Goal: Task Accomplishment & Management: Use online tool/utility

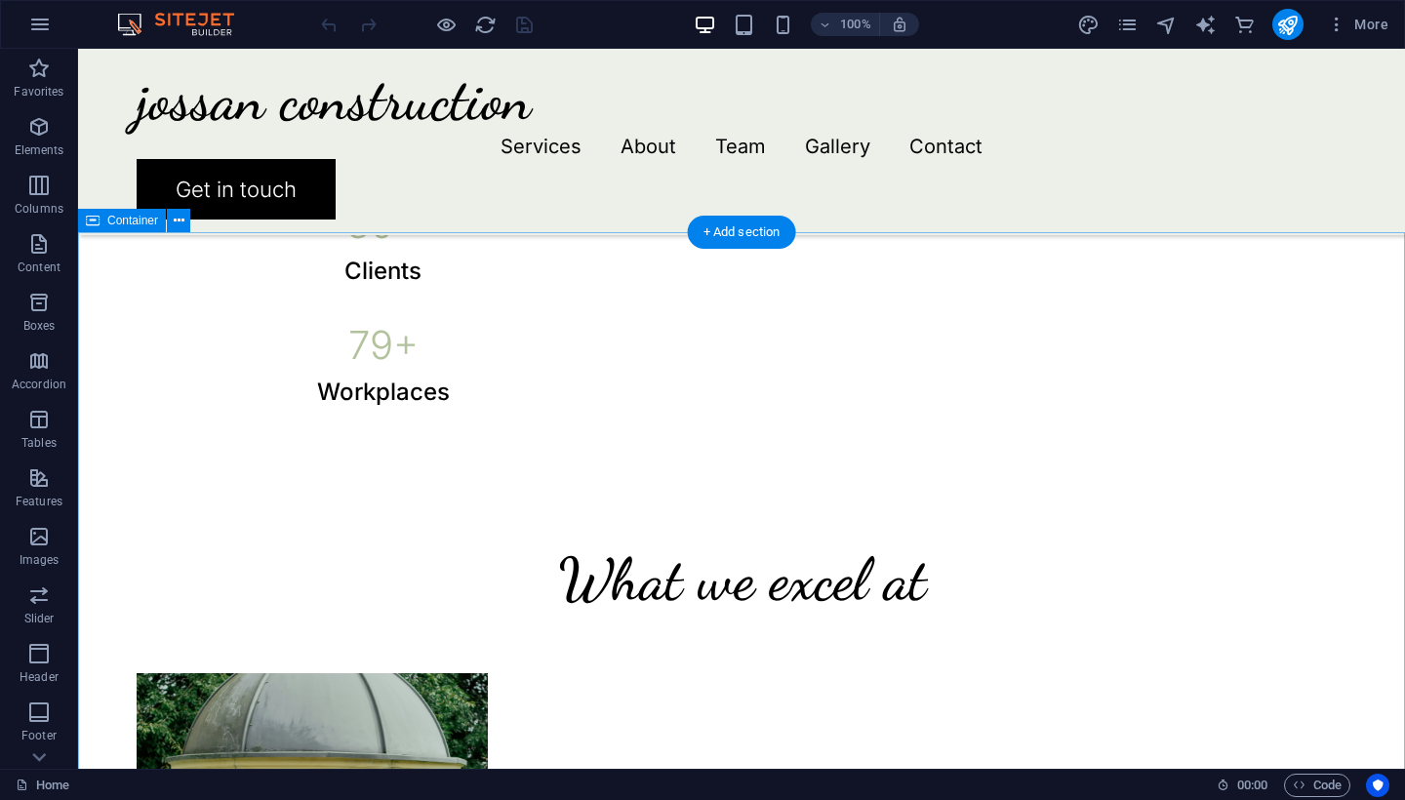
drag, startPoint x: 830, startPoint y: 259, endPoint x: 974, endPoint y: 155, distance: 176.8
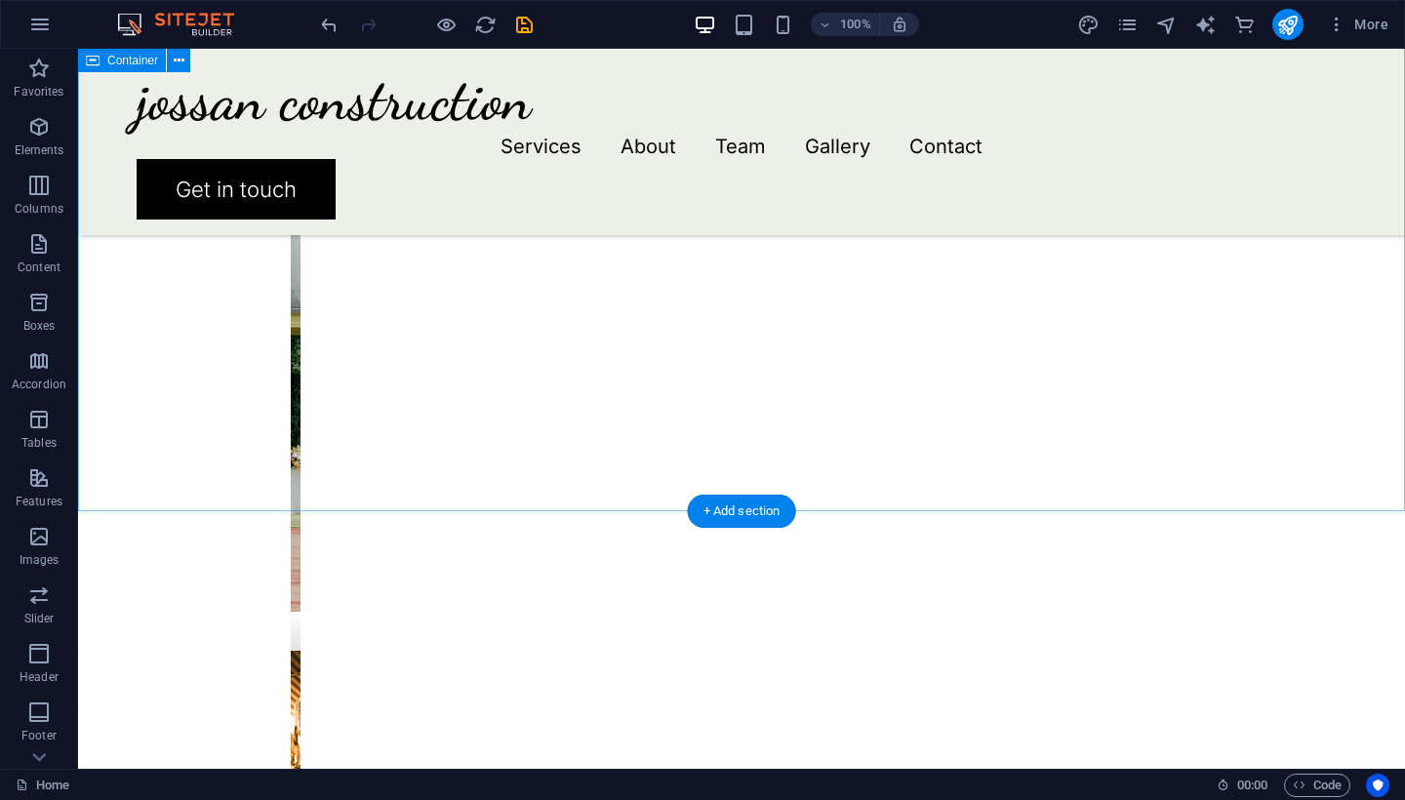
scroll to position [1672, 0]
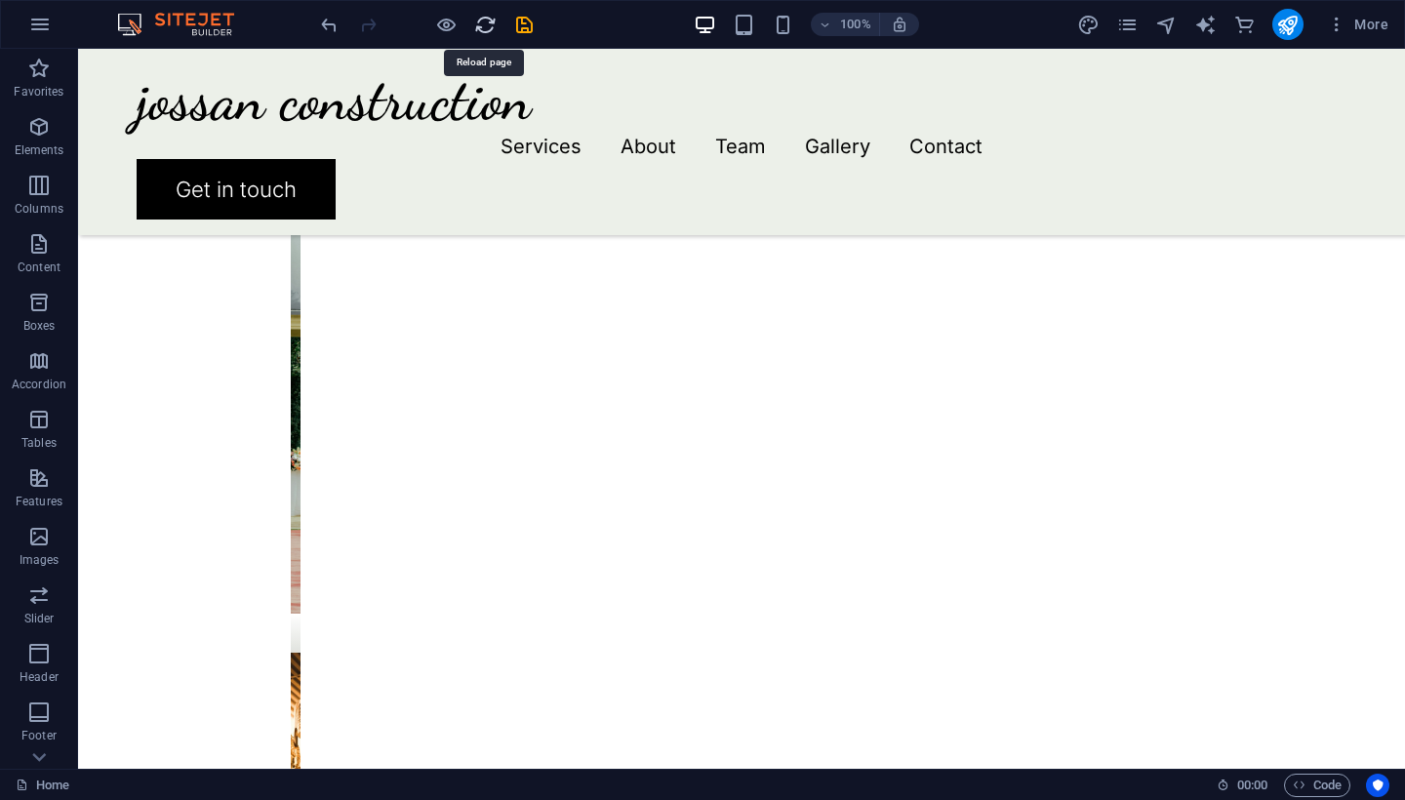
click at [478, 30] on icon "reload" at bounding box center [485, 25] width 22 height 22
click at [330, 29] on icon "undo" at bounding box center [329, 25] width 22 height 22
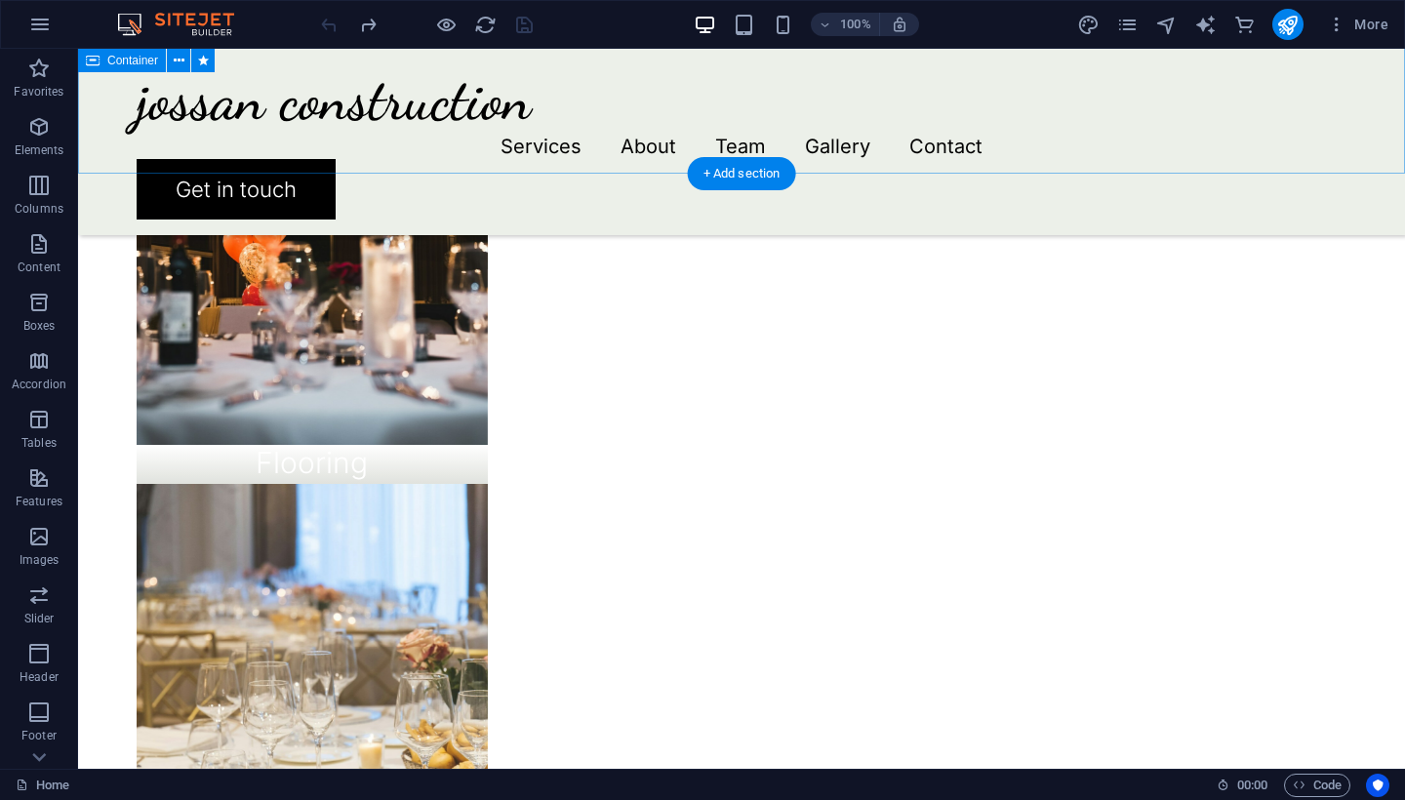
scroll to position [2214, 0]
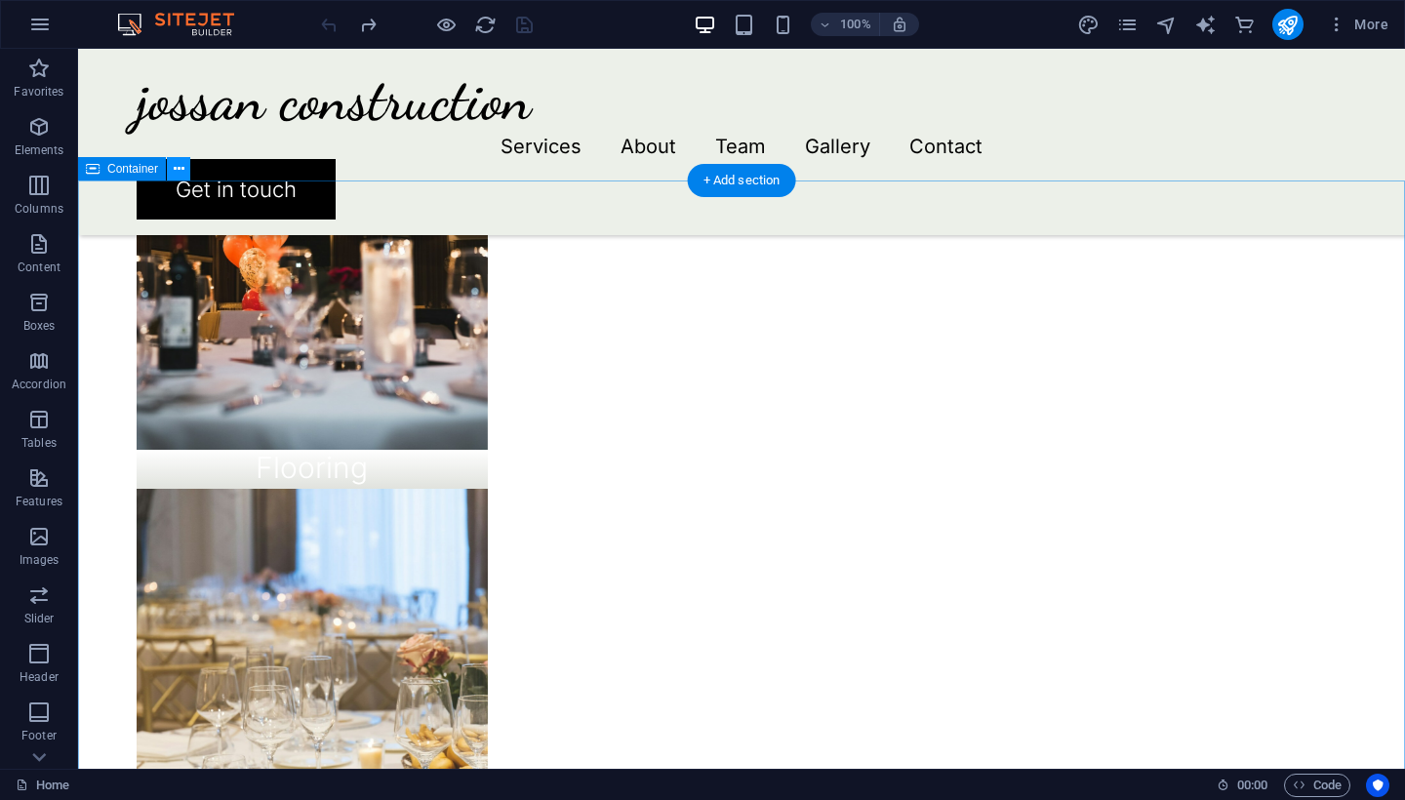
click at [174, 175] on icon at bounding box center [179, 169] width 11 height 20
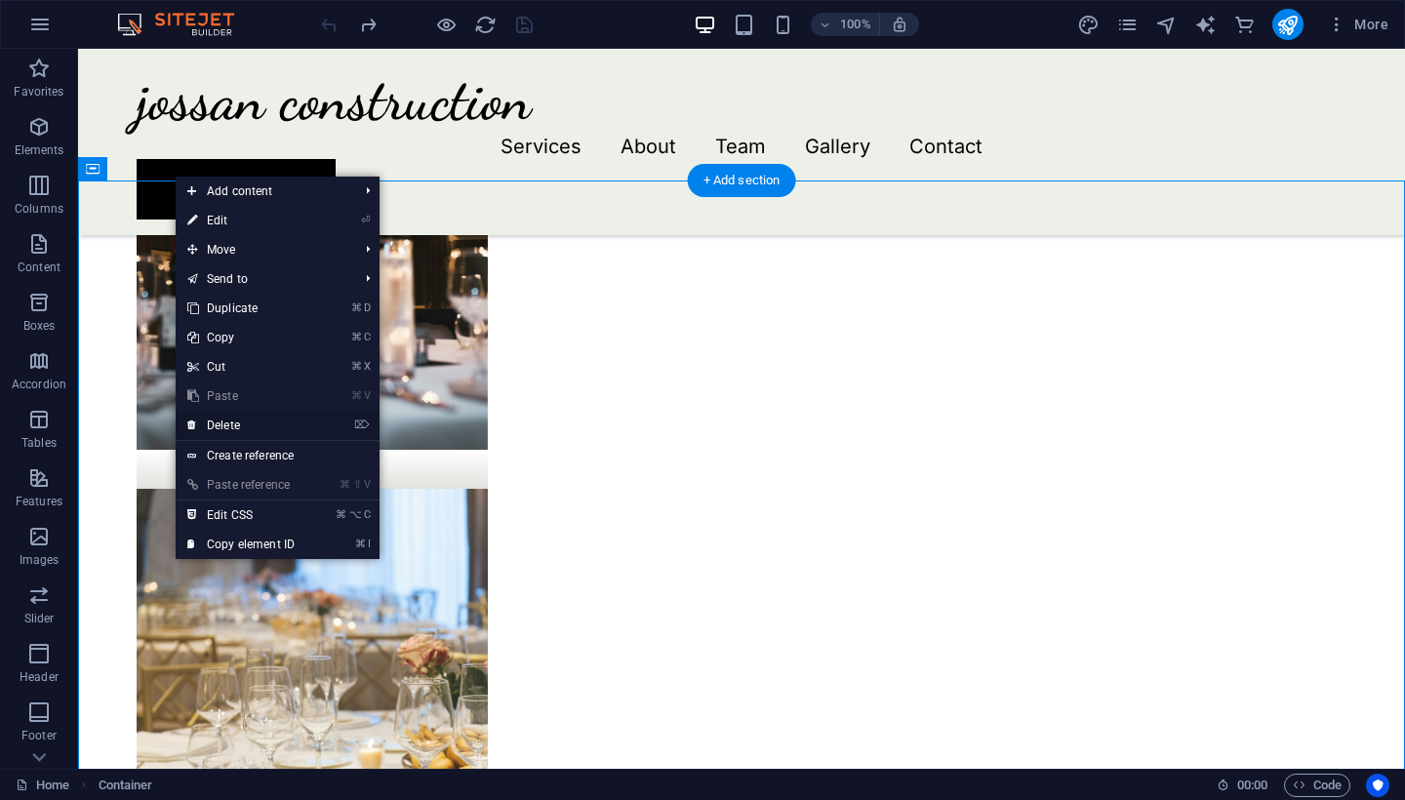
click at [239, 427] on link "⌦ Delete" at bounding box center [241, 425] width 131 height 29
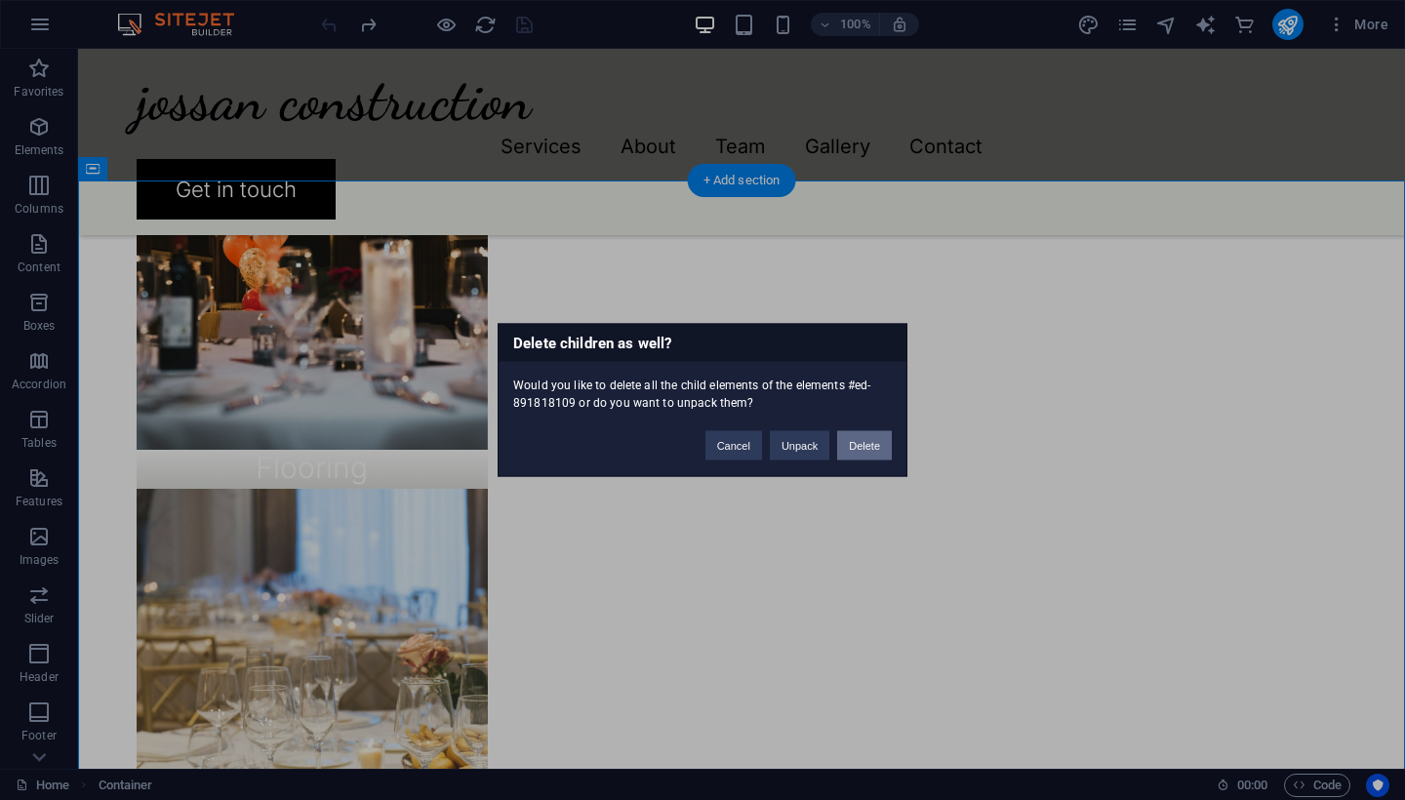
drag, startPoint x: 863, startPoint y: 444, endPoint x: 784, endPoint y: 395, distance: 92.9
click at [863, 444] on button "Delete" at bounding box center [864, 445] width 55 height 29
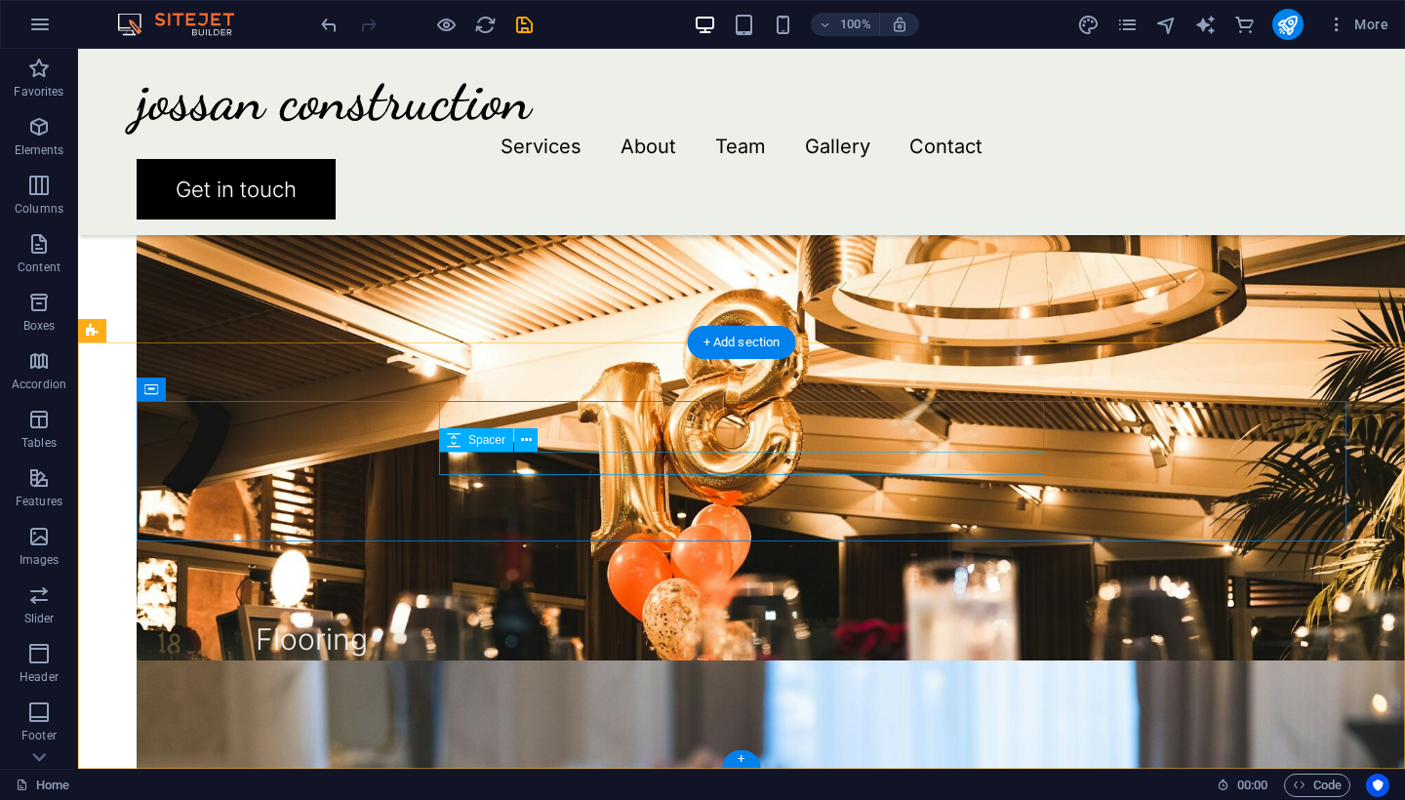
scroll to position [2038, 0]
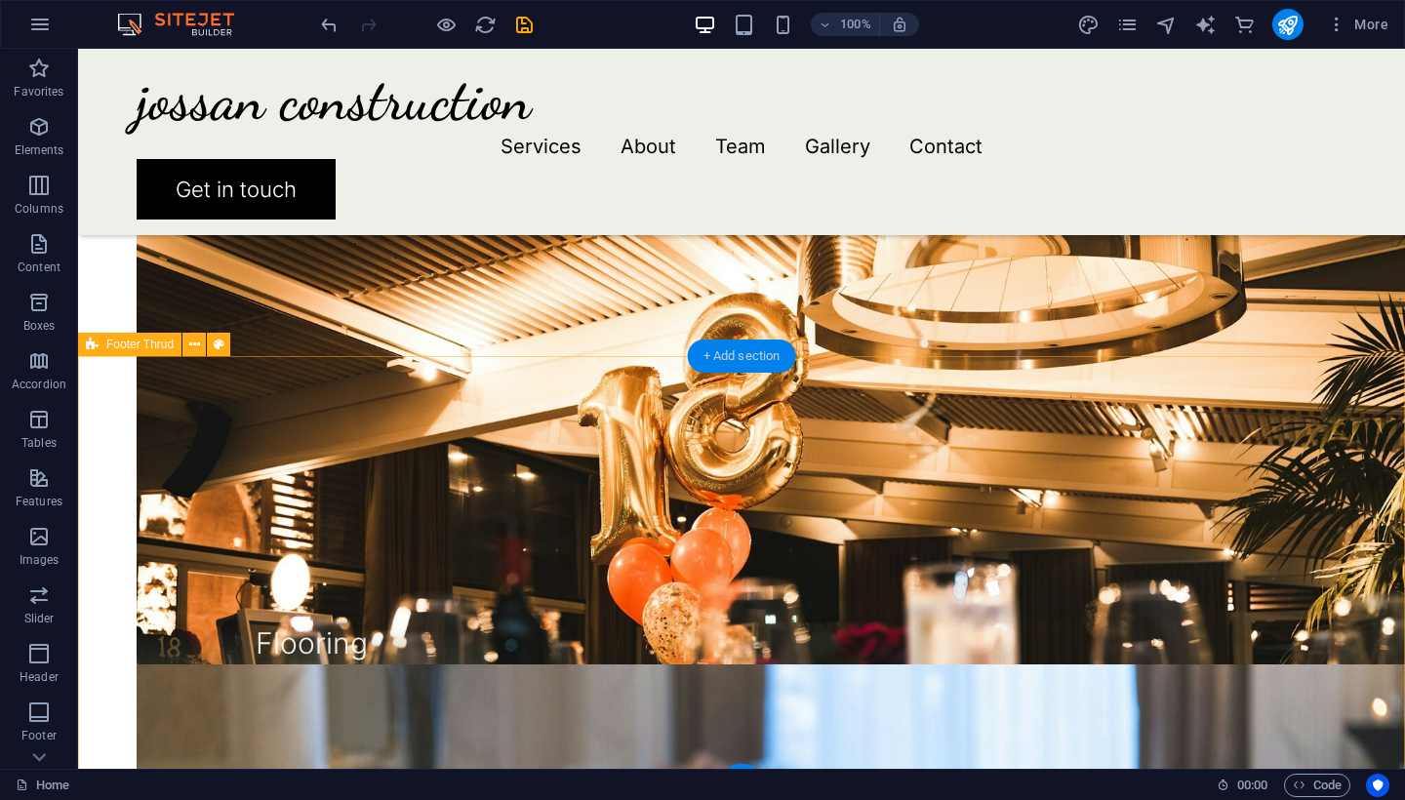
click at [759, 353] on div "+ Add section" at bounding box center [742, 356] width 108 height 33
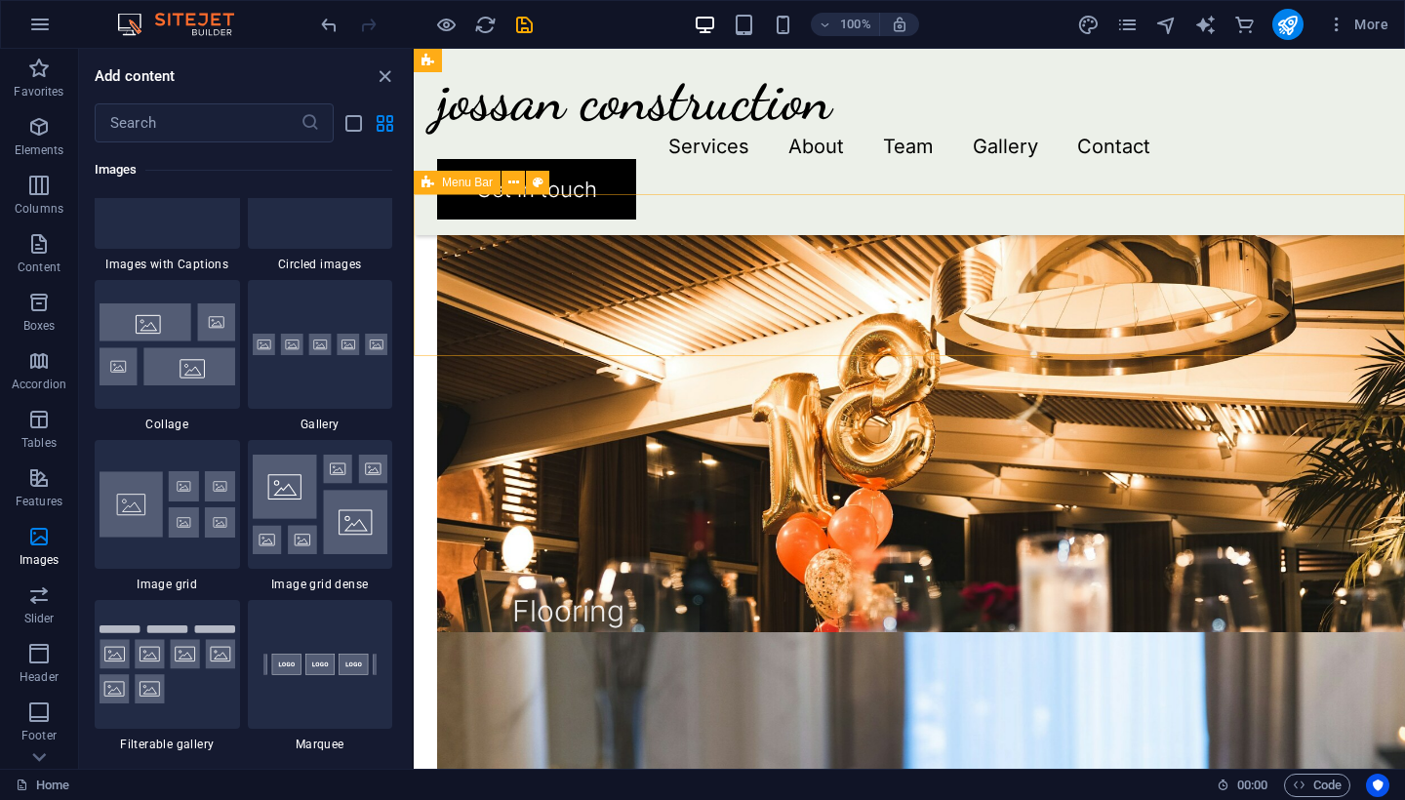
scroll to position [2054, 0]
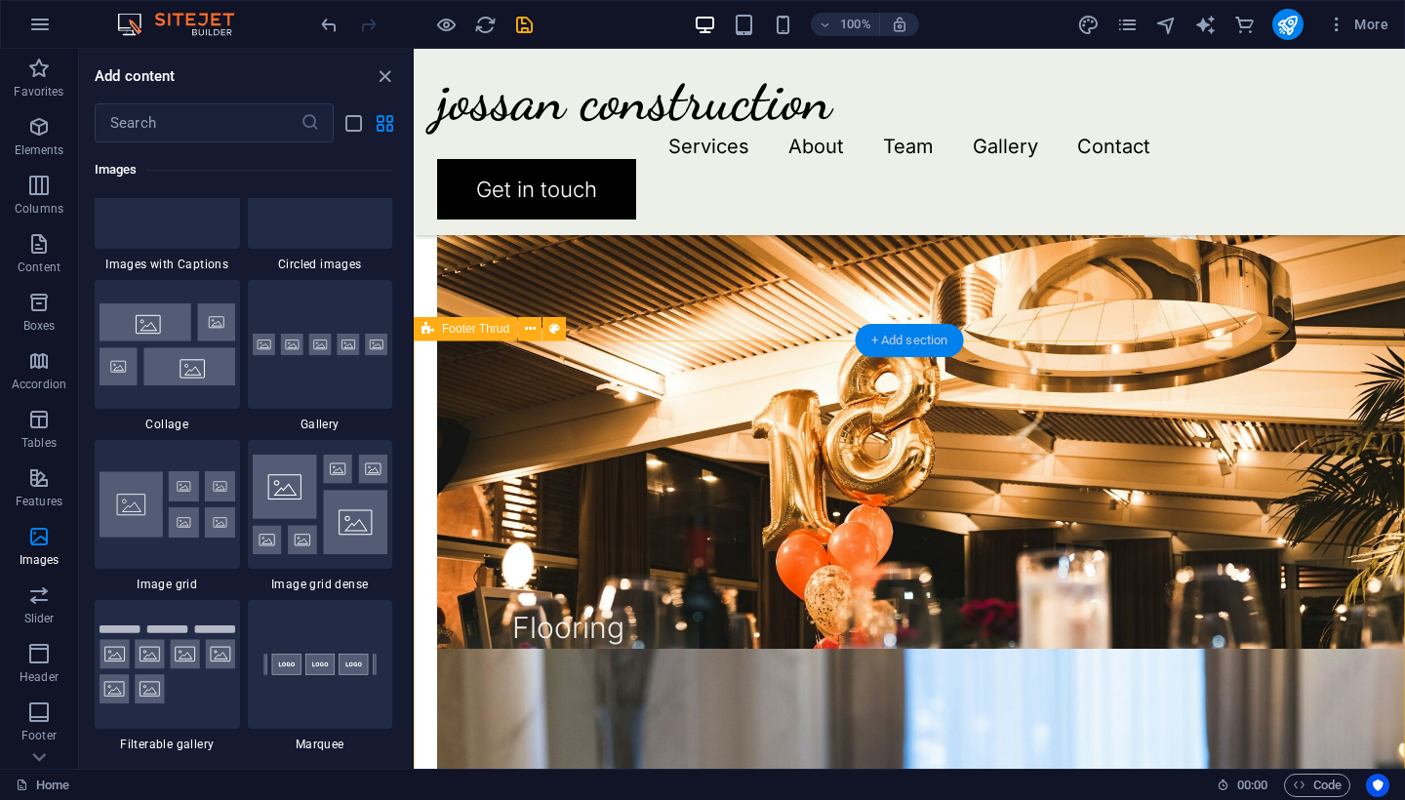
click at [883, 349] on div "+ Add section" at bounding box center [910, 340] width 108 height 33
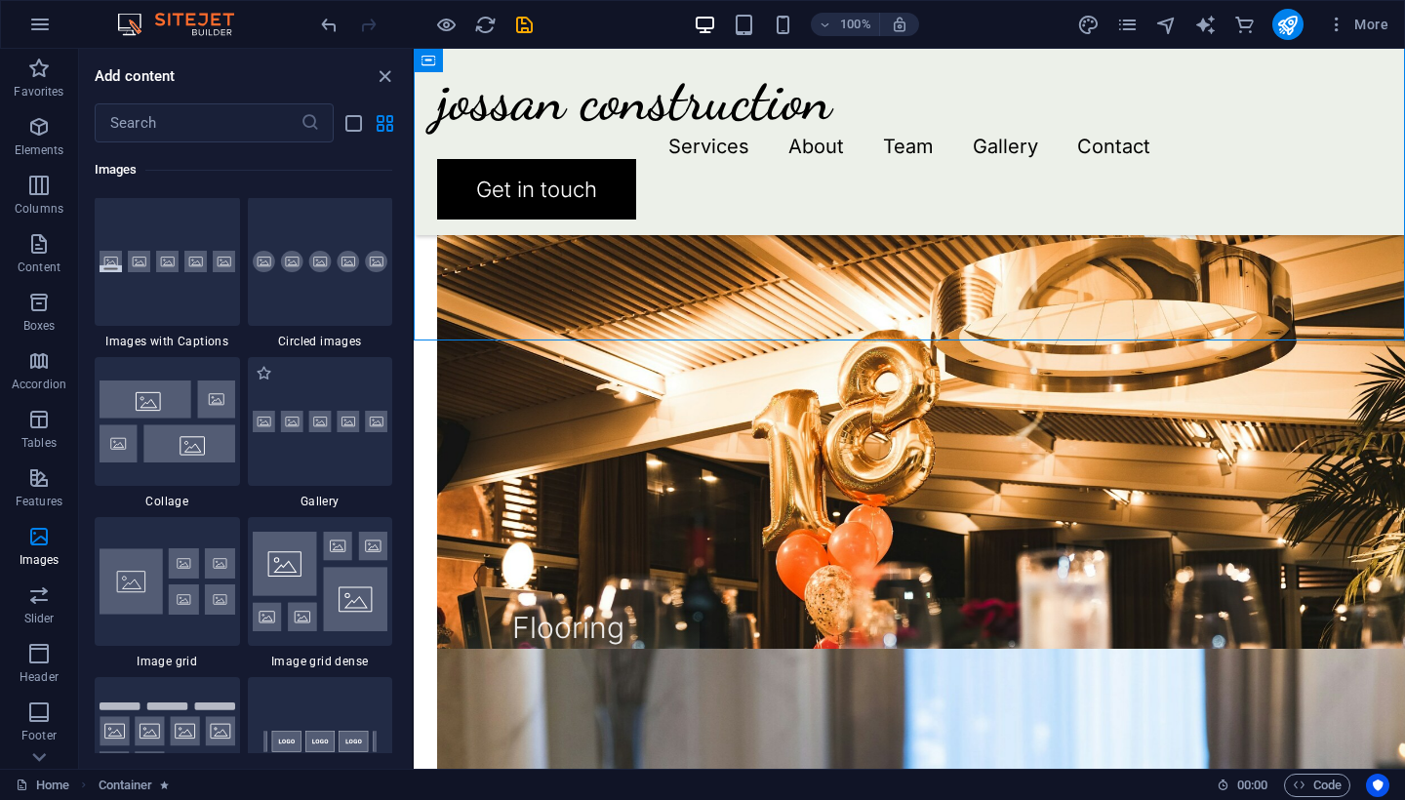
scroll to position [9898, 0]
click at [161, 451] on img at bounding box center [168, 419] width 136 height 81
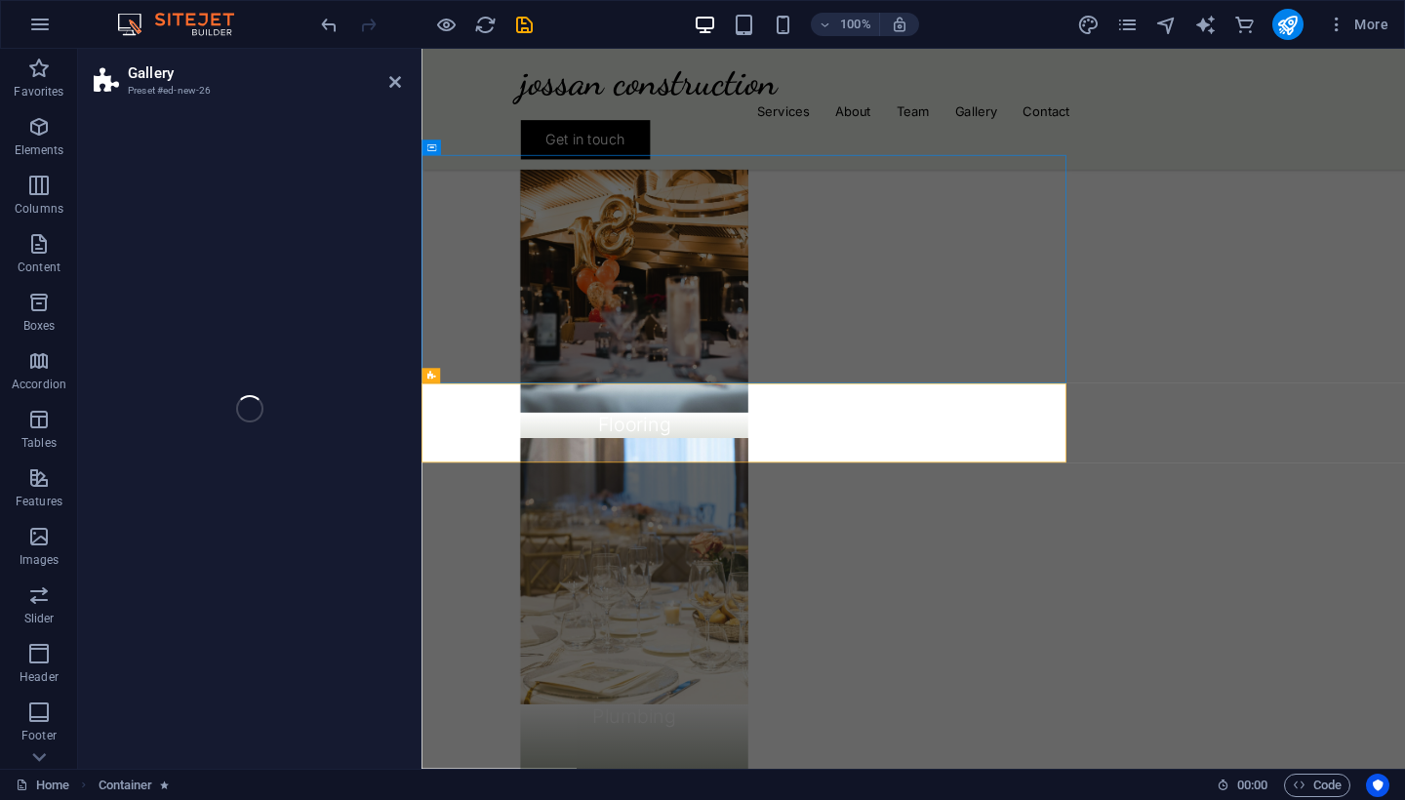
select select "rem"
select select "preset-gallery-v3-collage"
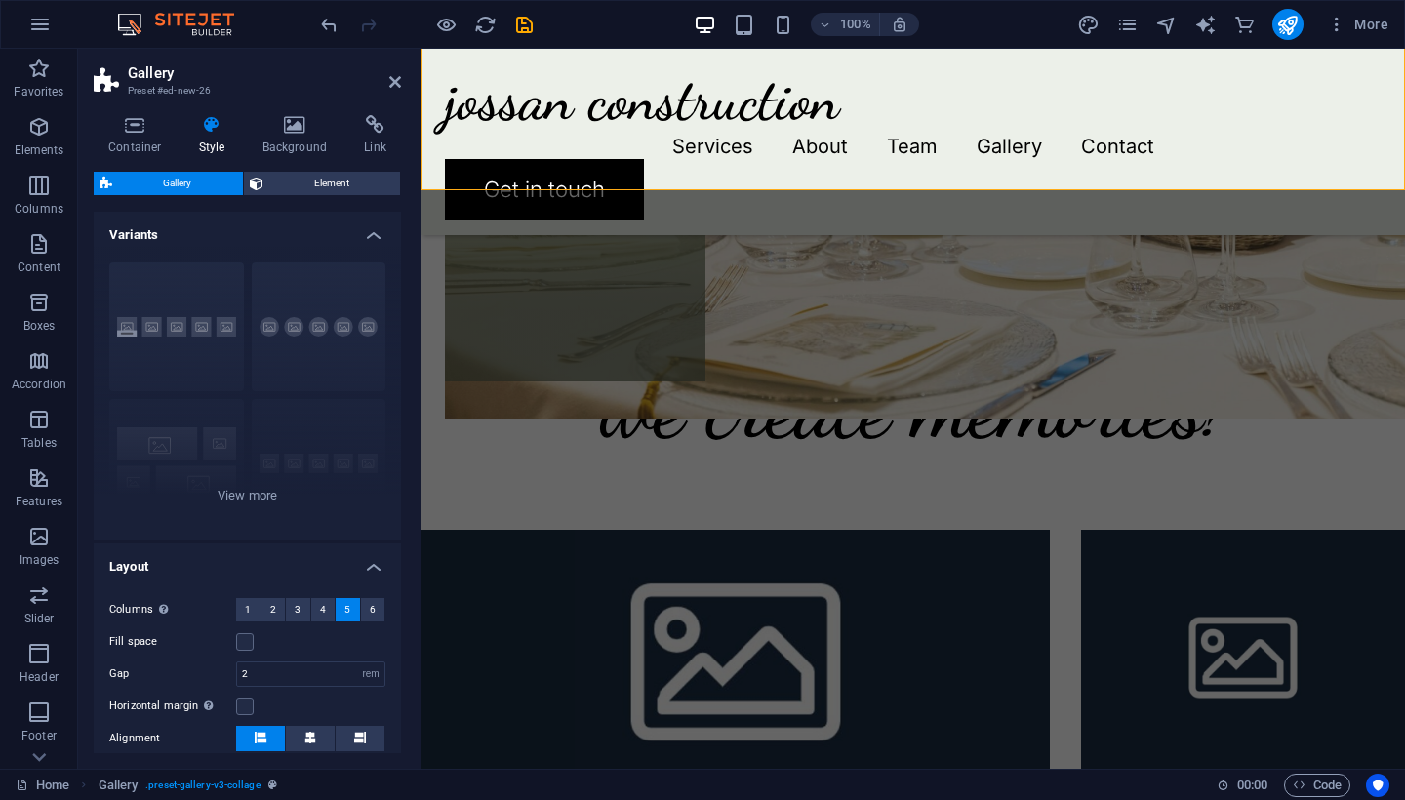
scroll to position [0, 3]
drag, startPoint x: 396, startPoint y: 570, endPoint x: 397, endPoint y: 555, distance: 14.7
click at [397, 555] on div "Variants Captions Circle Collage Default Grid Grid shifted Layout Columns Only …" at bounding box center [247, 483] width 307 height 542
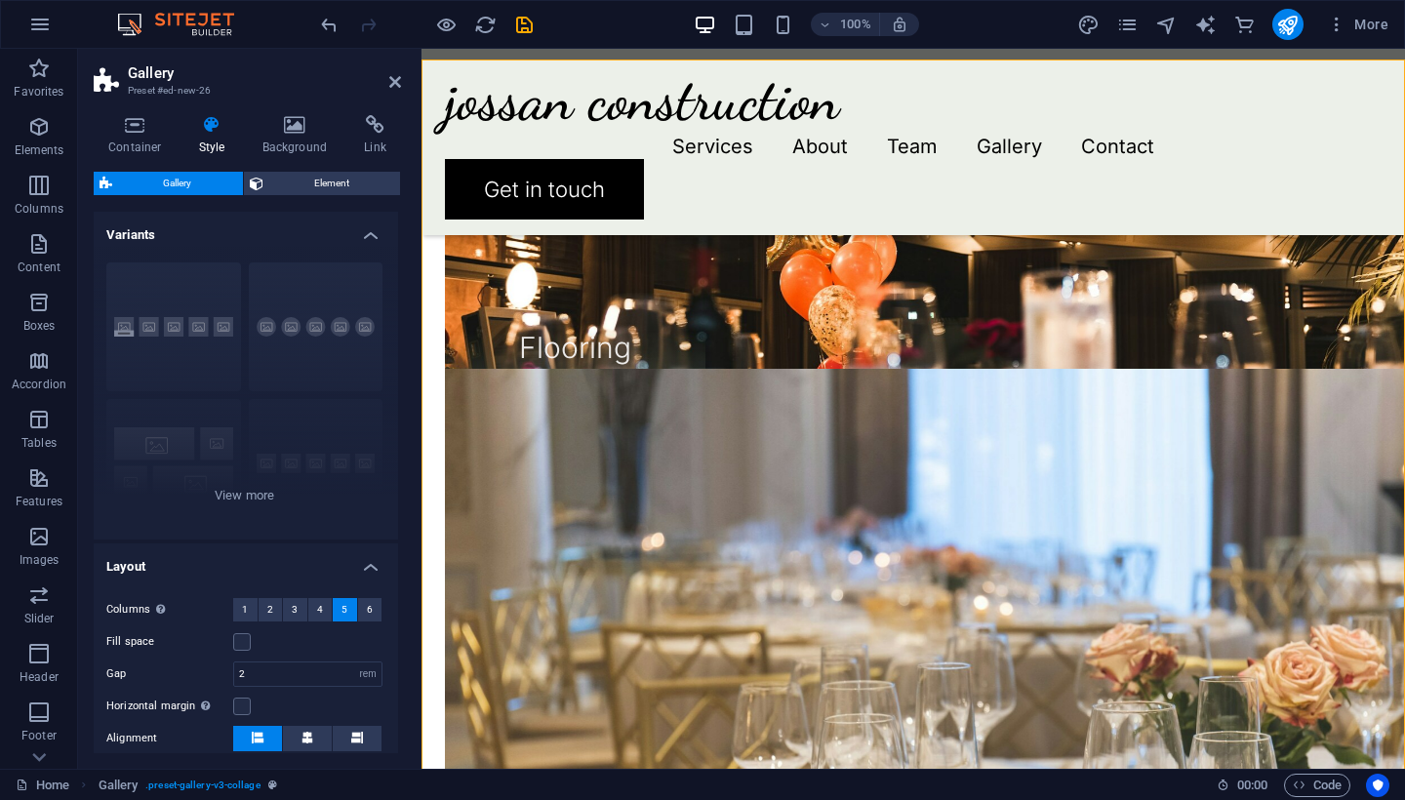
scroll to position [2335, 0]
click at [359, 608] on button "6" at bounding box center [370, 609] width 24 height 23
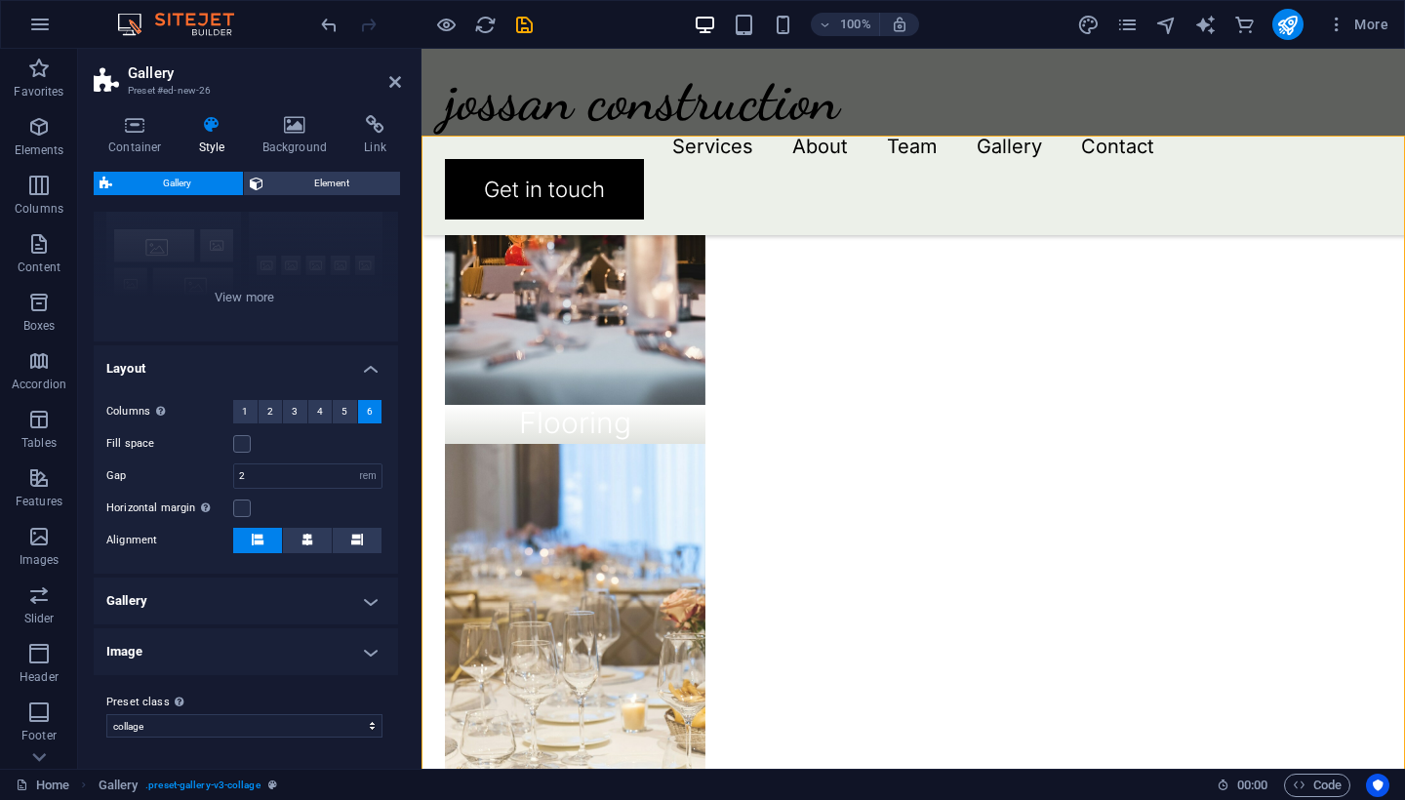
scroll to position [197, 3]
click at [283, 475] on input "2" at bounding box center [307, 476] width 147 height 23
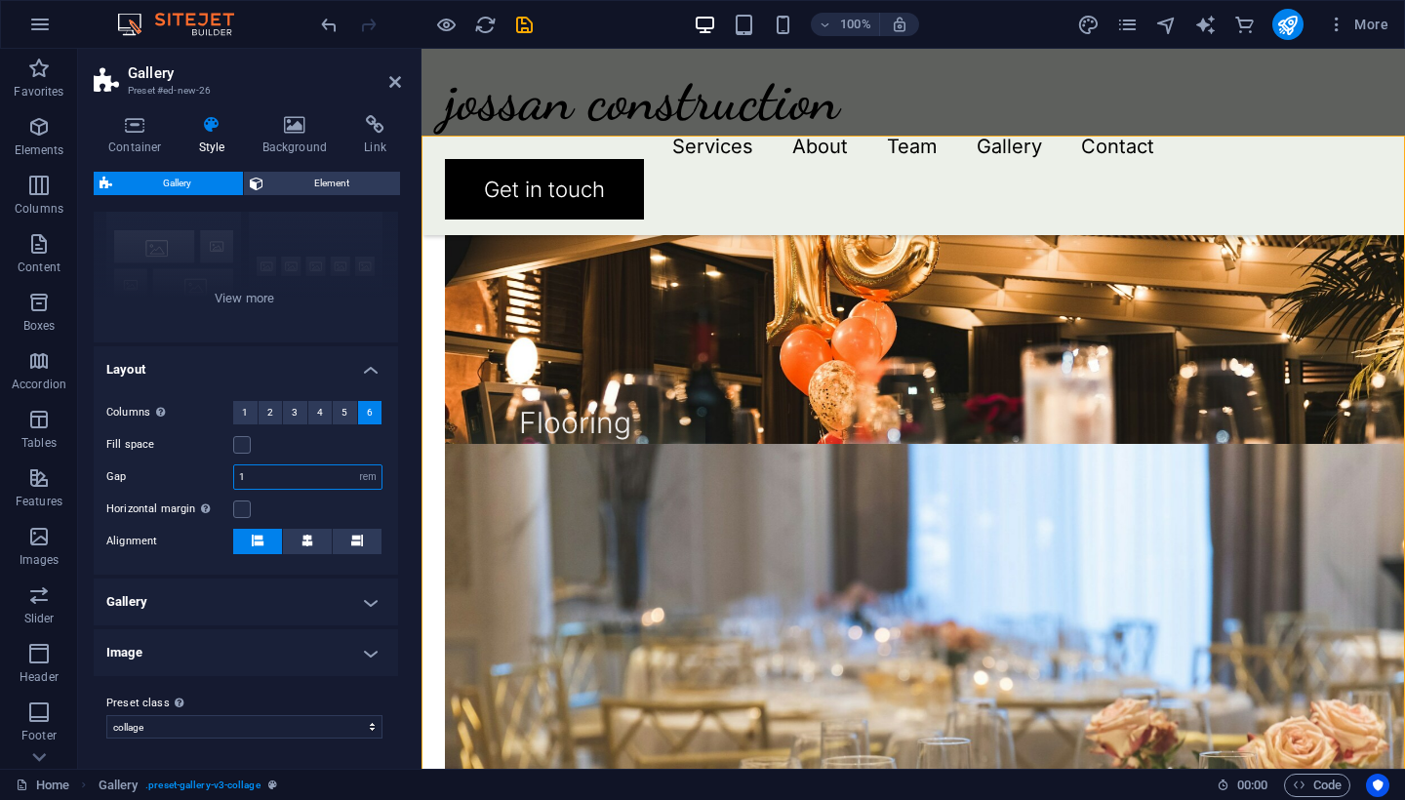
type input "1"
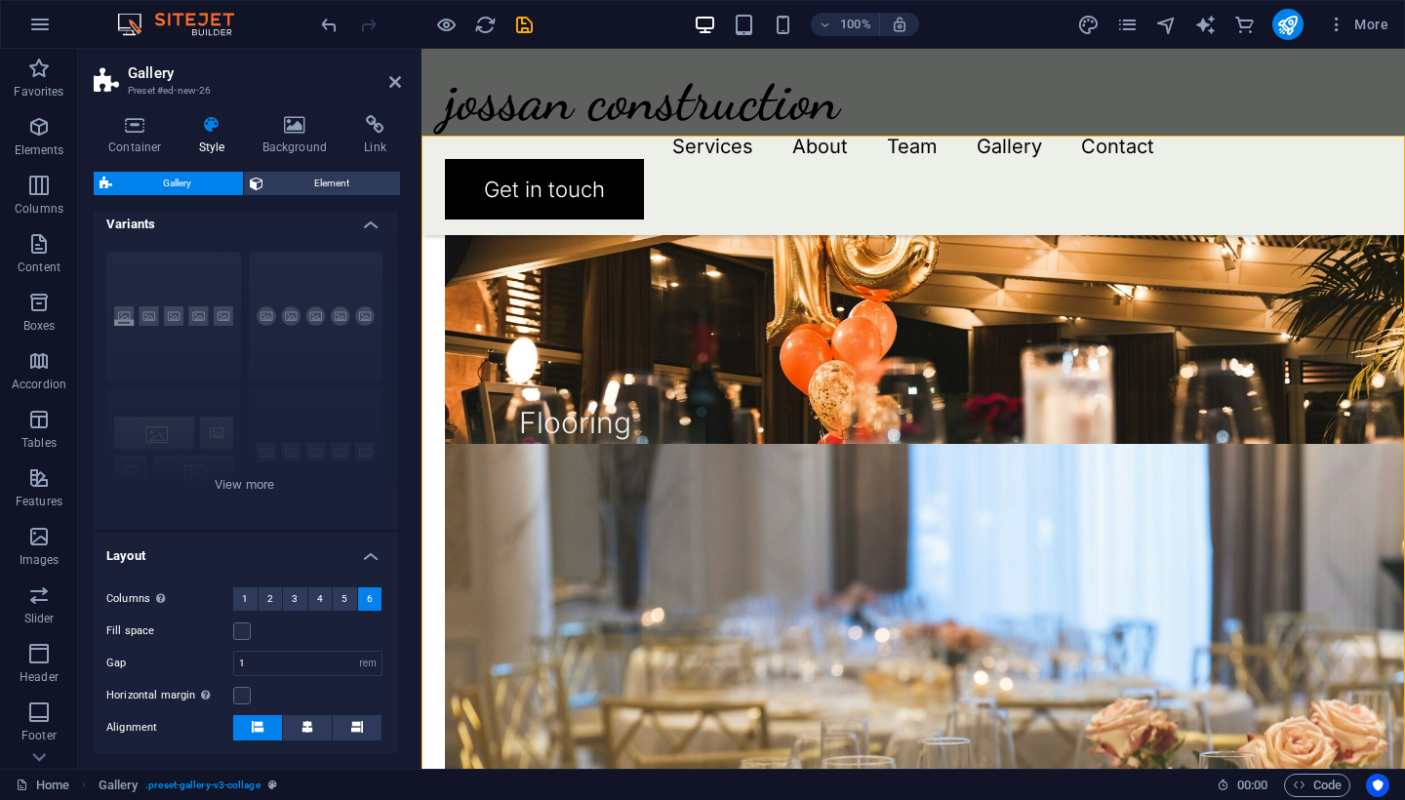
scroll to position [0, 3]
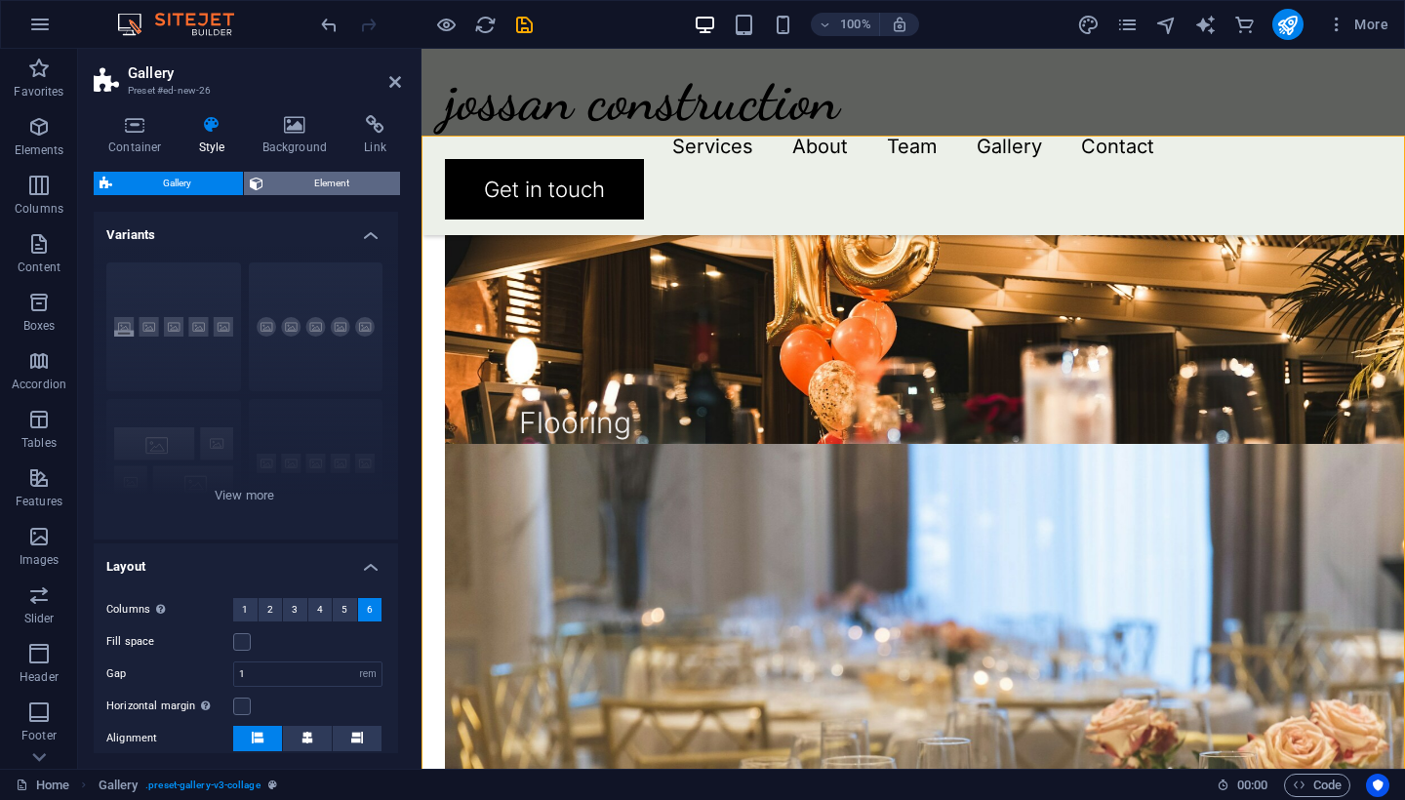
click at [331, 180] on span "Element" at bounding box center [332, 183] width 126 height 23
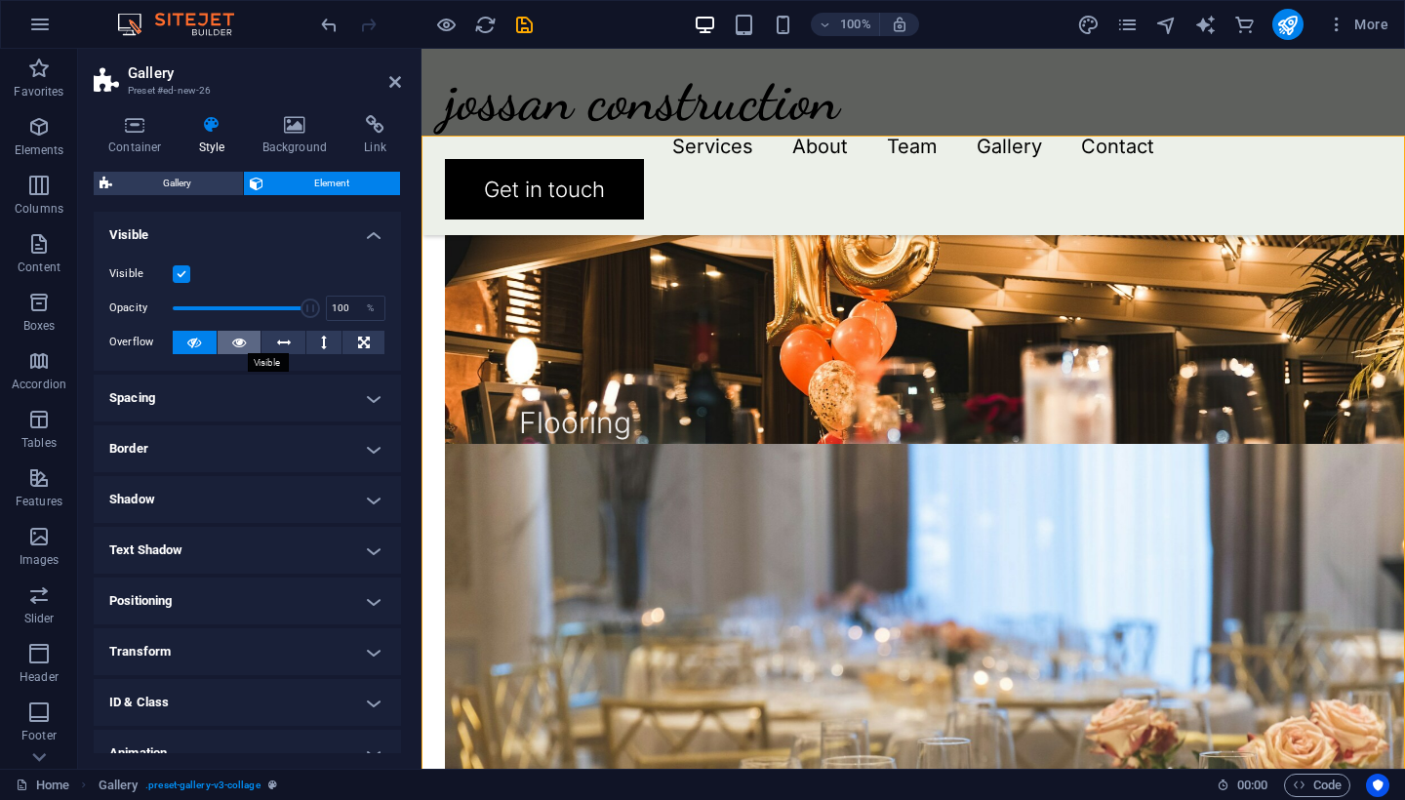
click at [245, 341] on button at bounding box center [240, 342] width 44 height 23
click at [326, 344] on button at bounding box center [324, 342] width 36 height 23
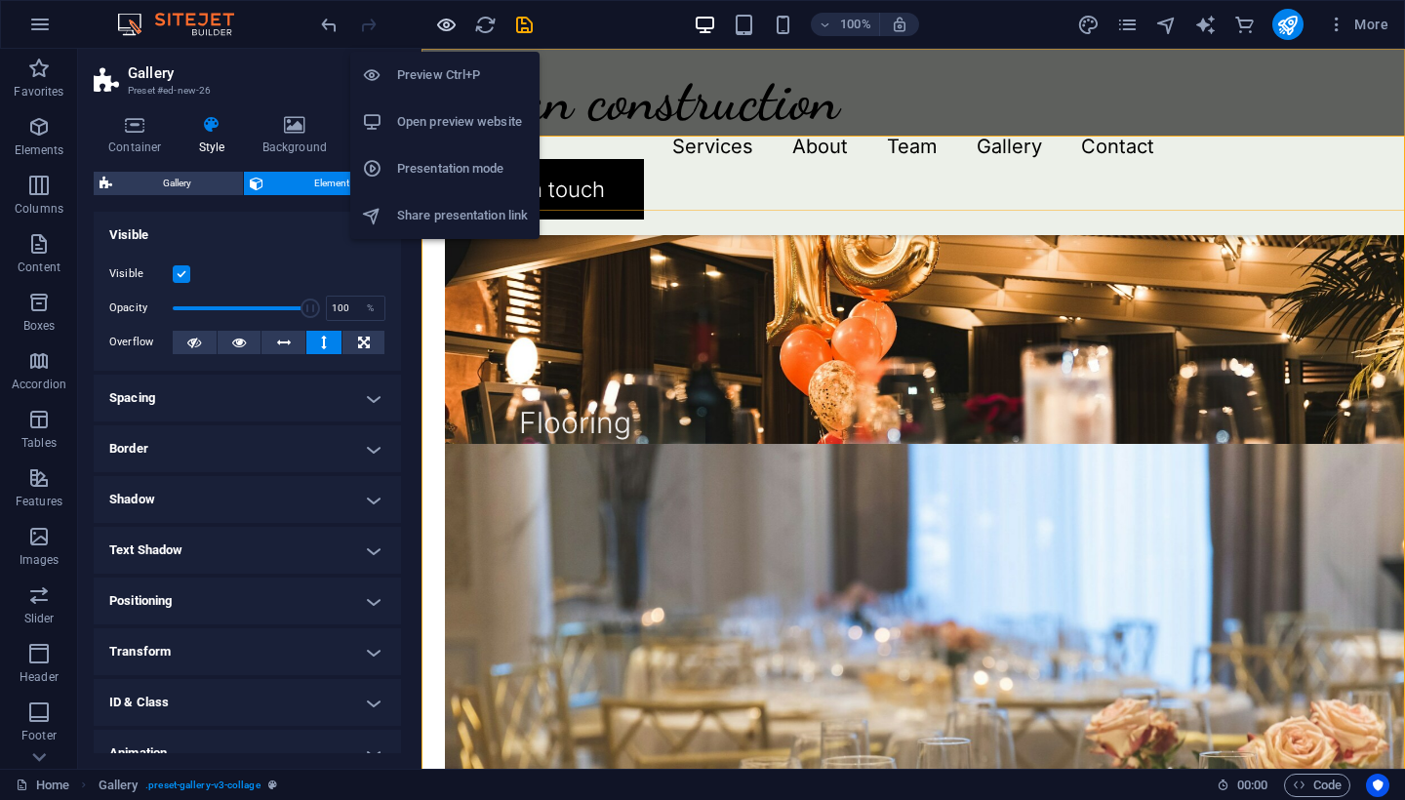
click at [439, 20] on icon "button" at bounding box center [446, 25] width 22 height 22
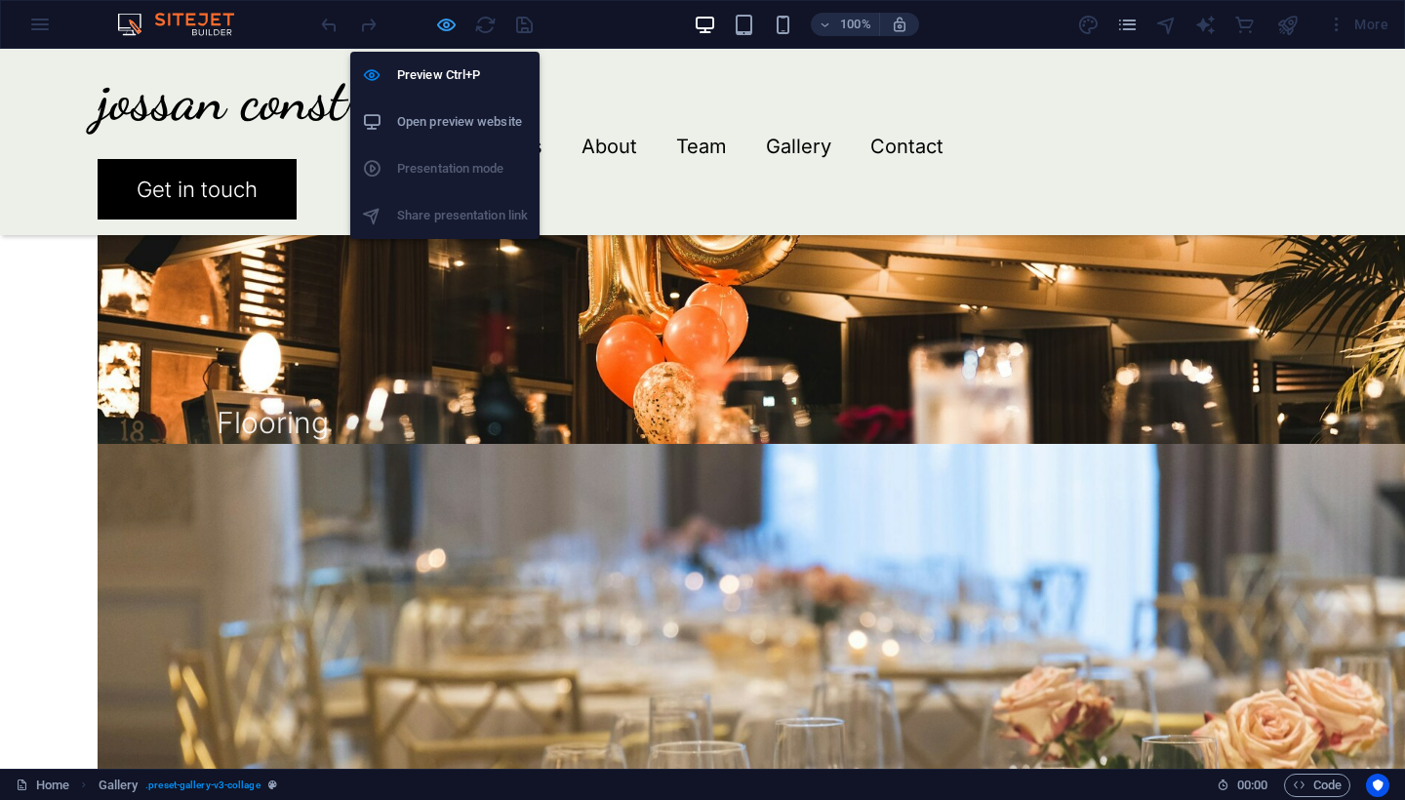
click at [439, 20] on icon "button" at bounding box center [446, 25] width 22 height 22
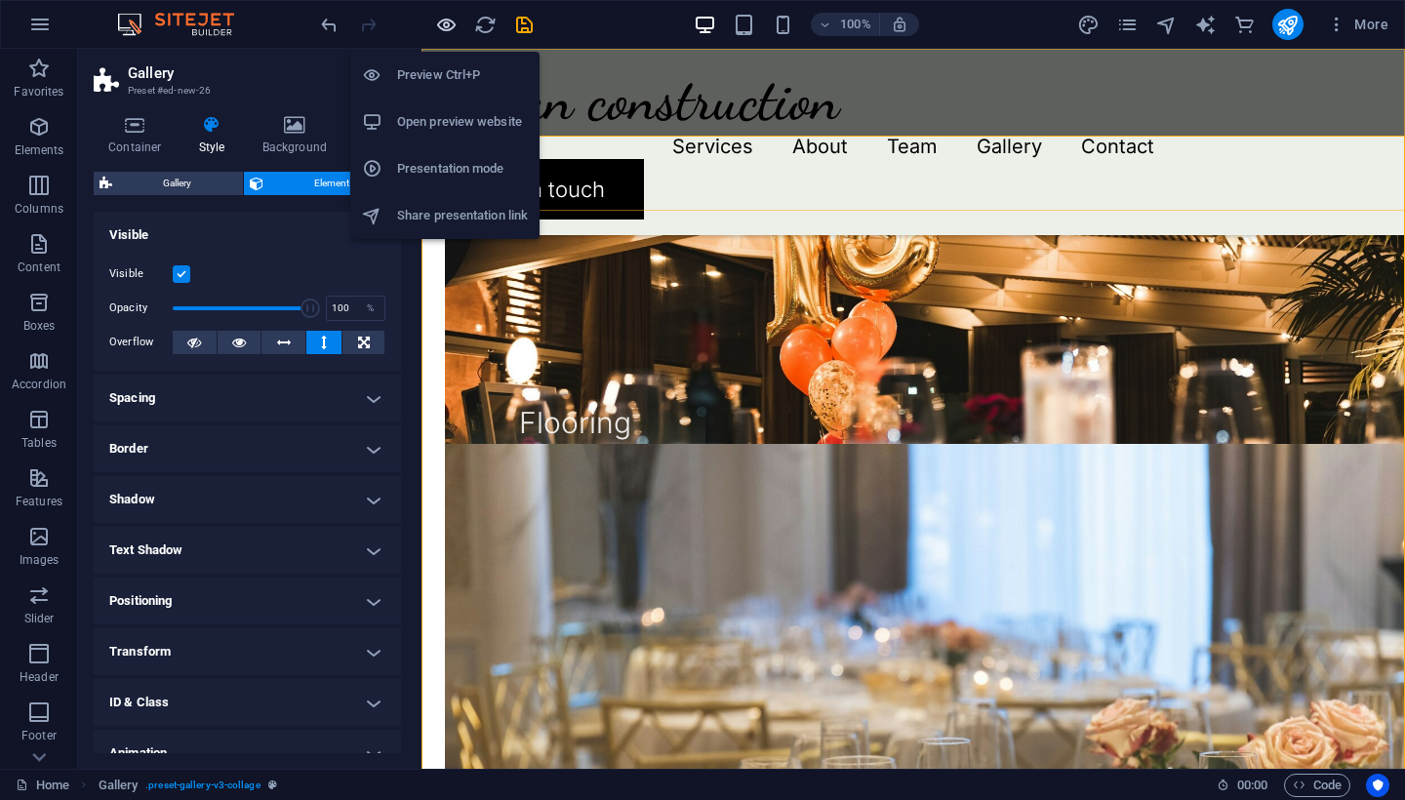
click at [439, 20] on icon "button" at bounding box center [446, 25] width 22 height 22
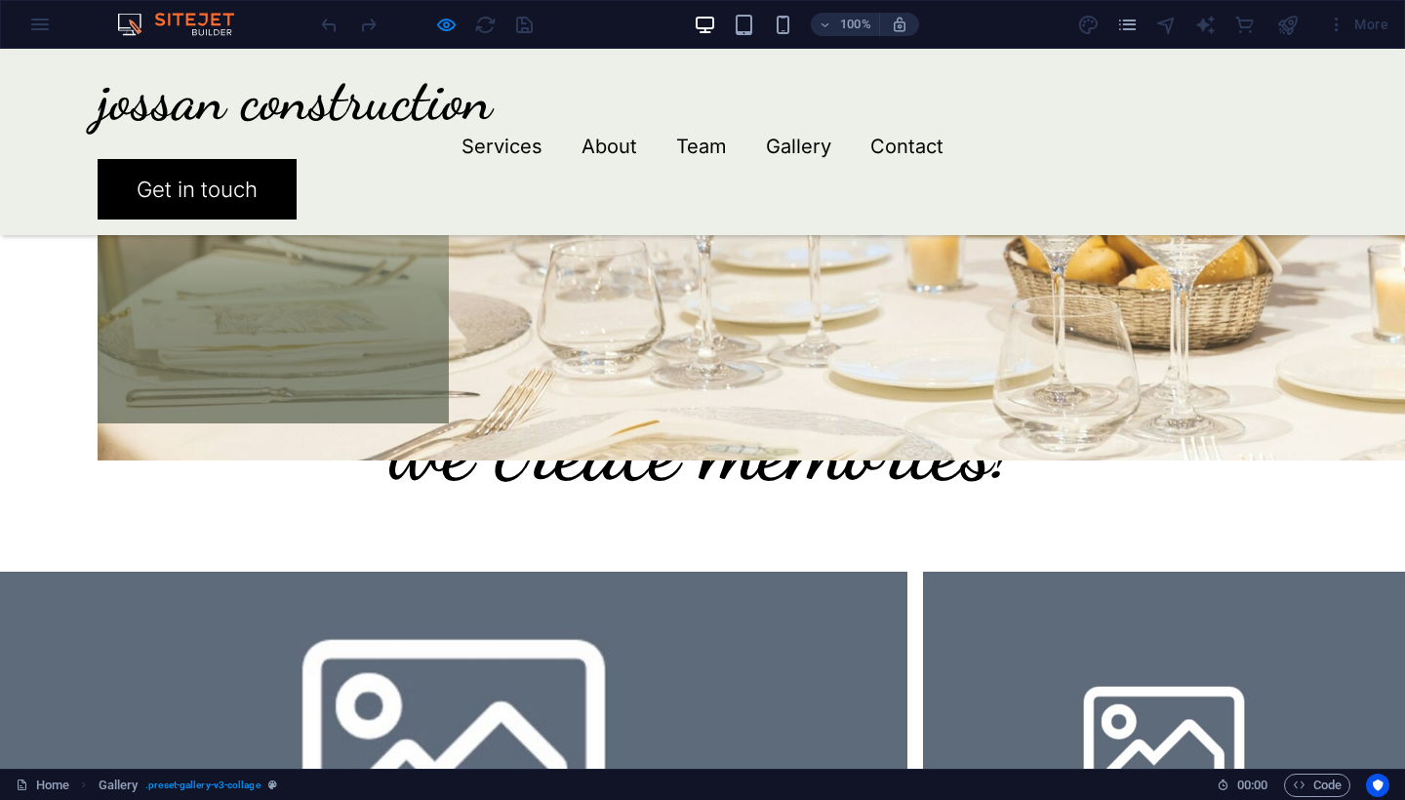
scroll to position [2962, 0]
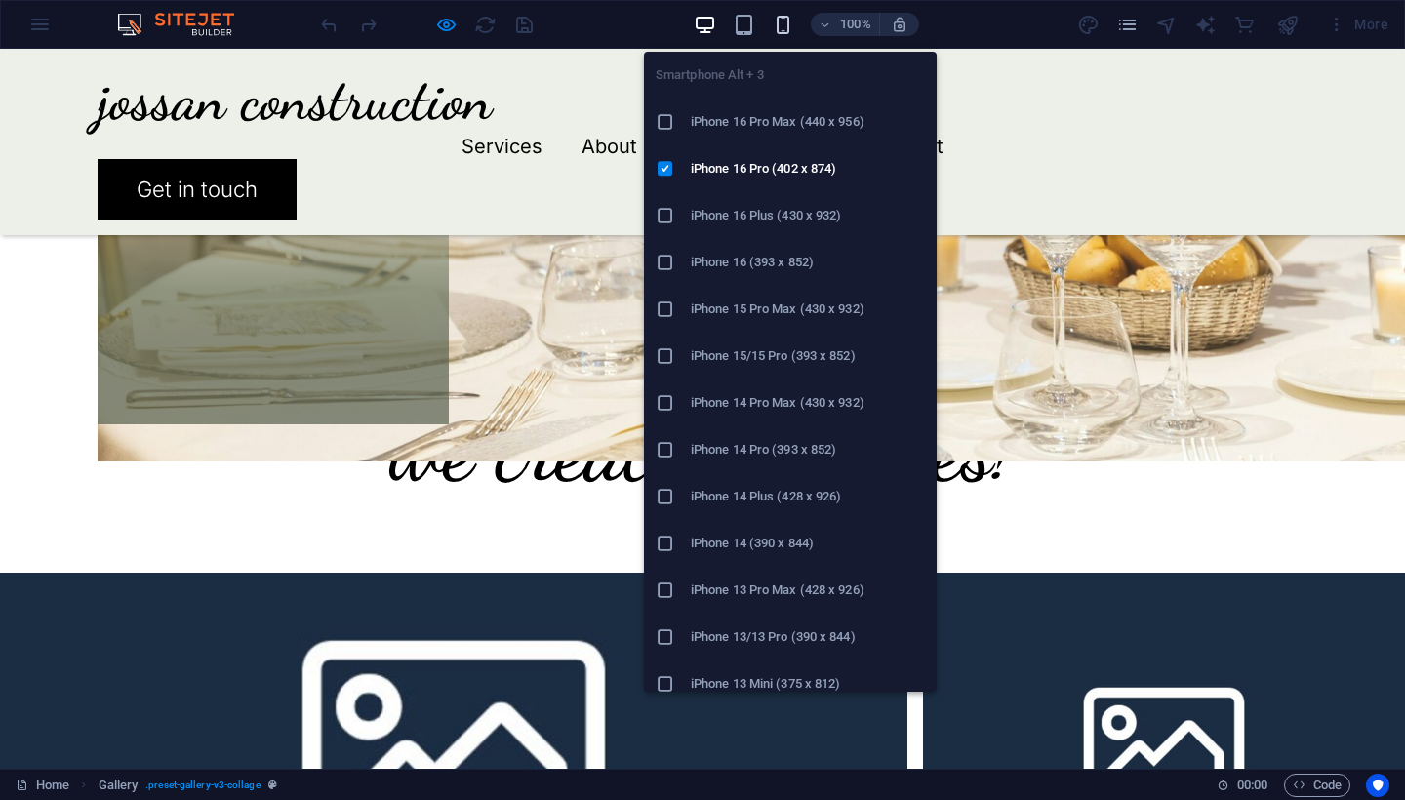
click at [781, 30] on icon "button" at bounding box center [783, 25] width 22 height 22
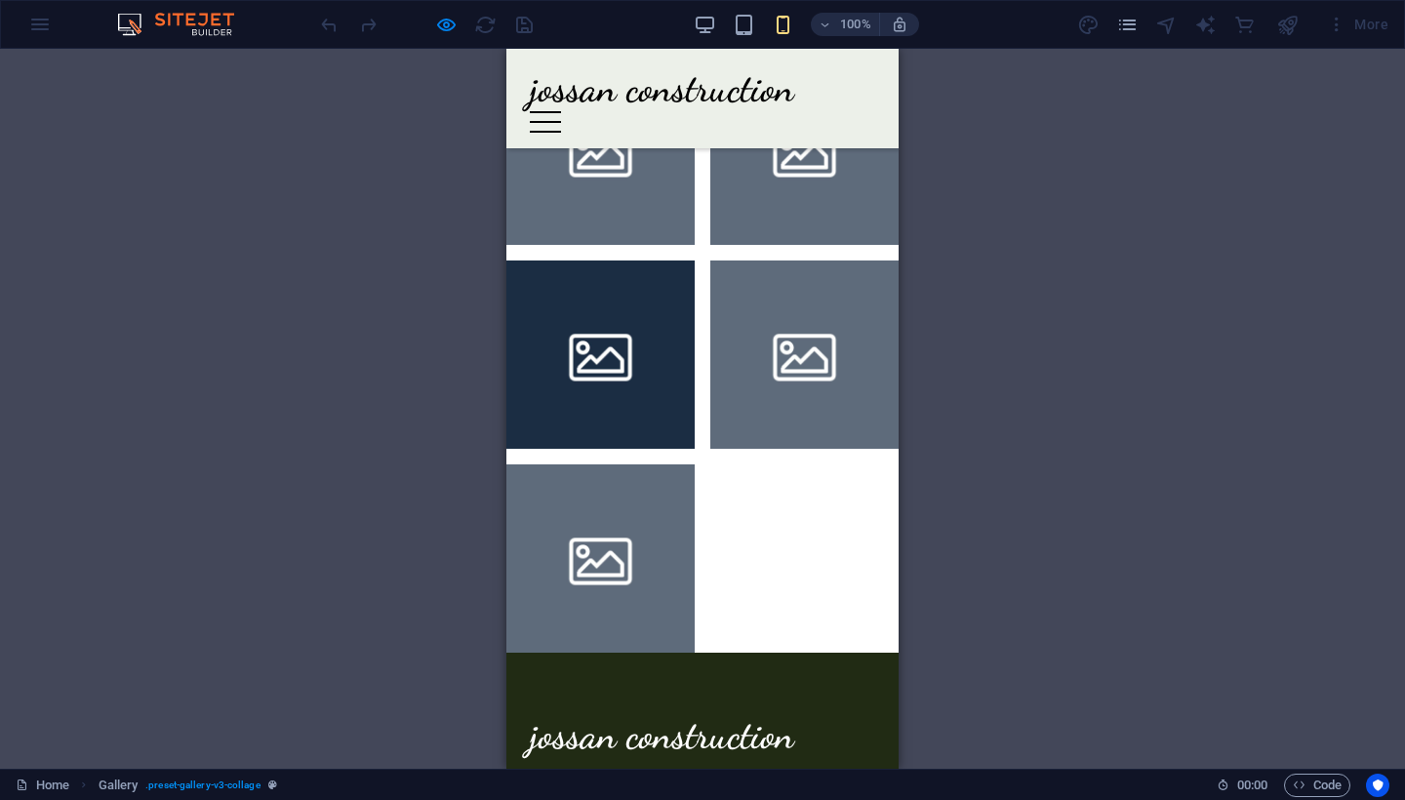
scroll to position [0, 0]
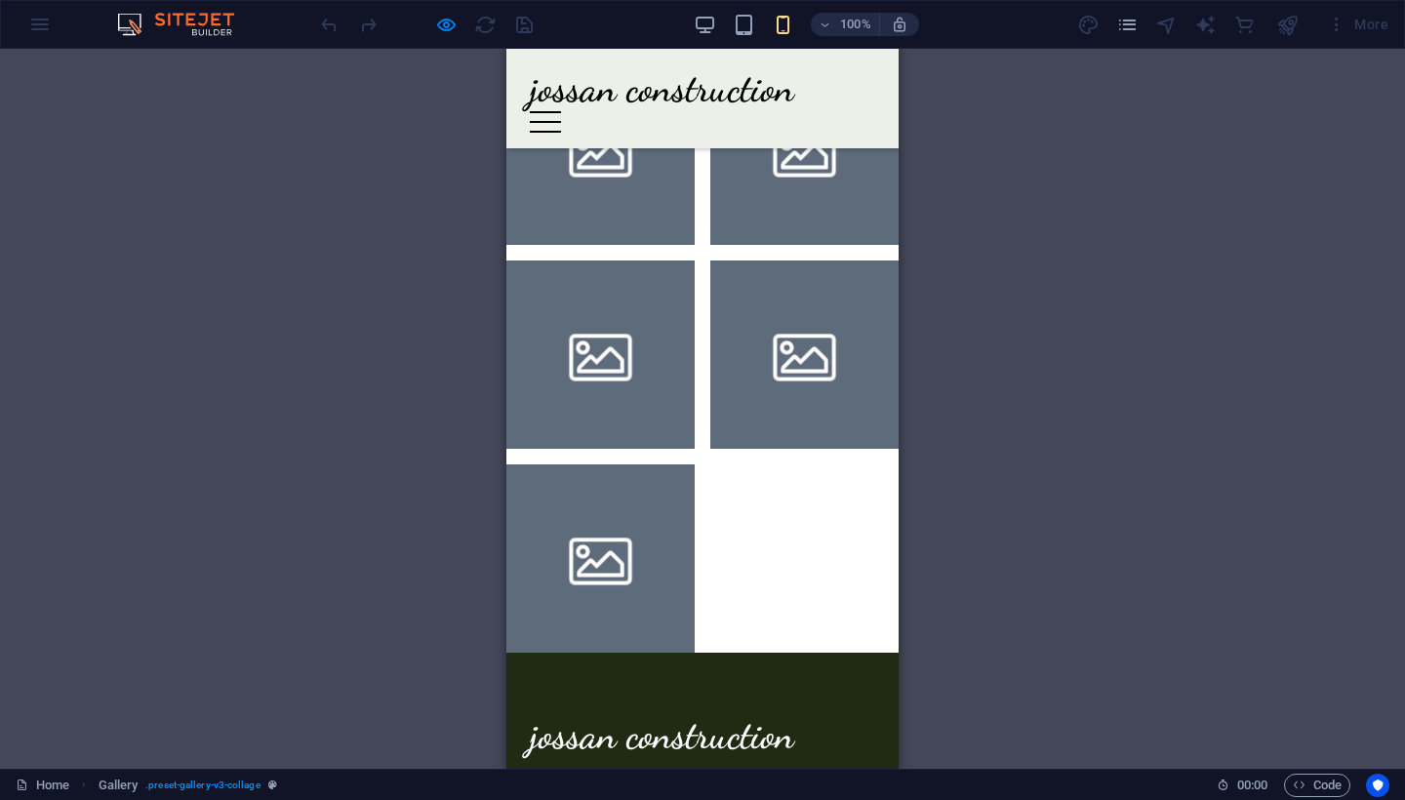
click at [748, 423] on ul at bounding box center [703, 355] width 408 height 612
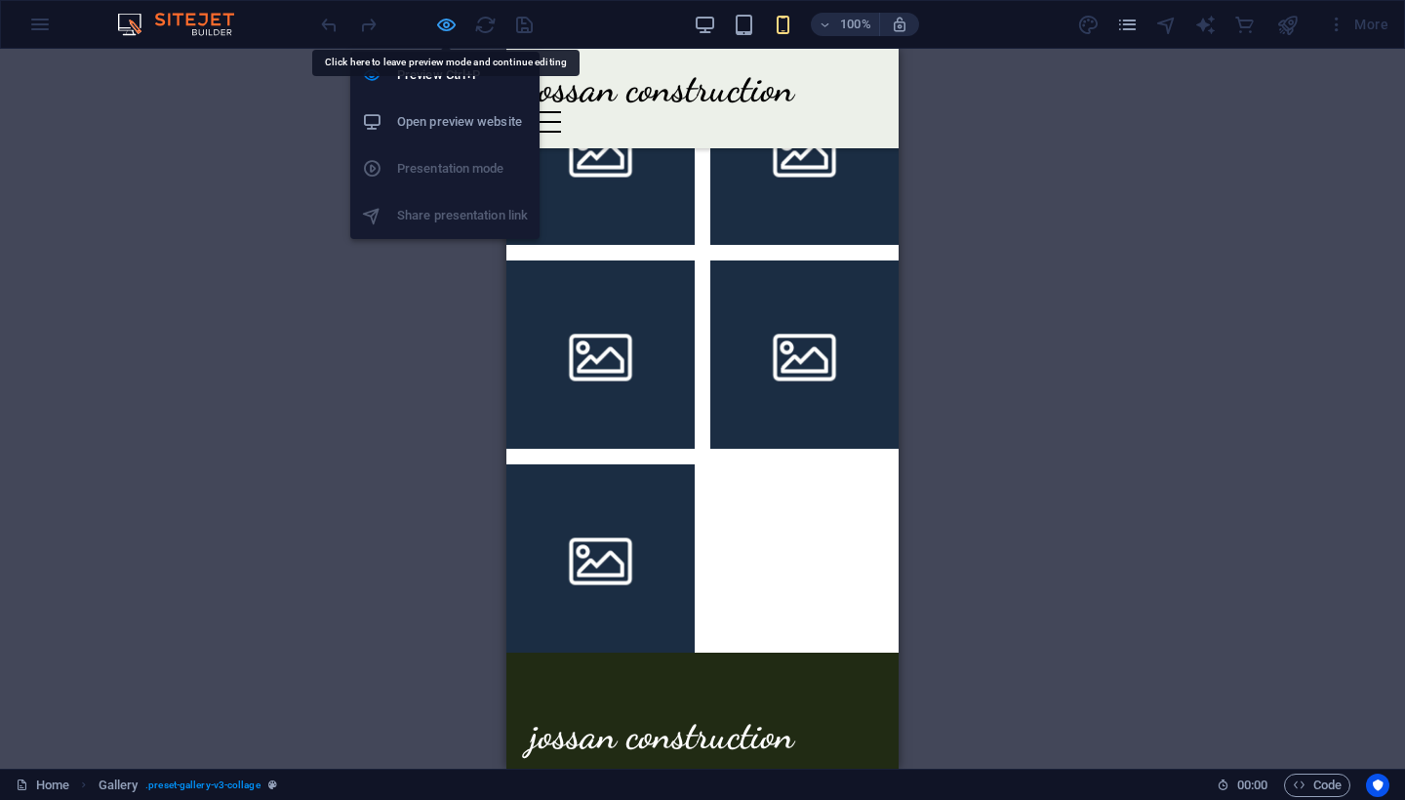
click at [442, 24] on icon "button" at bounding box center [446, 25] width 22 height 22
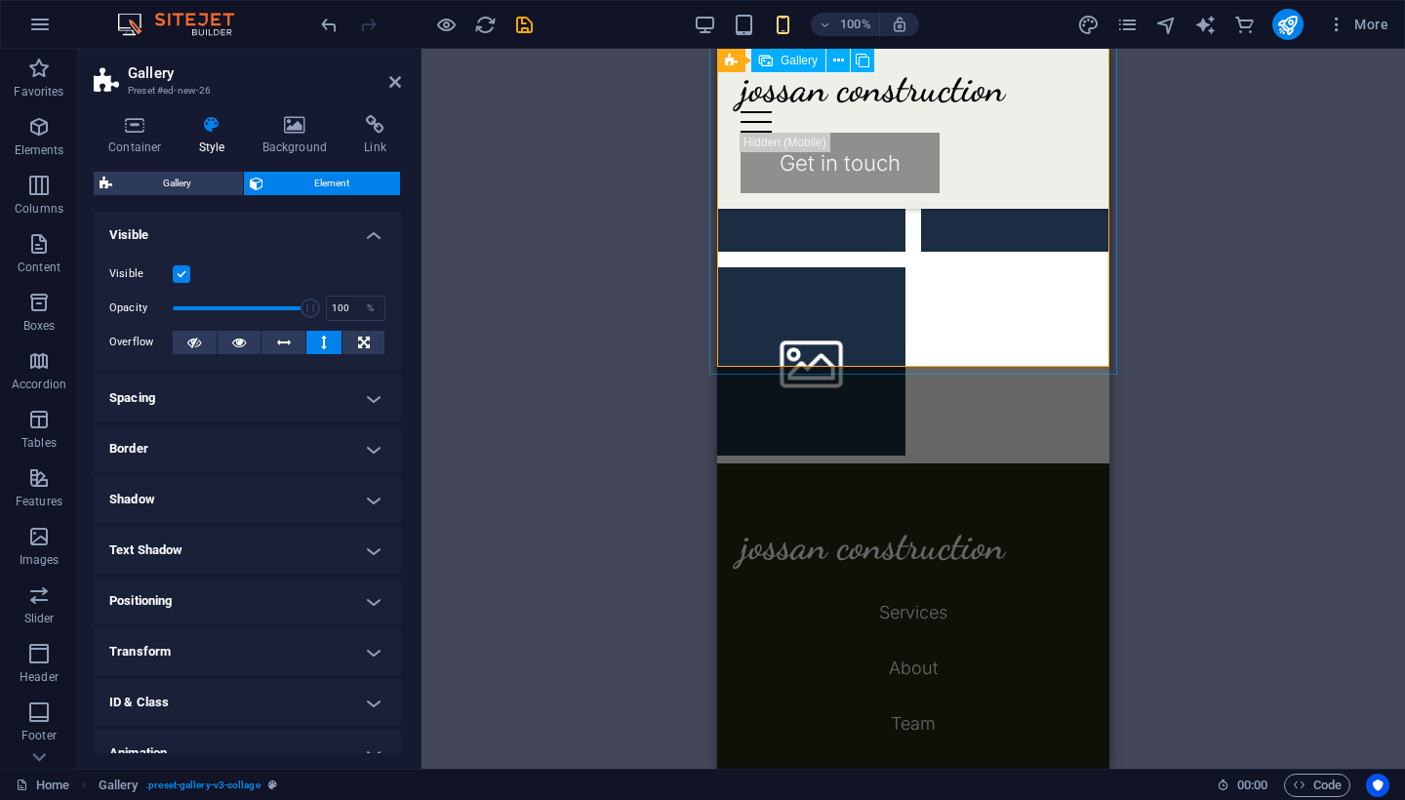
scroll to position [3015, 0]
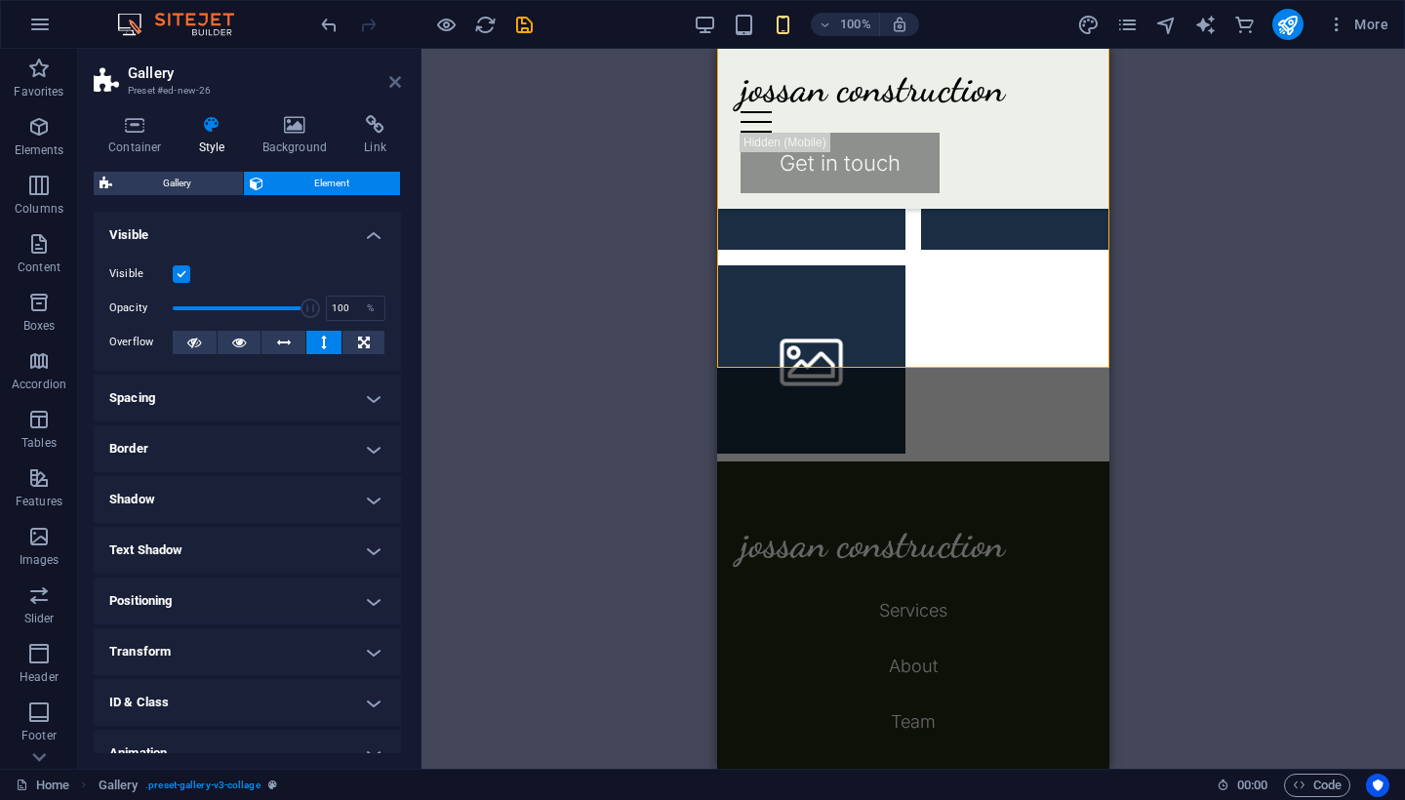
click at [390, 80] on icon at bounding box center [395, 82] width 12 height 16
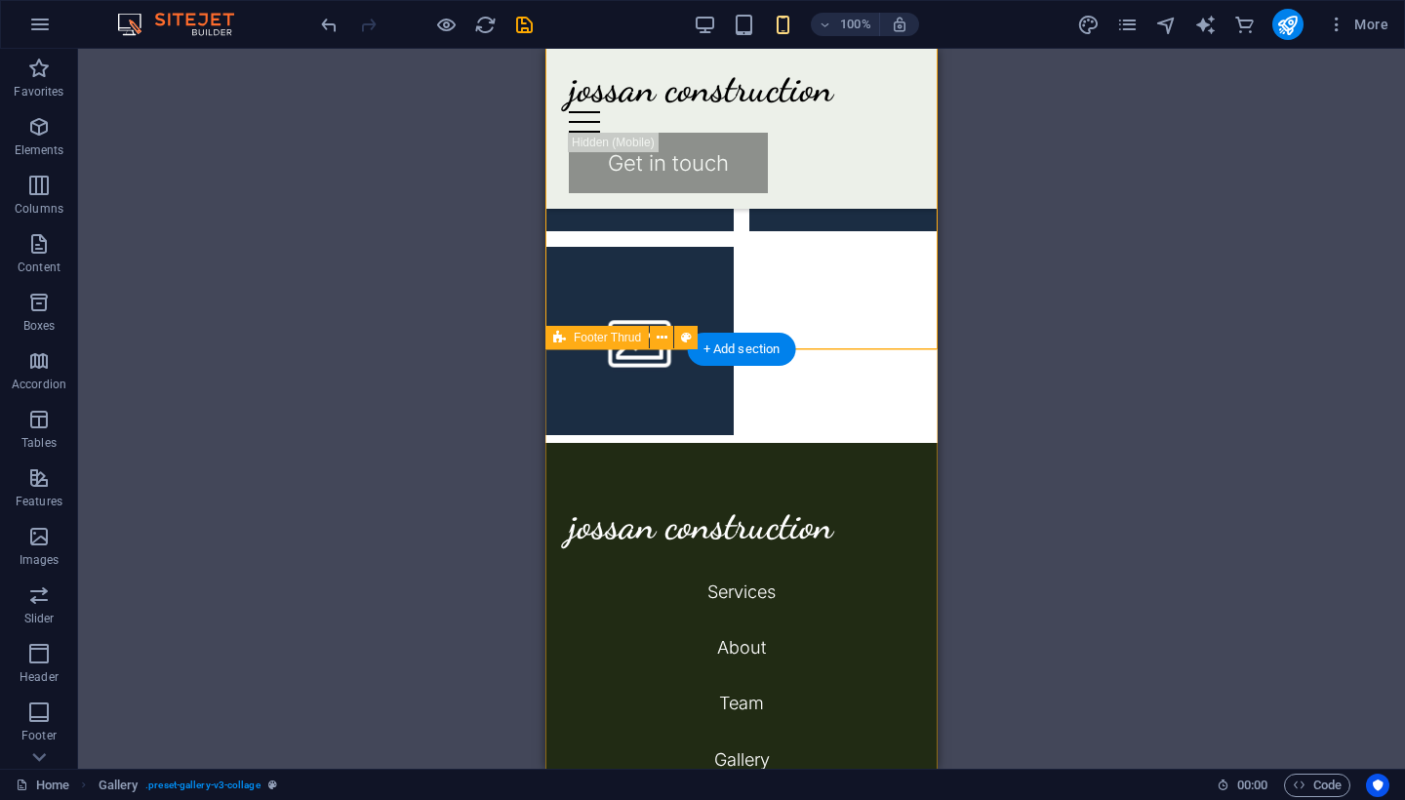
scroll to position [3033, 0]
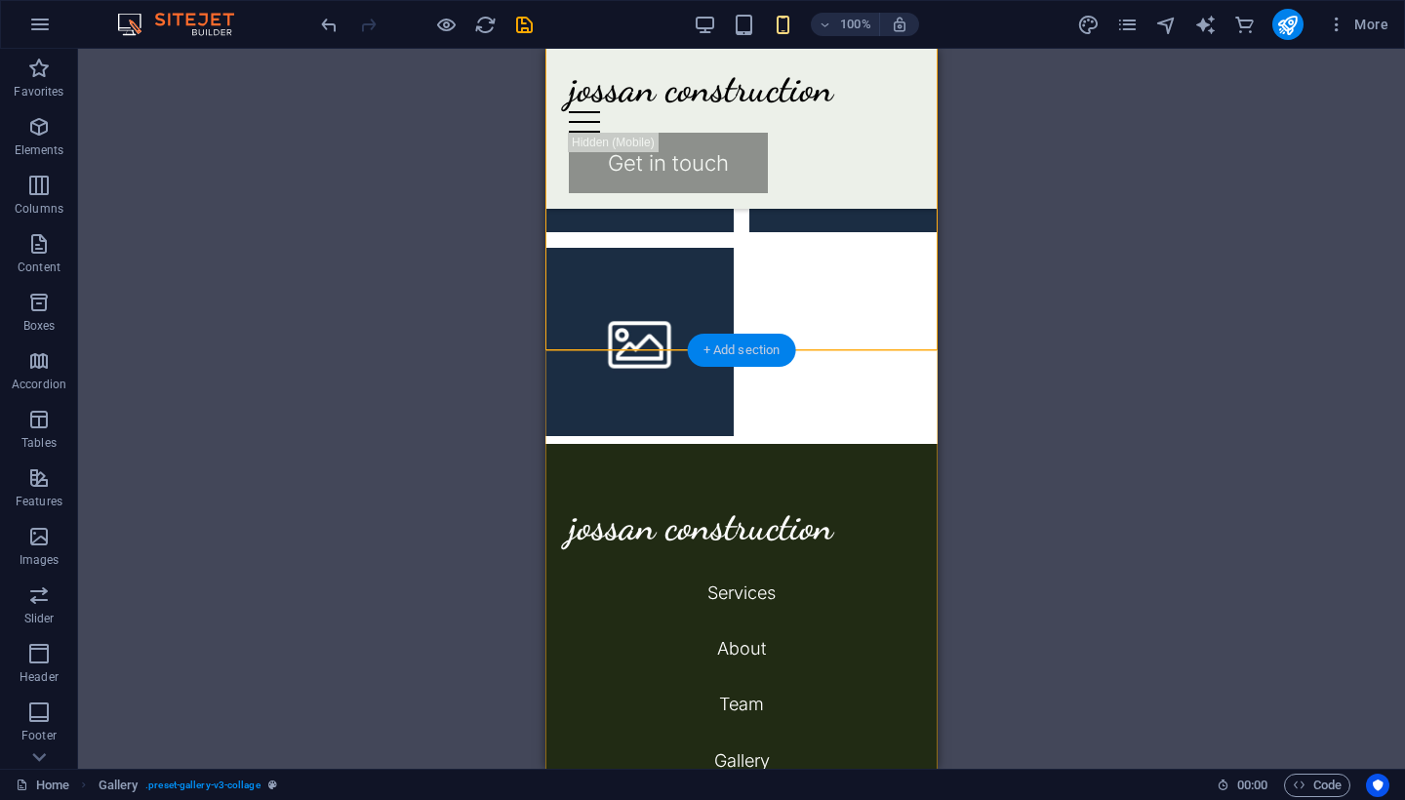
click at [726, 345] on div "+ Add section" at bounding box center [742, 350] width 108 height 33
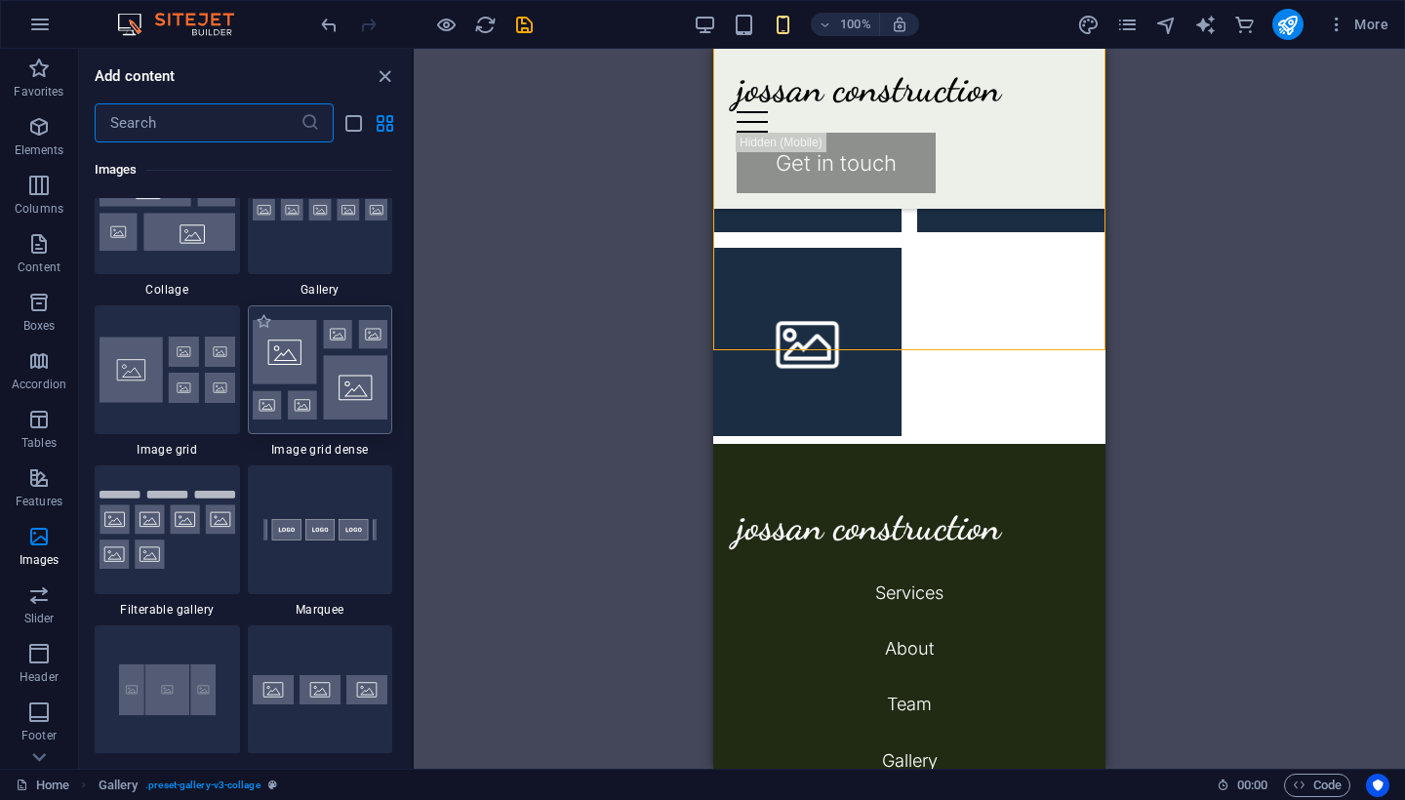
scroll to position [10112, 0]
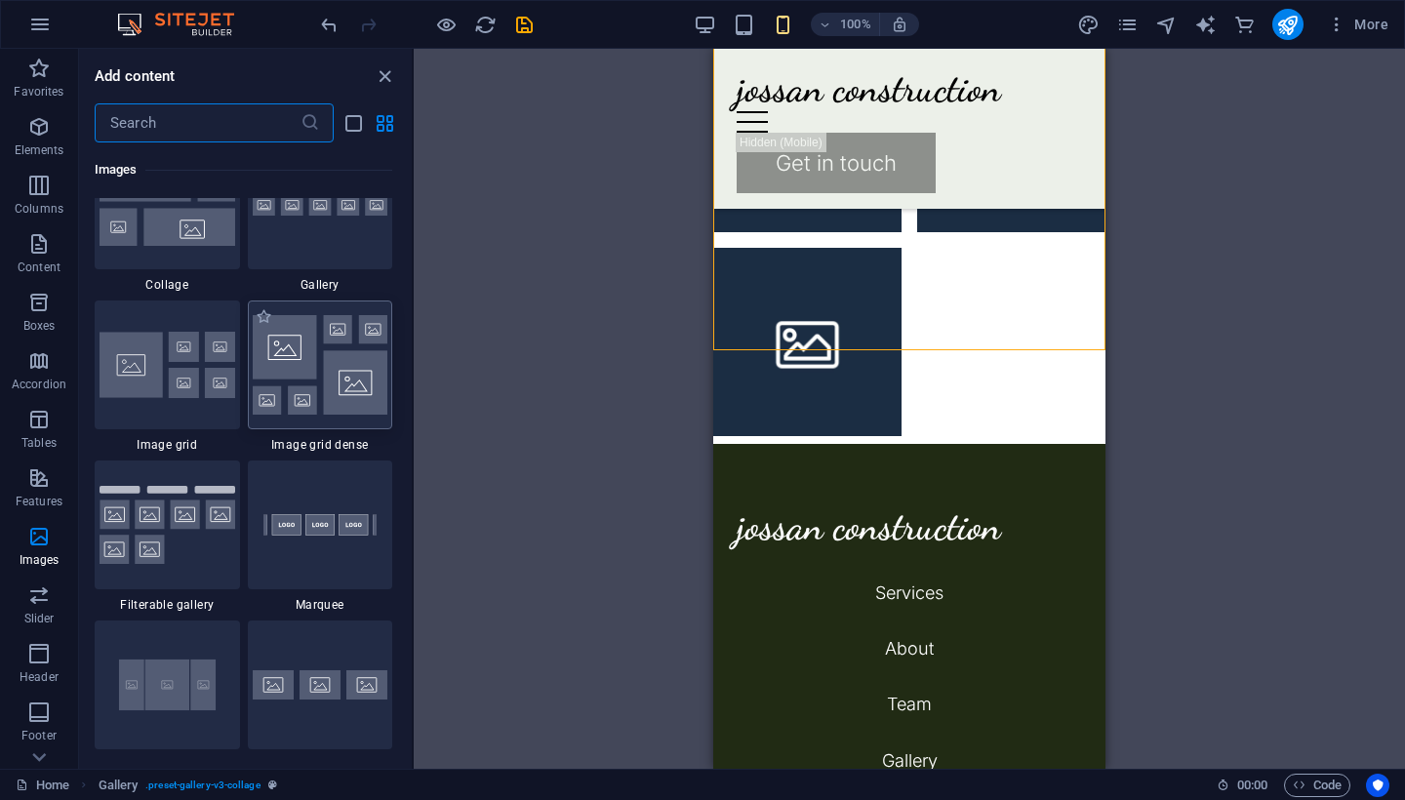
click at [314, 410] on img at bounding box center [321, 365] width 136 height 100
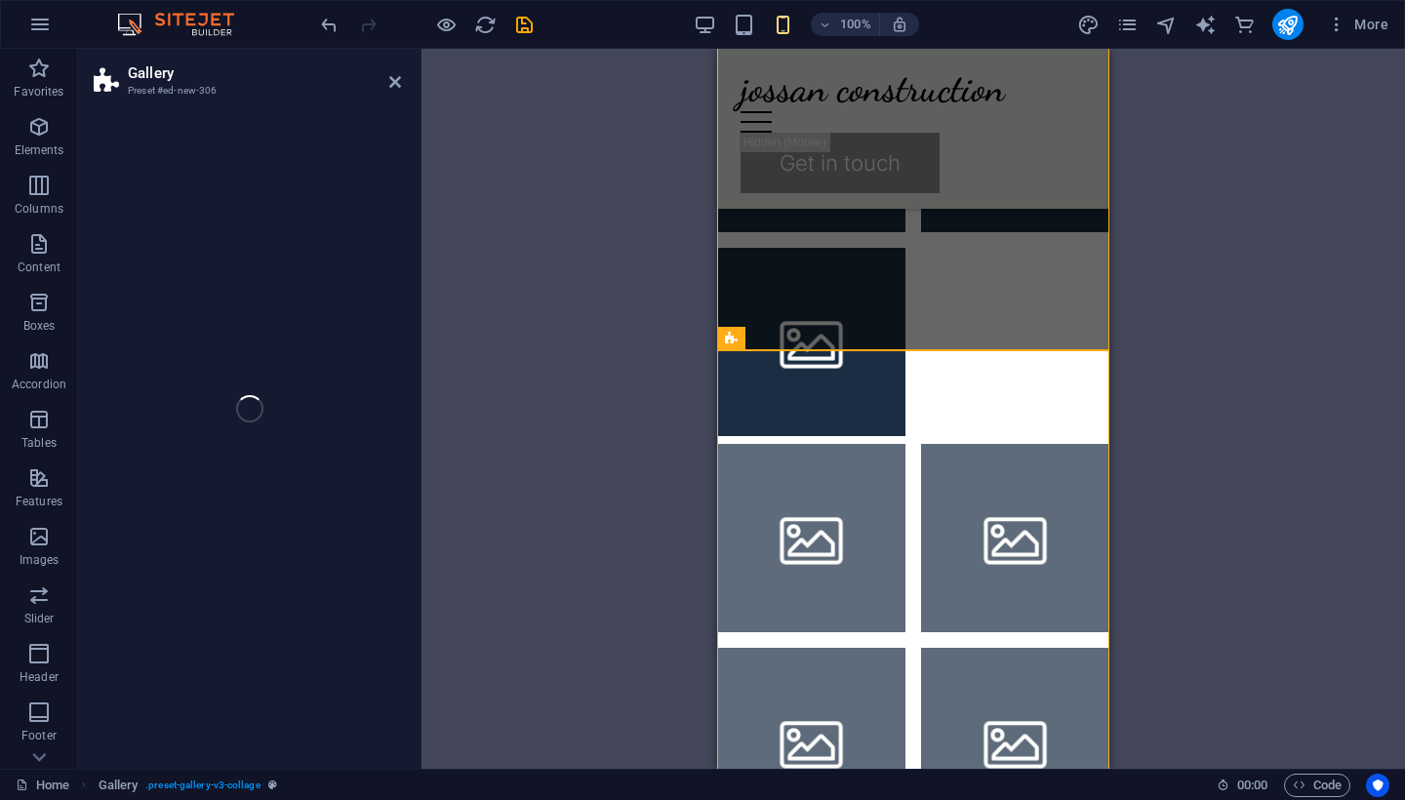
select select "rem"
select select "preset-gallery-v3-grid-dense"
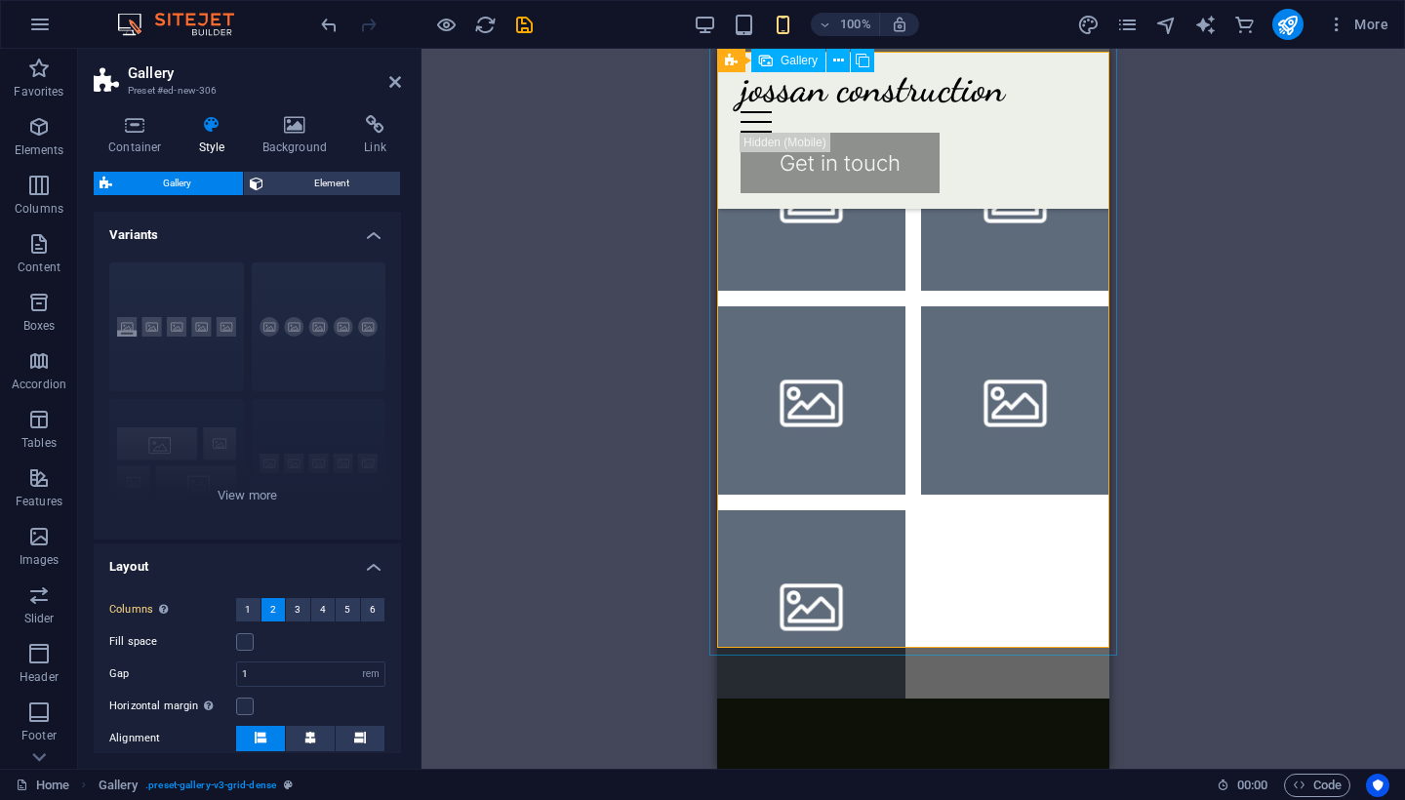
scroll to position [3321, 0]
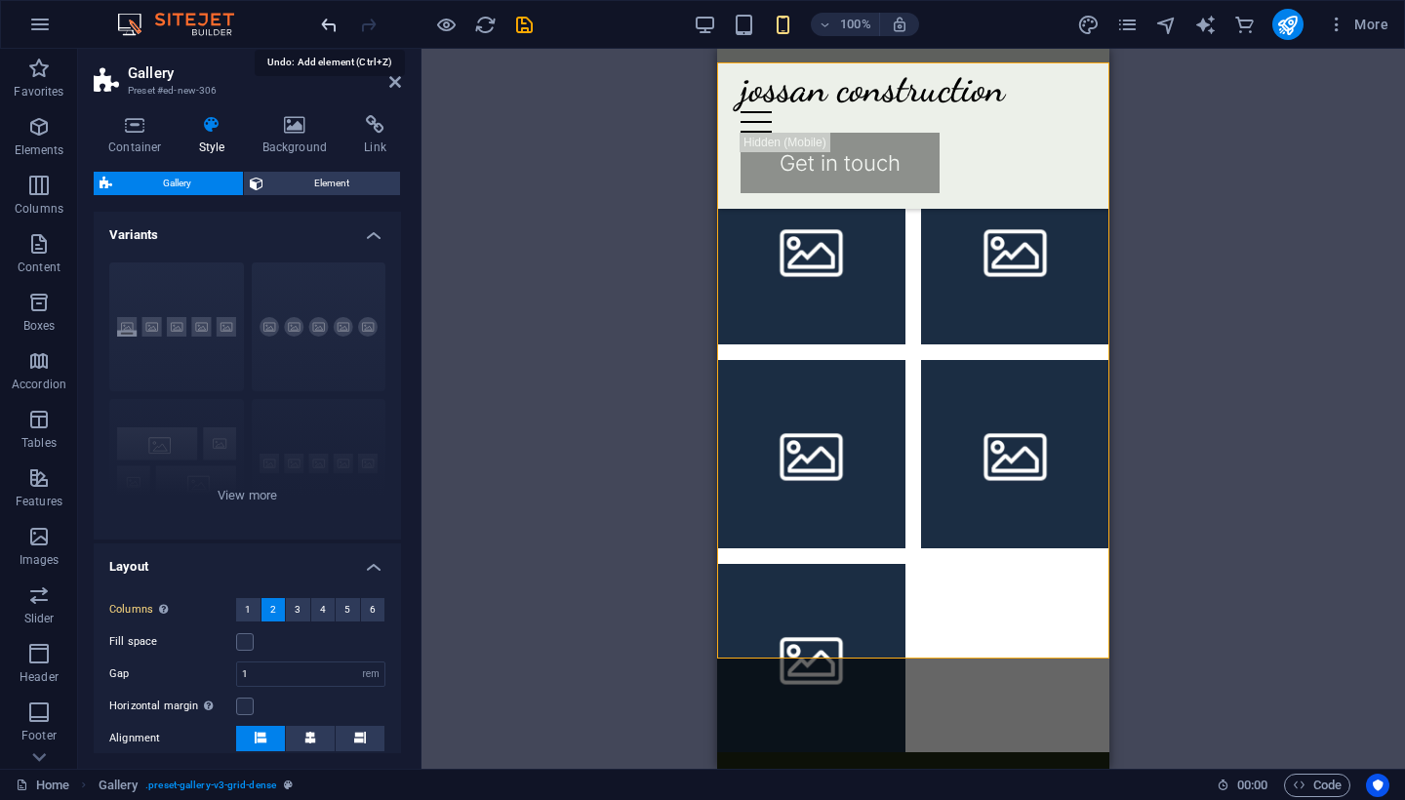
click at [328, 30] on icon "undo" at bounding box center [329, 25] width 22 height 22
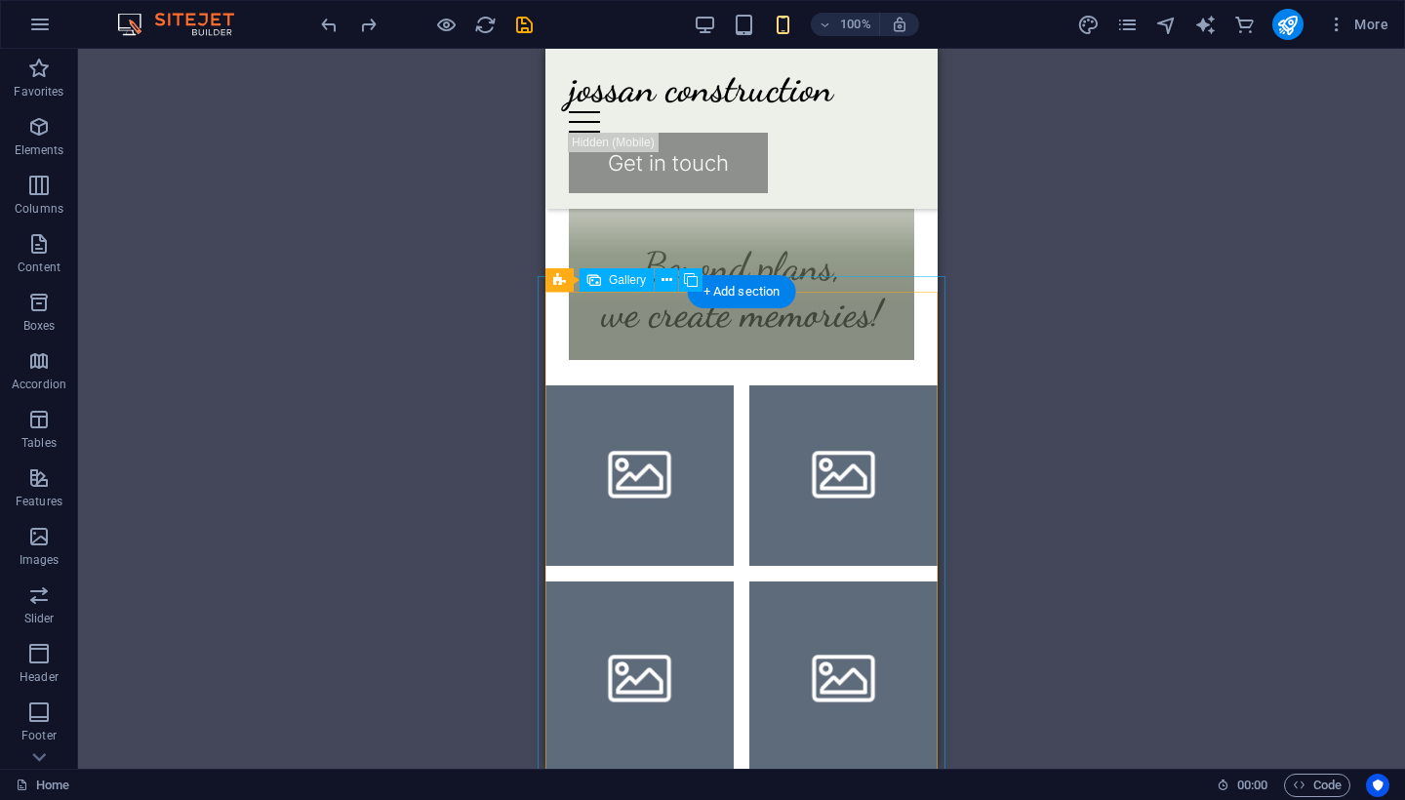
scroll to position [8, 0]
click at [638, 403] on li at bounding box center [639, 472] width 188 height 188
select select "4"
select select "px"
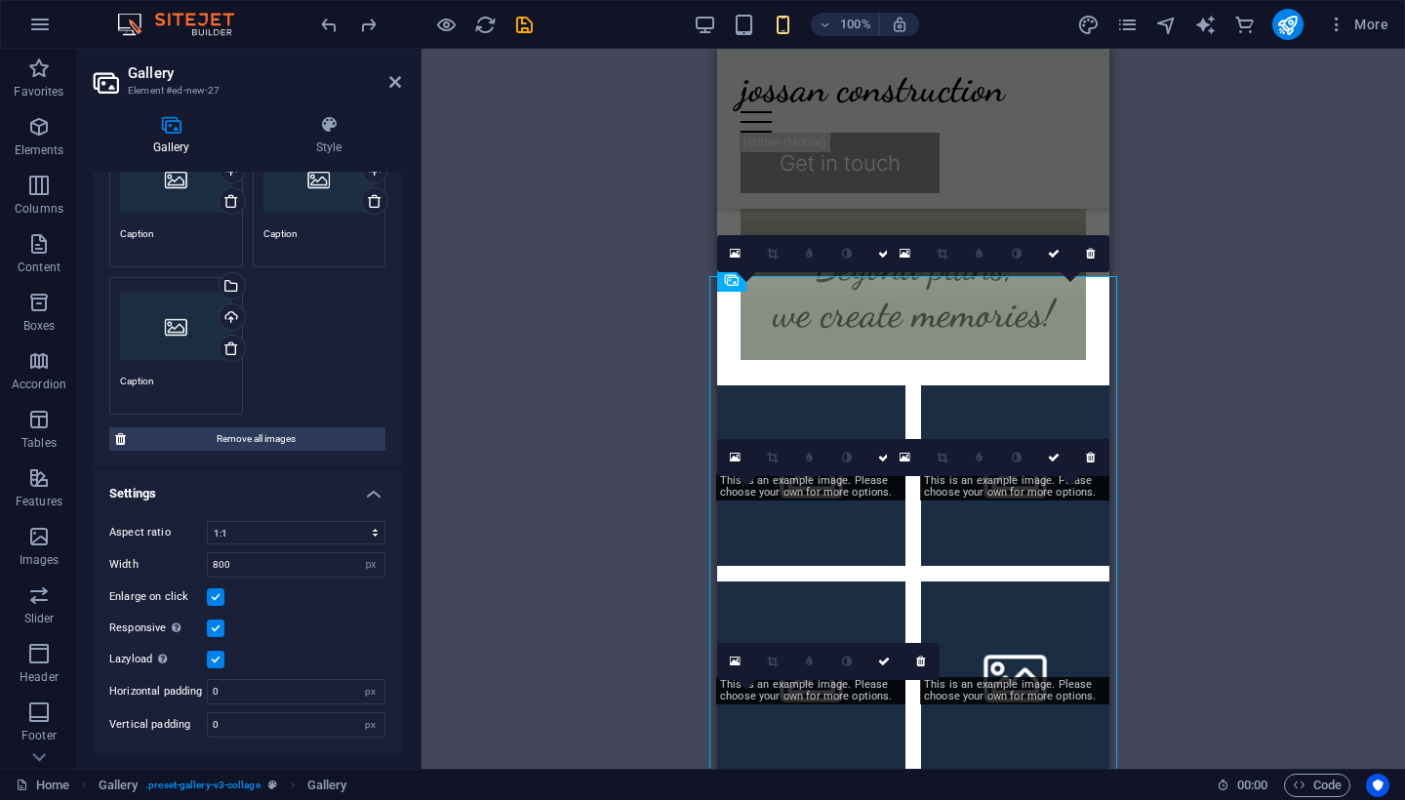
scroll to position [320, 0]
click at [311, 130] on icon at bounding box center [329, 125] width 144 height 20
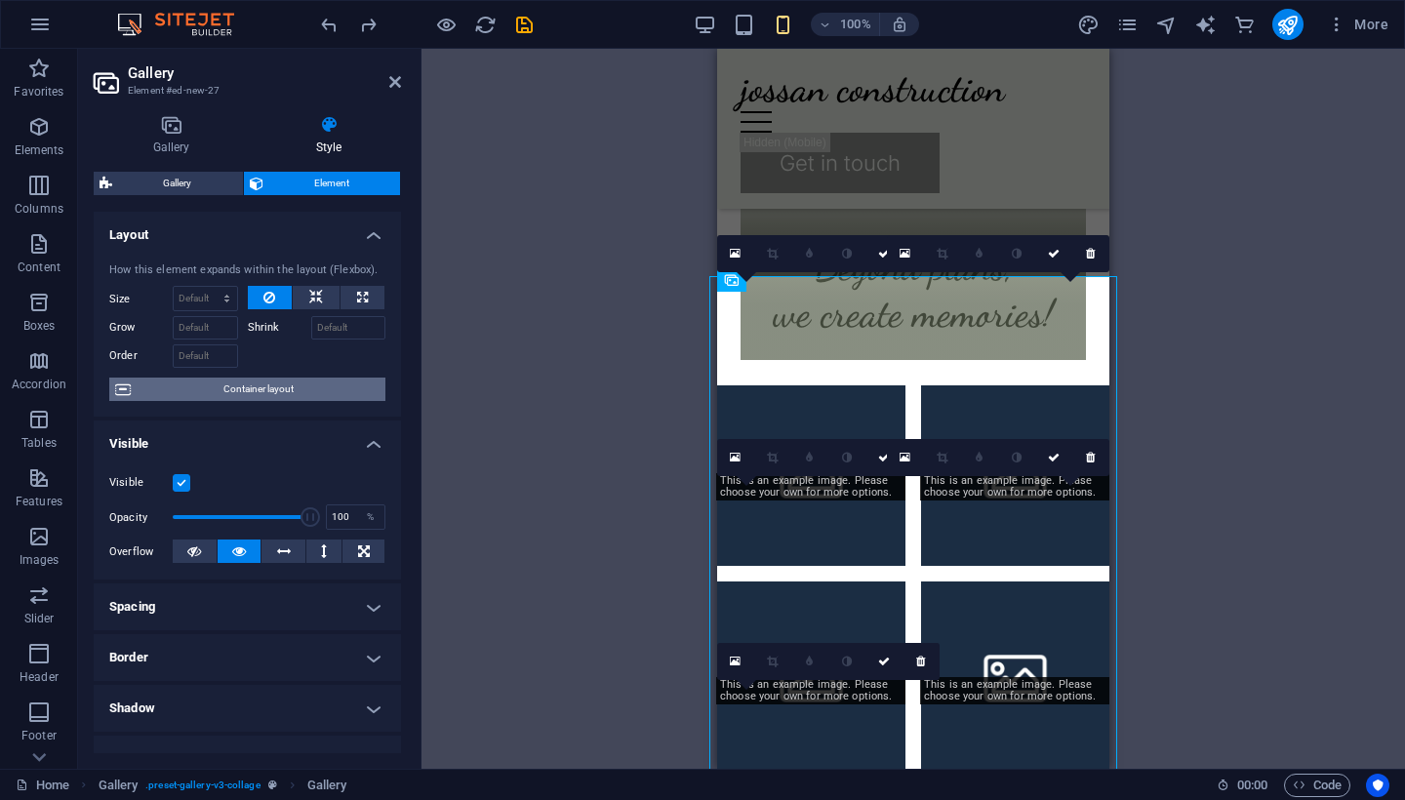
click at [267, 394] on span "Container layout" at bounding box center [258, 389] width 243 height 23
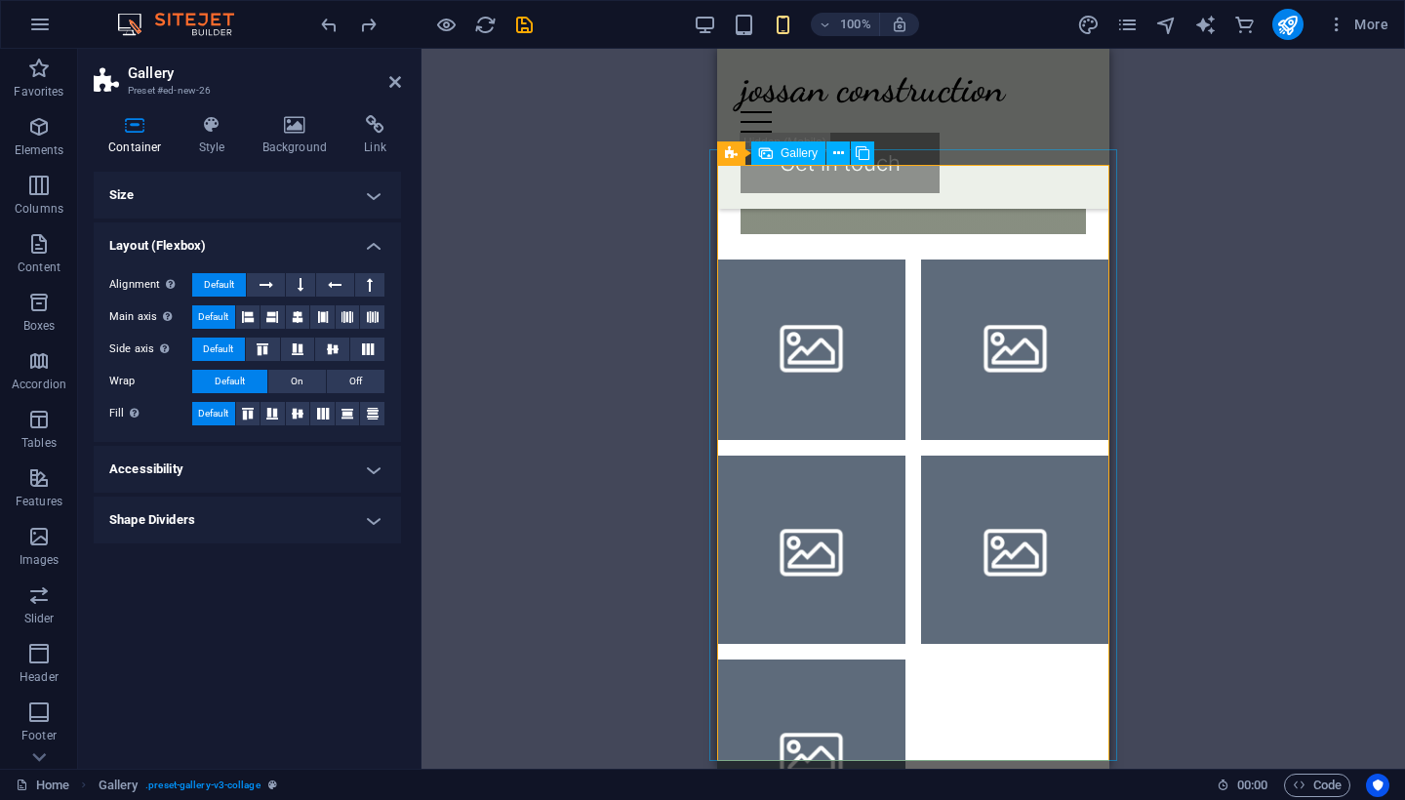
scroll to position [2622, 0]
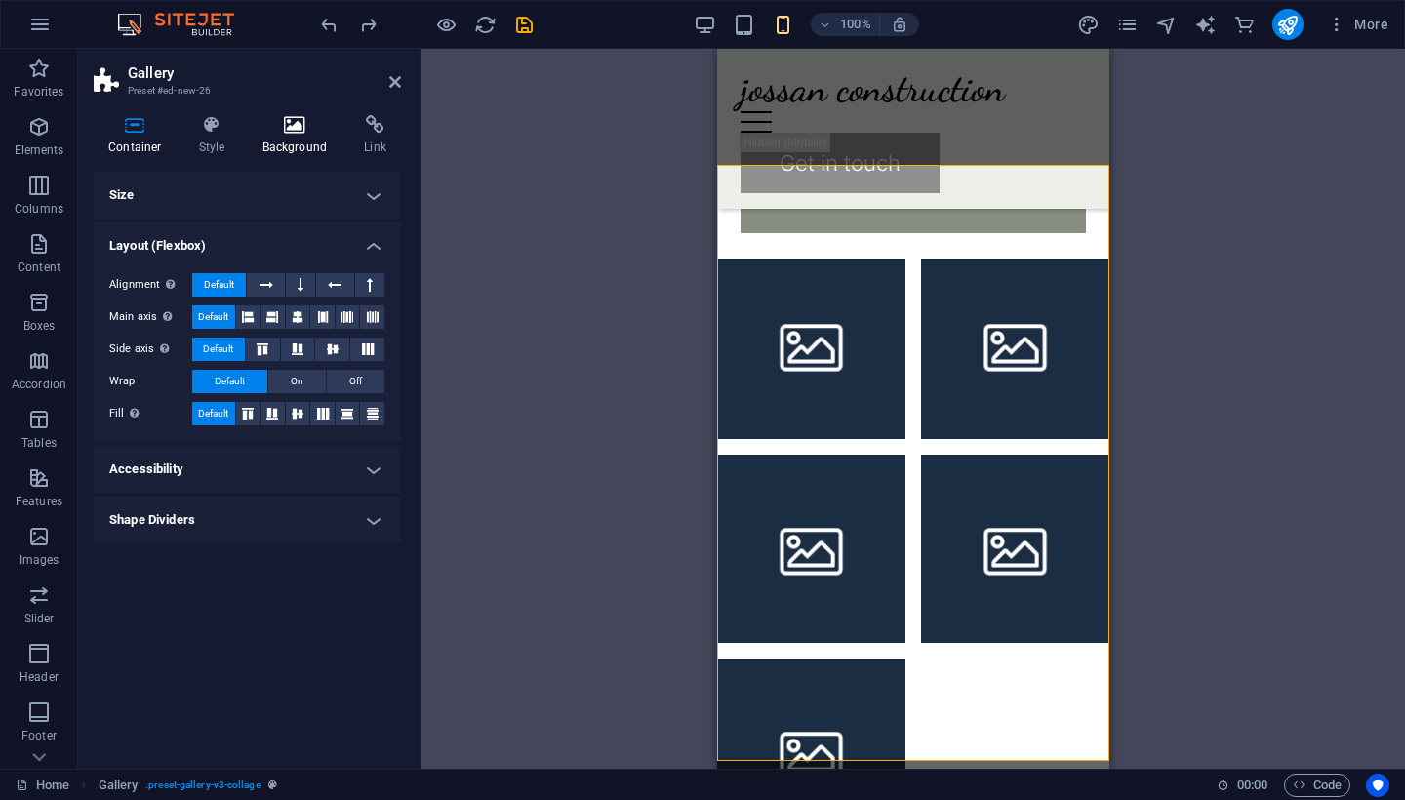
click at [285, 118] on icon at bounding box center [295, 125] width 95 height 20
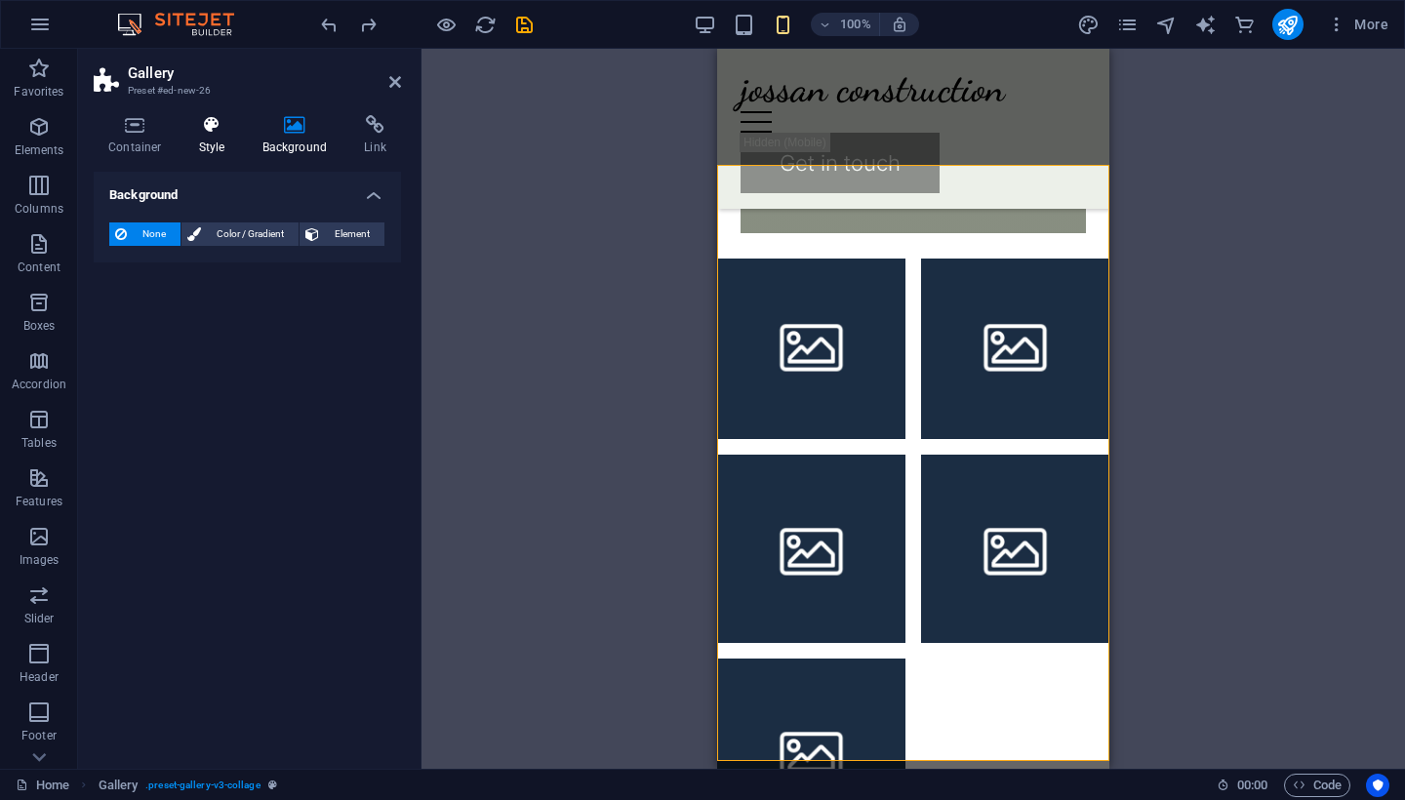
click at [193, 129] on icon at bounding box center [212, 125] width 56 height 20
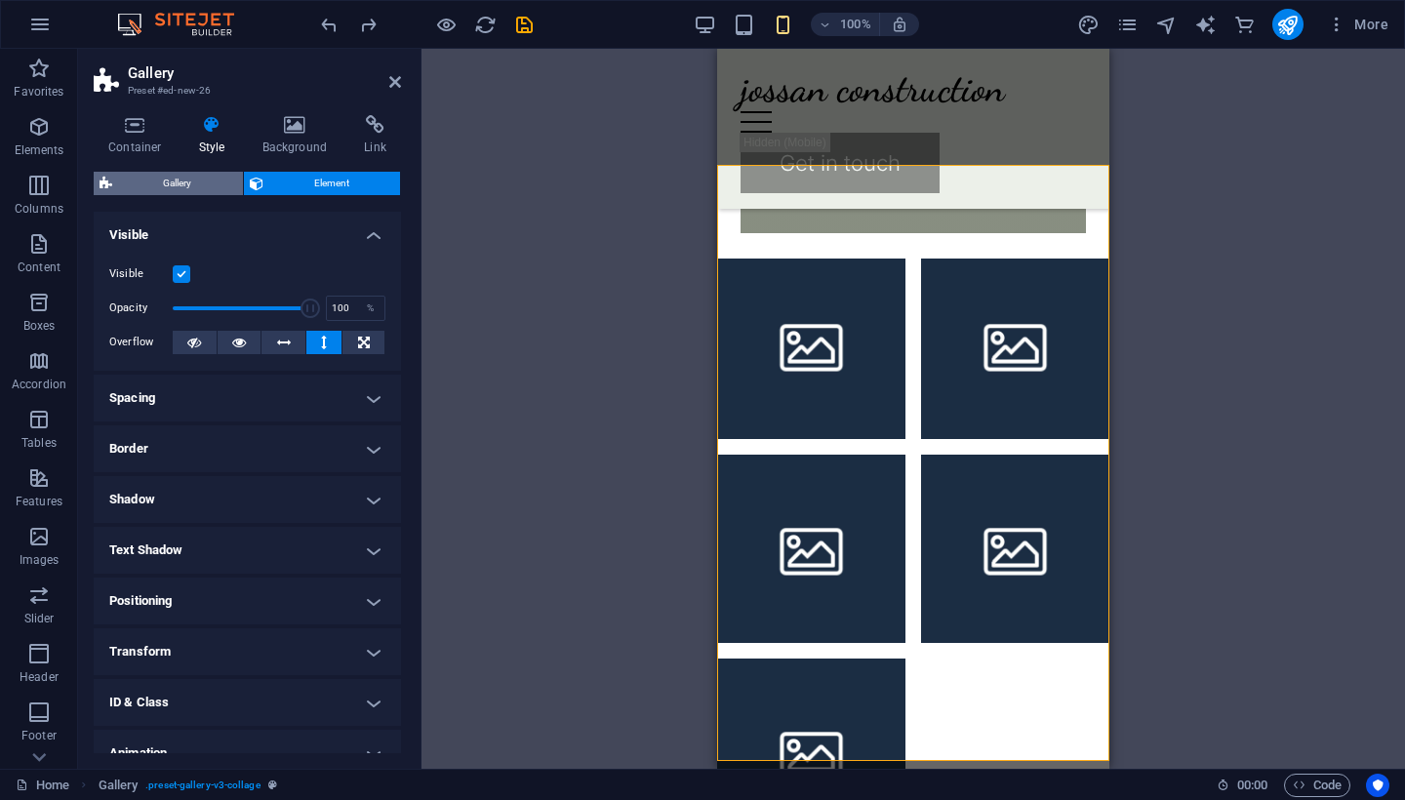
scroll to position [0, 0]
click at [189, 190] on span "Gallery" at bounding box center [177, 183] width 119 height 23
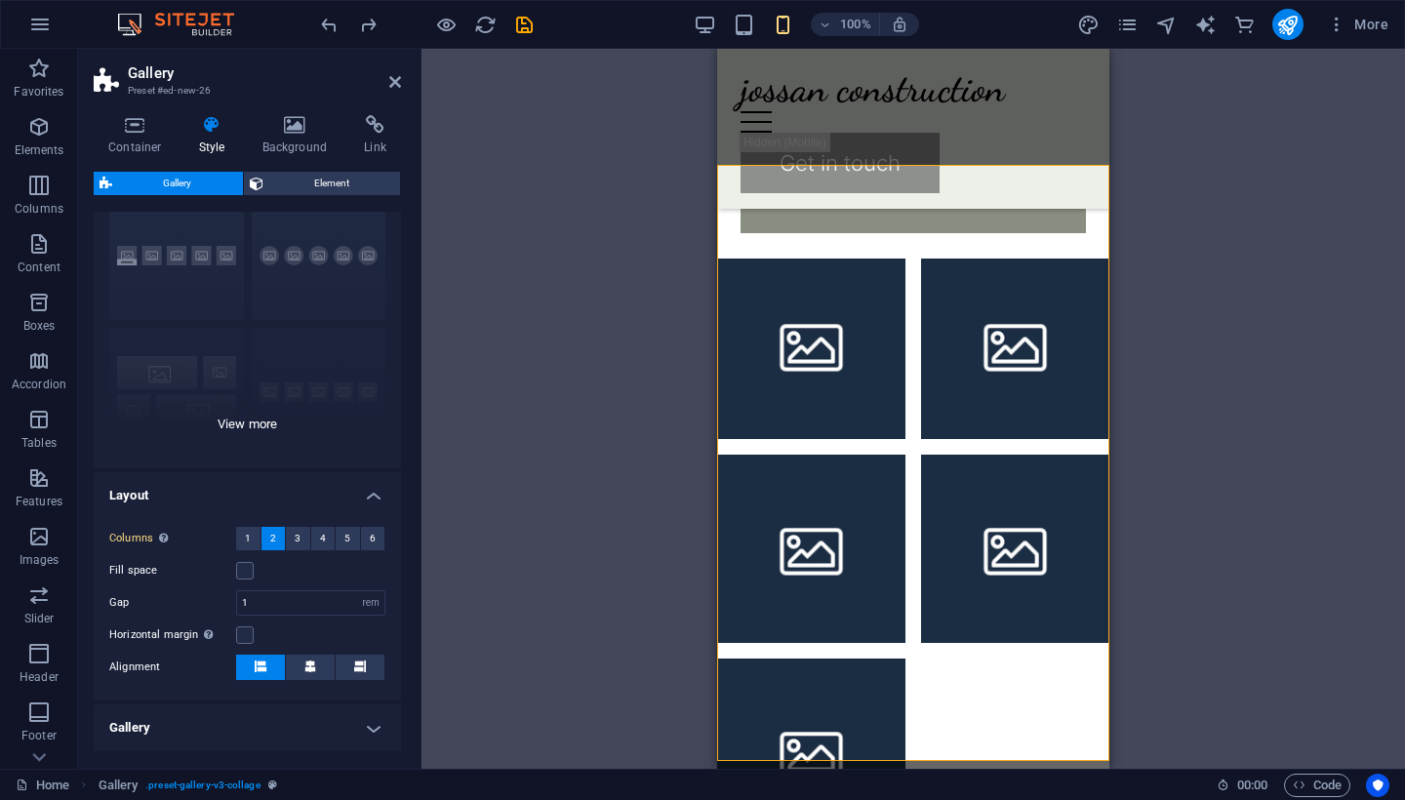
scroll to position [72, 0]
click at [345, 543] on span "5" at bounding box center [347, 537] width 6 height 23
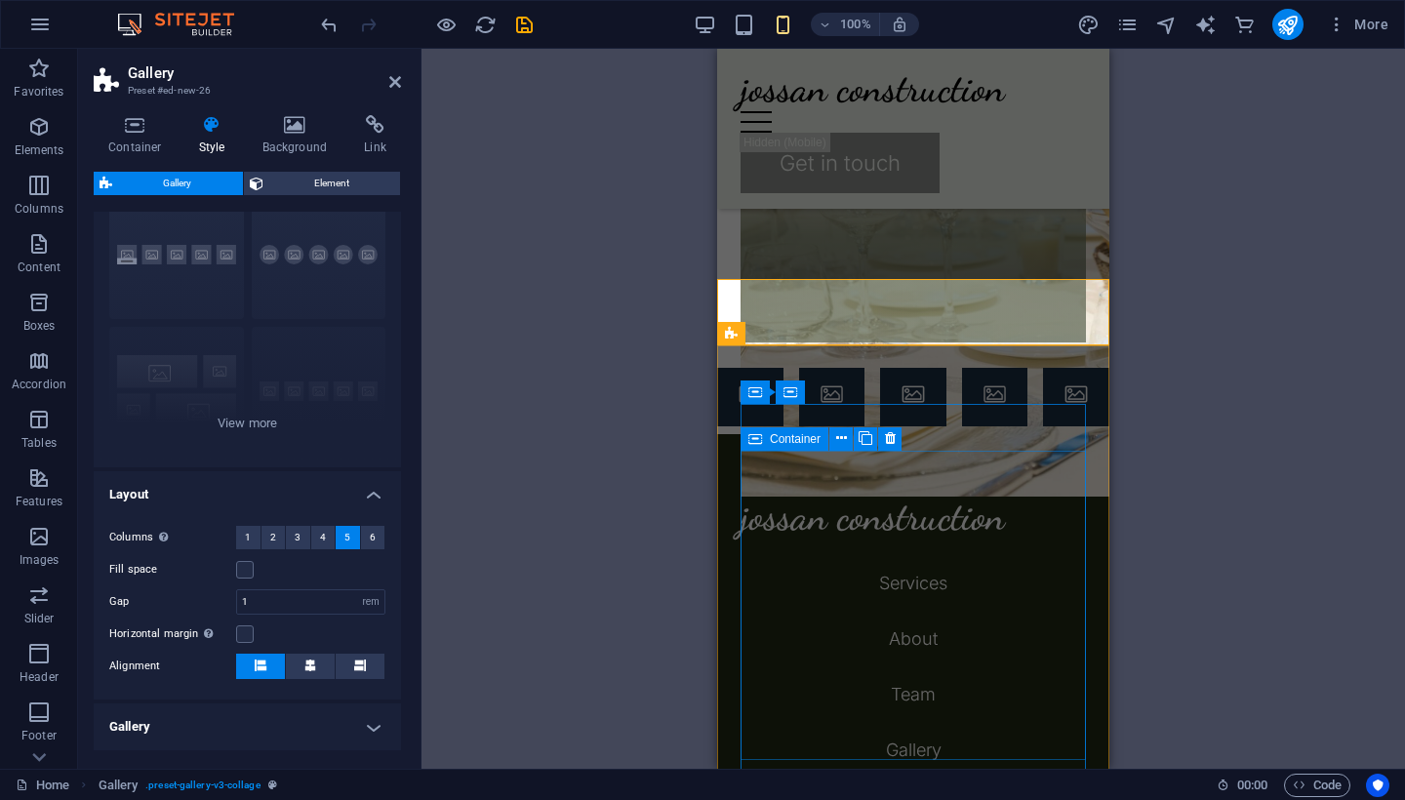
scroll to position [2507, 0]
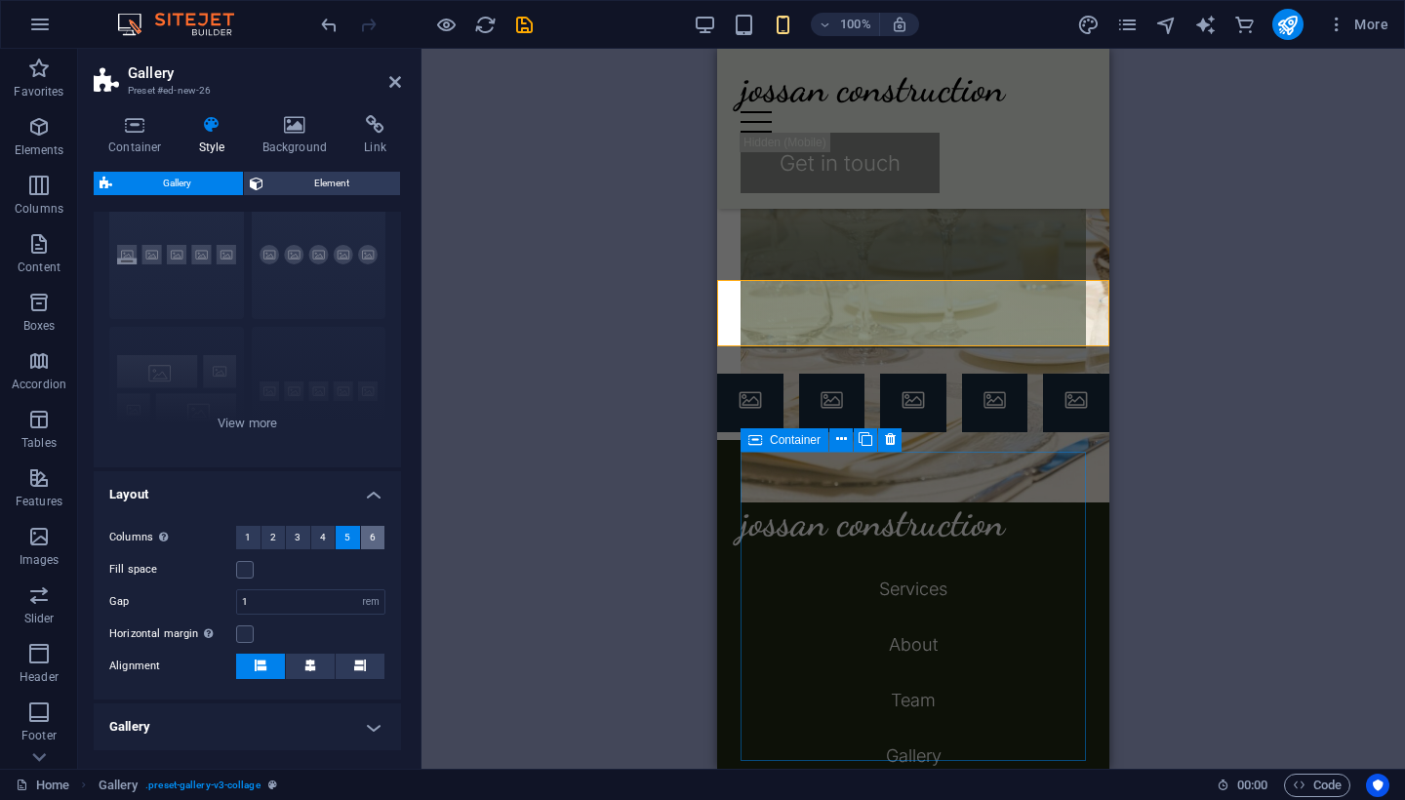
click at [370, 538] on span "6" at bounding box center [373, 537] width 6 height 23
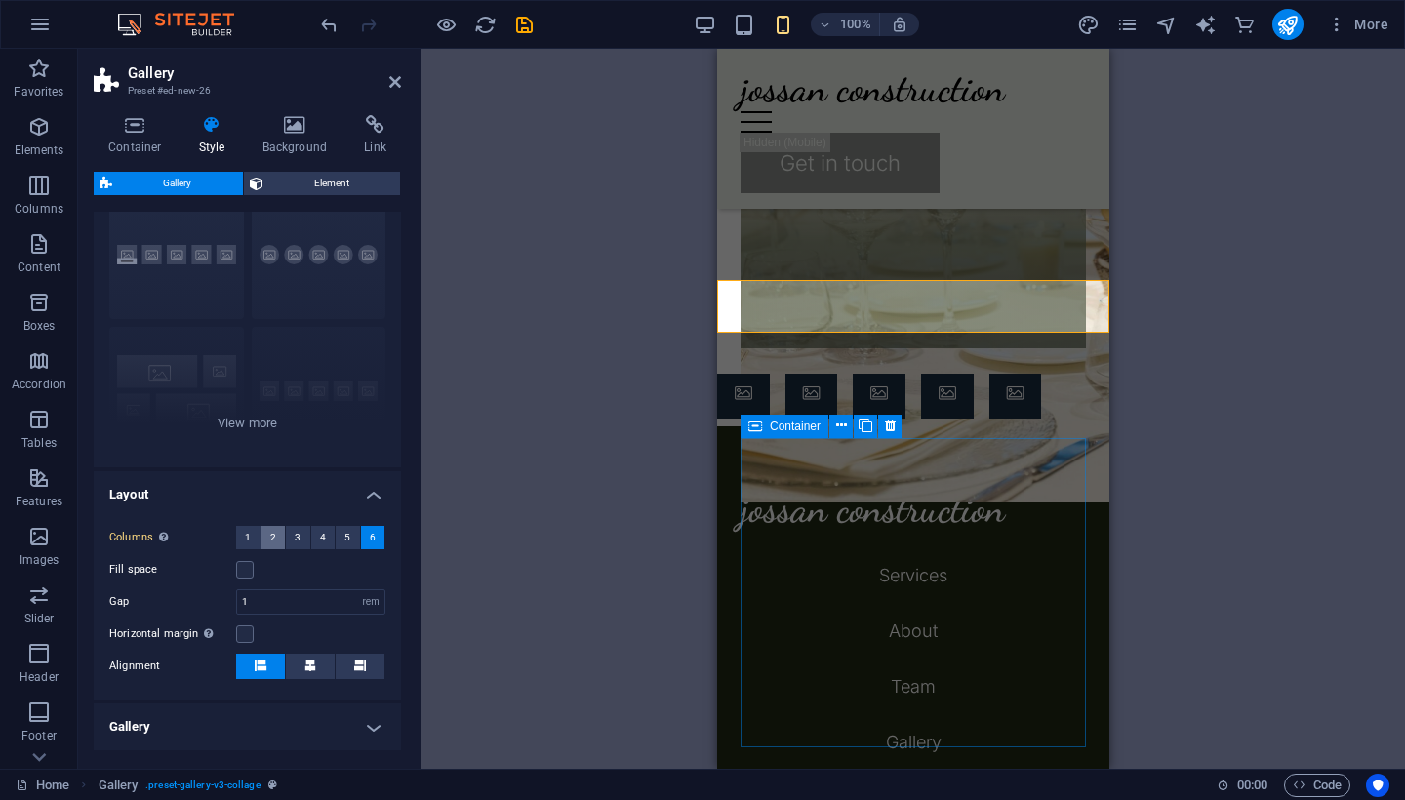
click at [264, 542] on button "2" at bounding box center [274, 537] width 24 height 23
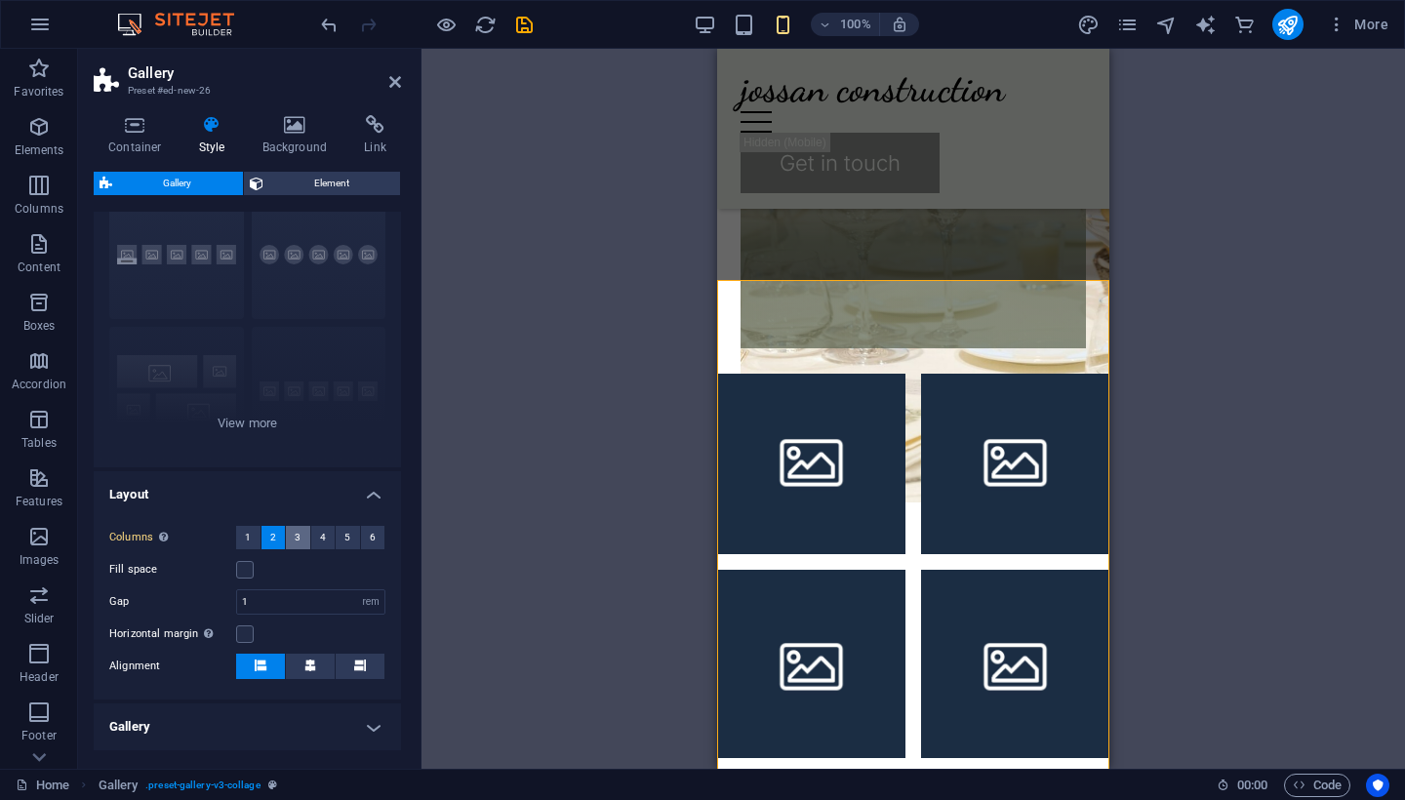
click at [302, 535] on button "3" at bounding box center [298, 537] width 24 height 23
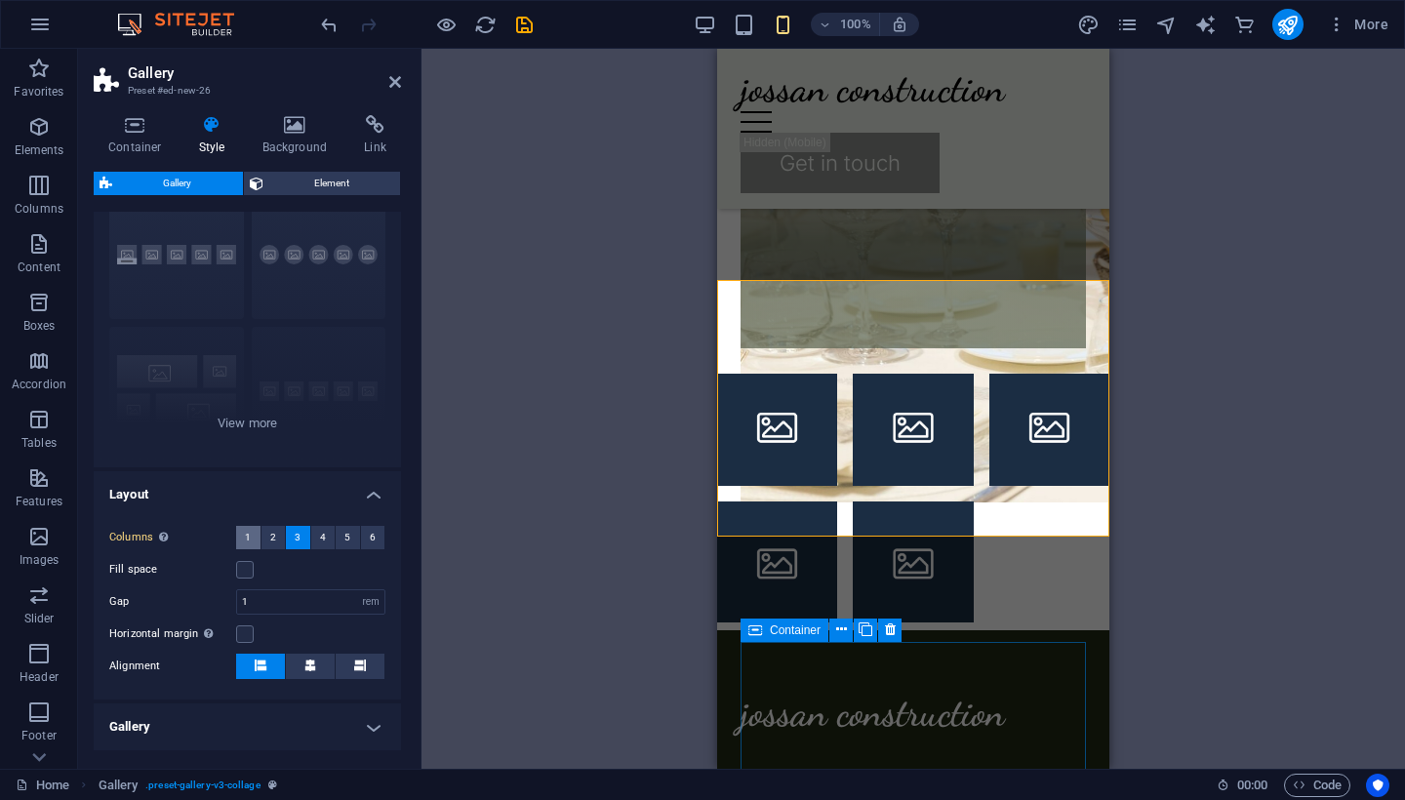
click at [254, 539] on button "1" at bounding box center [248, 537] width 24 height 23
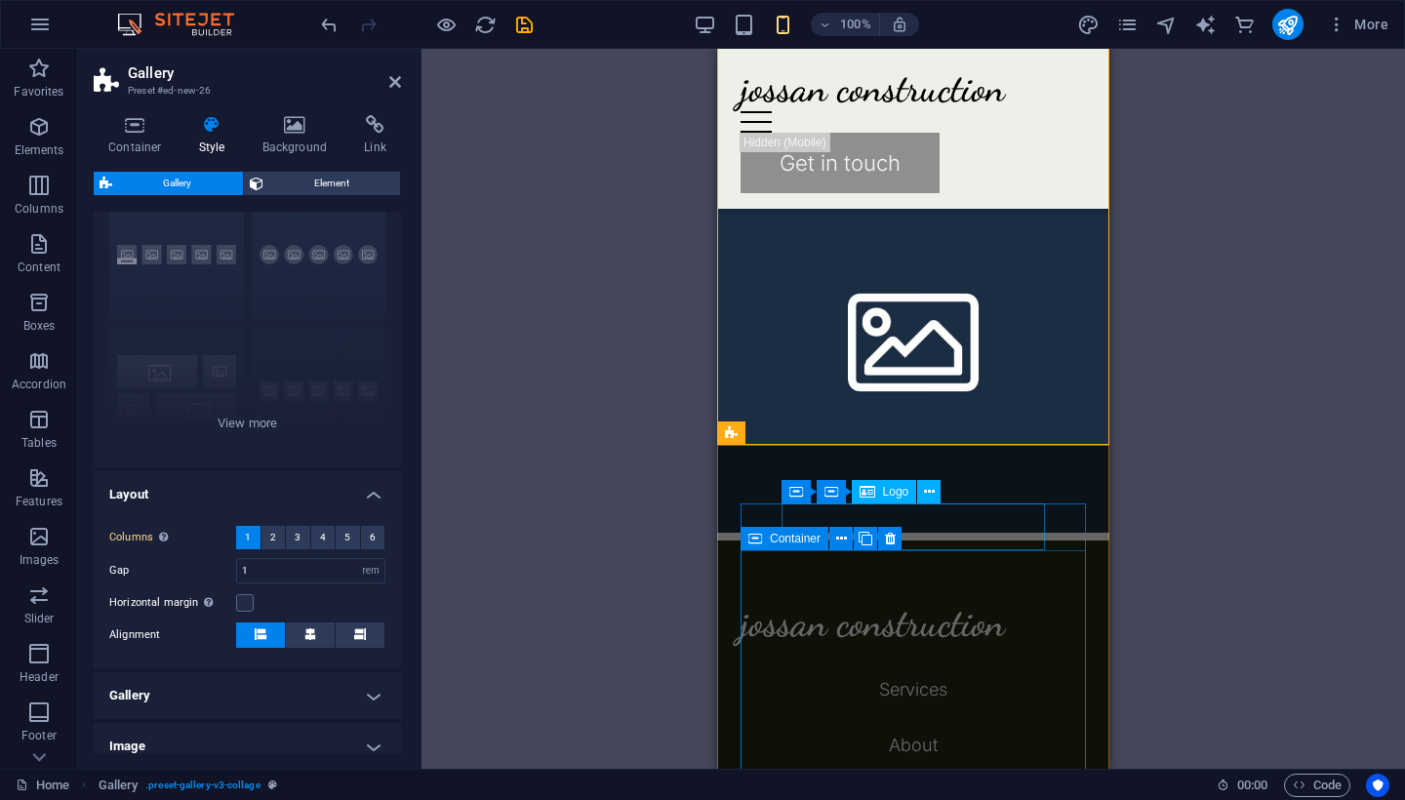
scroll to position [4366, 0]
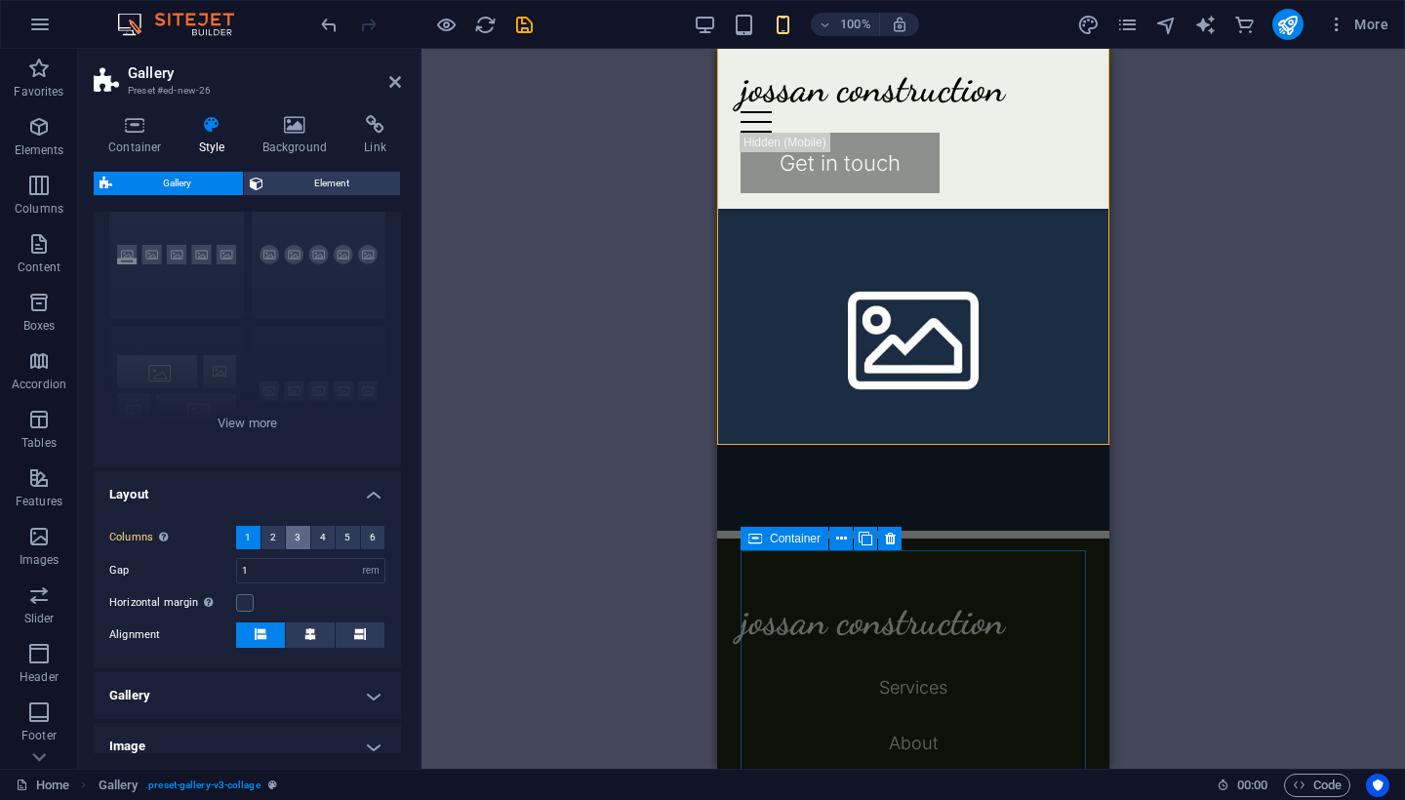
click at [295, 535] on span "3" at bounding box center [298, 537] width 6 height 23
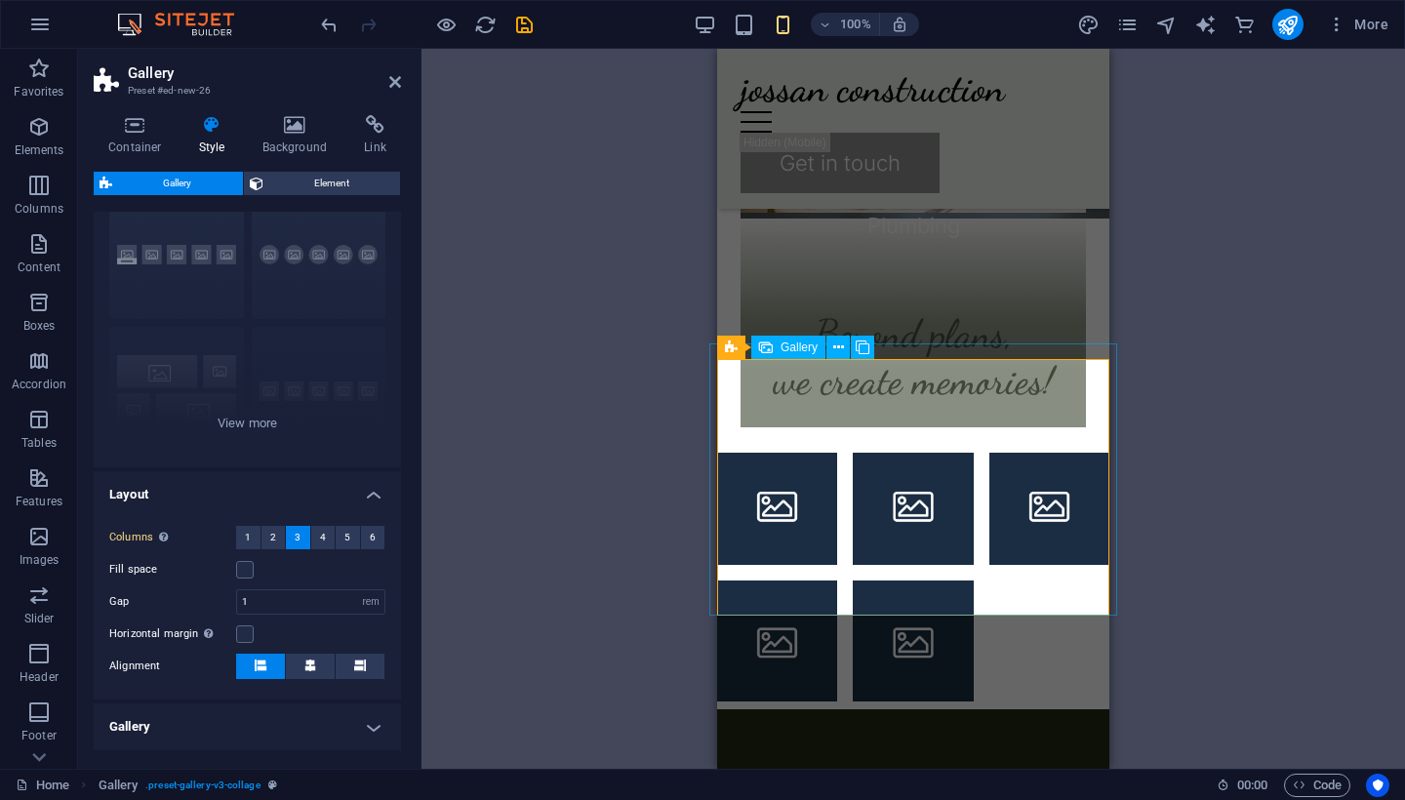
scroll to position [2433, 0]
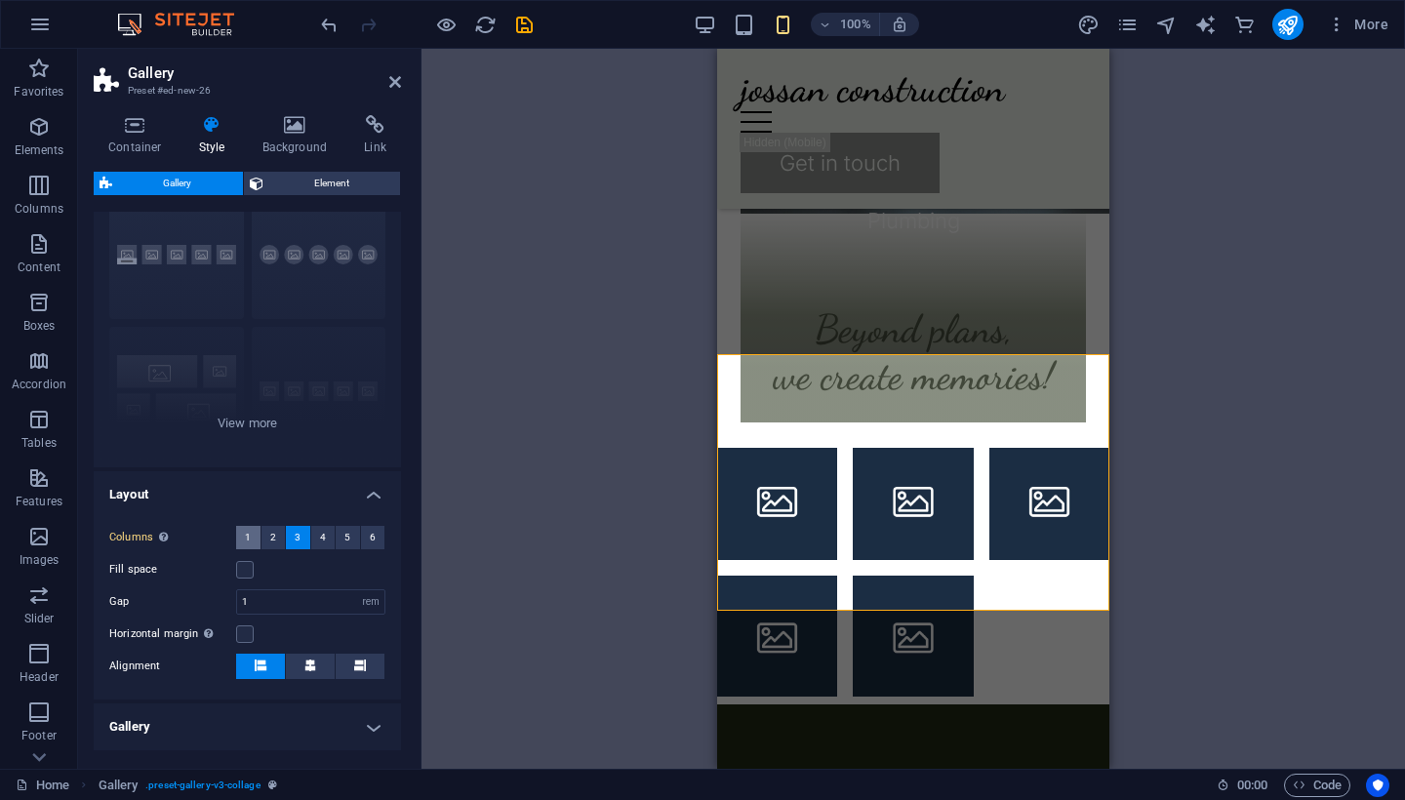
click at [251, 544] on button "1" at bounding box center [248, 537] width 24 height 23
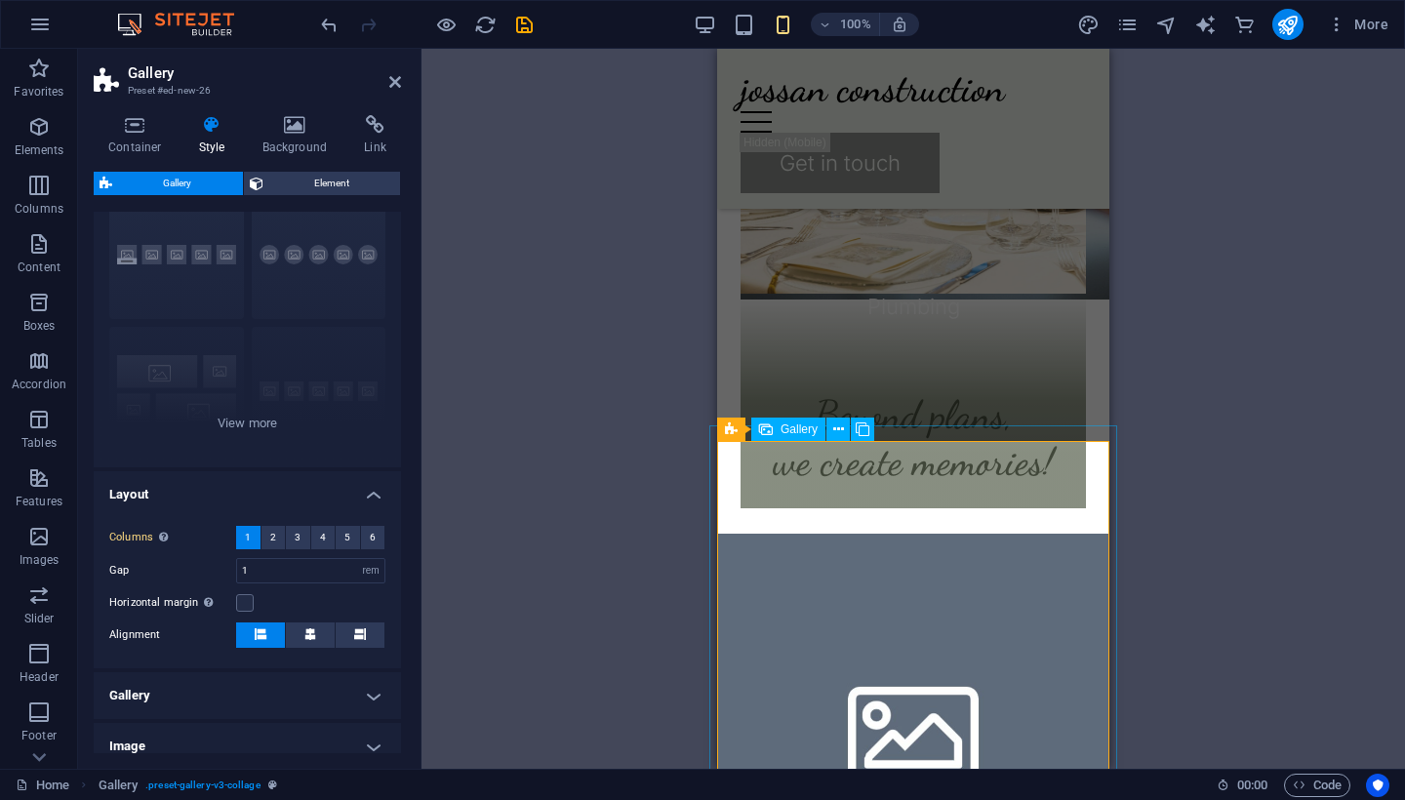
scroll to position [2351, 0]
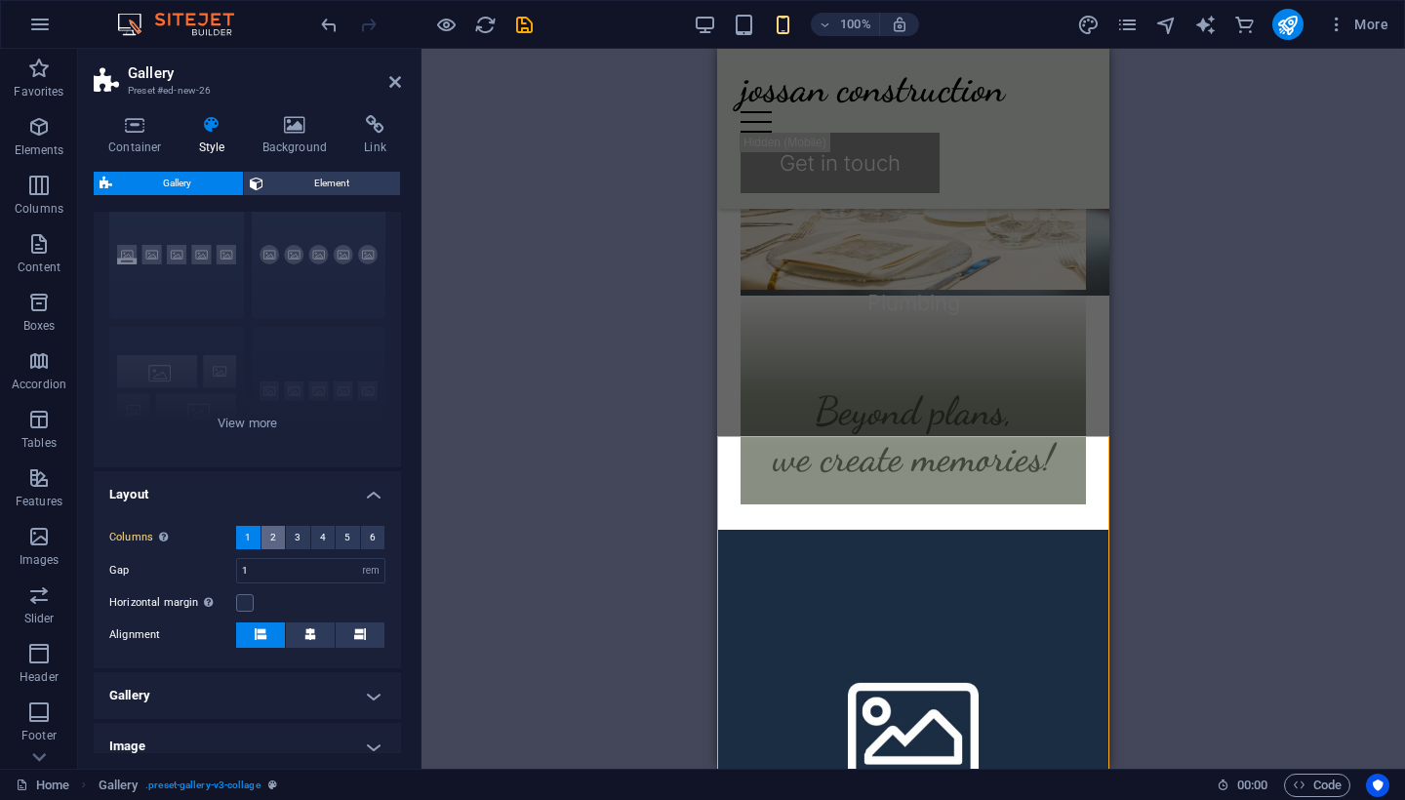
click at [264, 540] on button "2" at bounding box center [274, 537] width 24 height 23
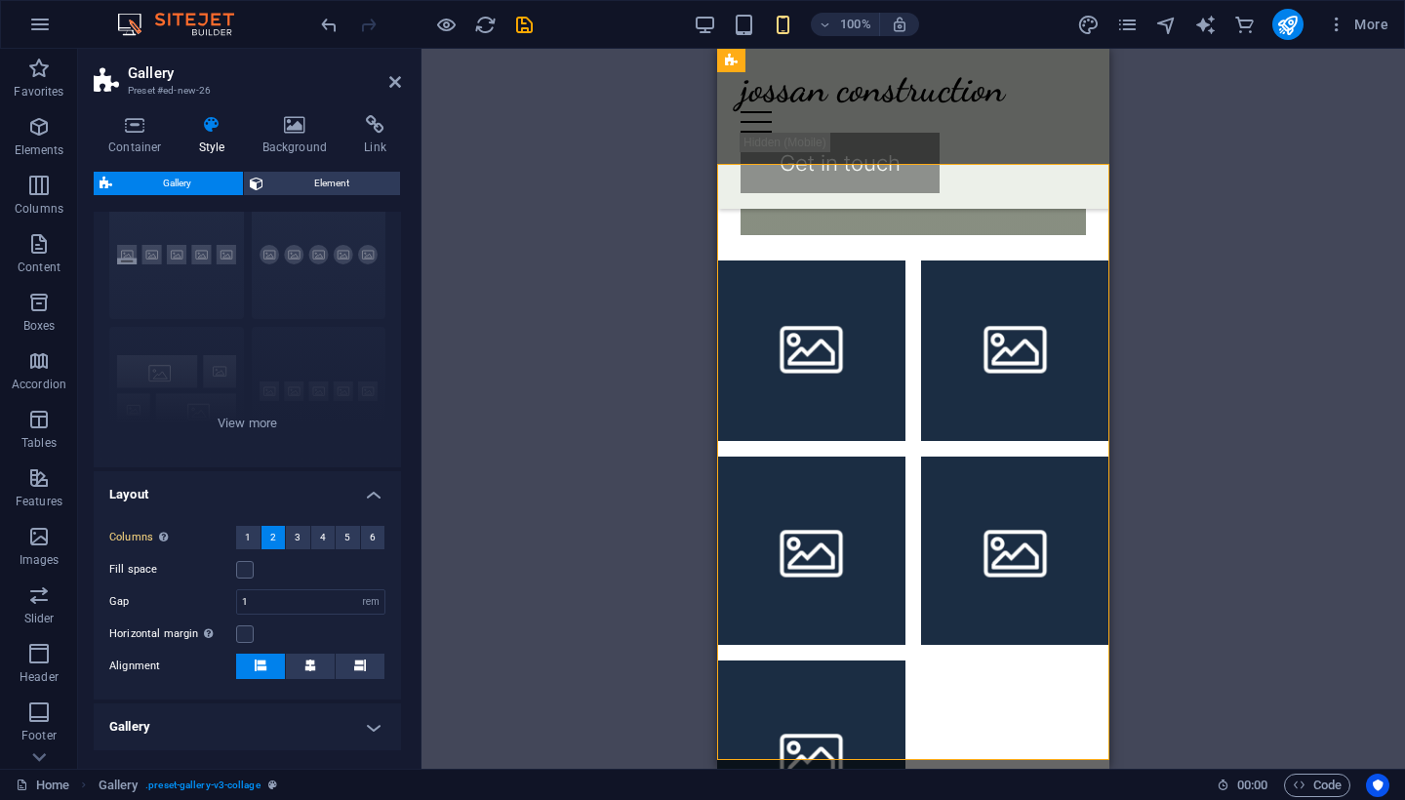
scroll to position [2630, 0]
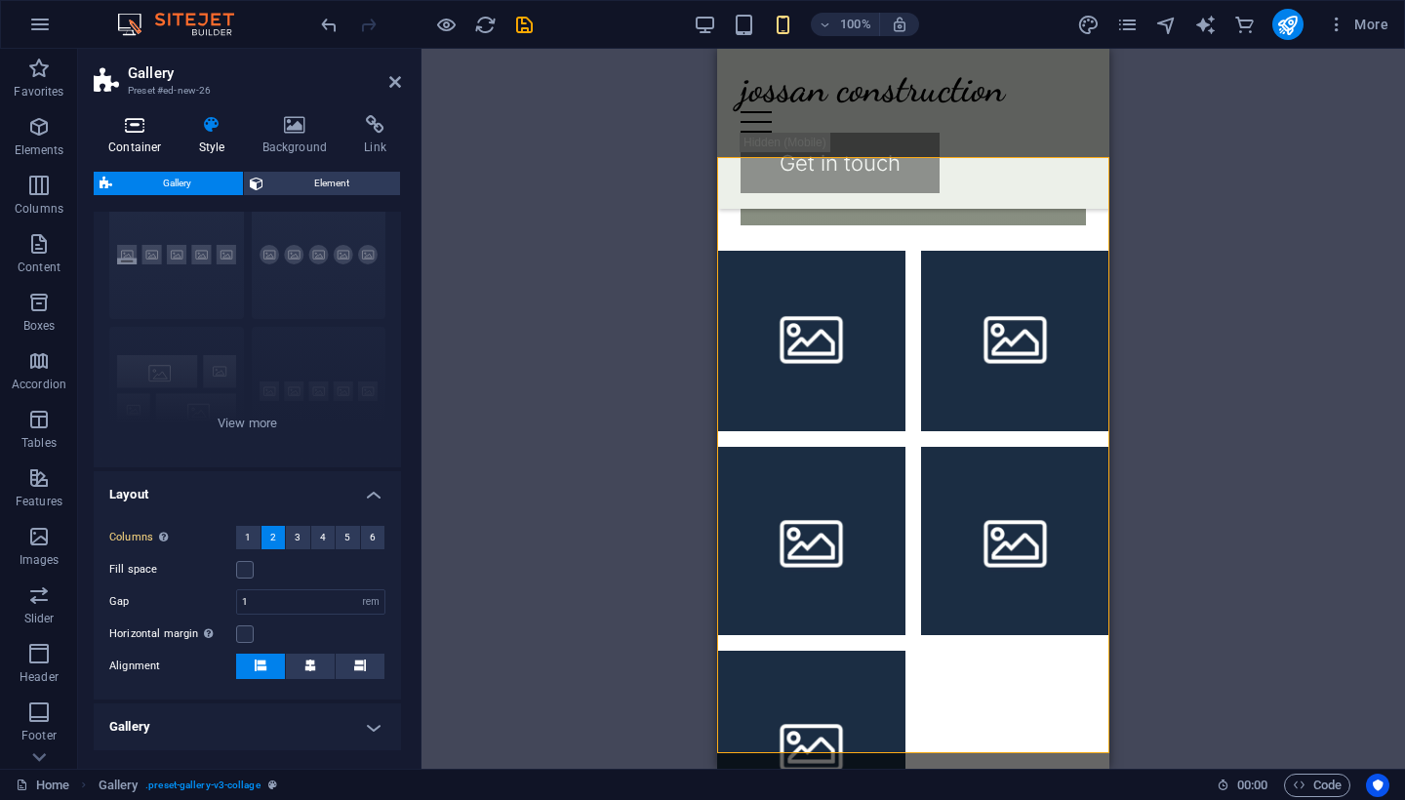
click at [162, 131] on icon at bounding box center [135, 125] width 83 height 20
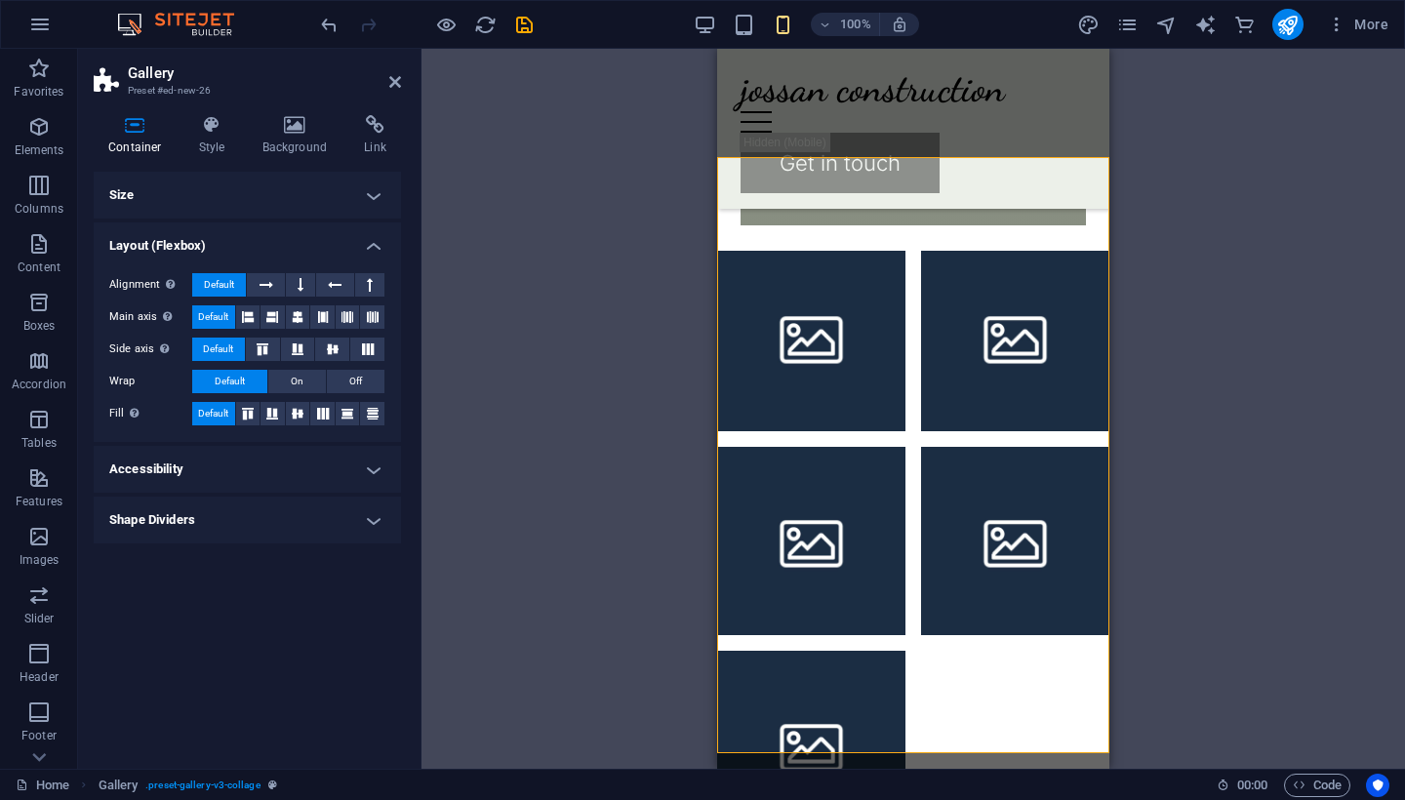
click at [320, 175] on h4 "Size" at bounding box center [247, 195] width 307 height 47
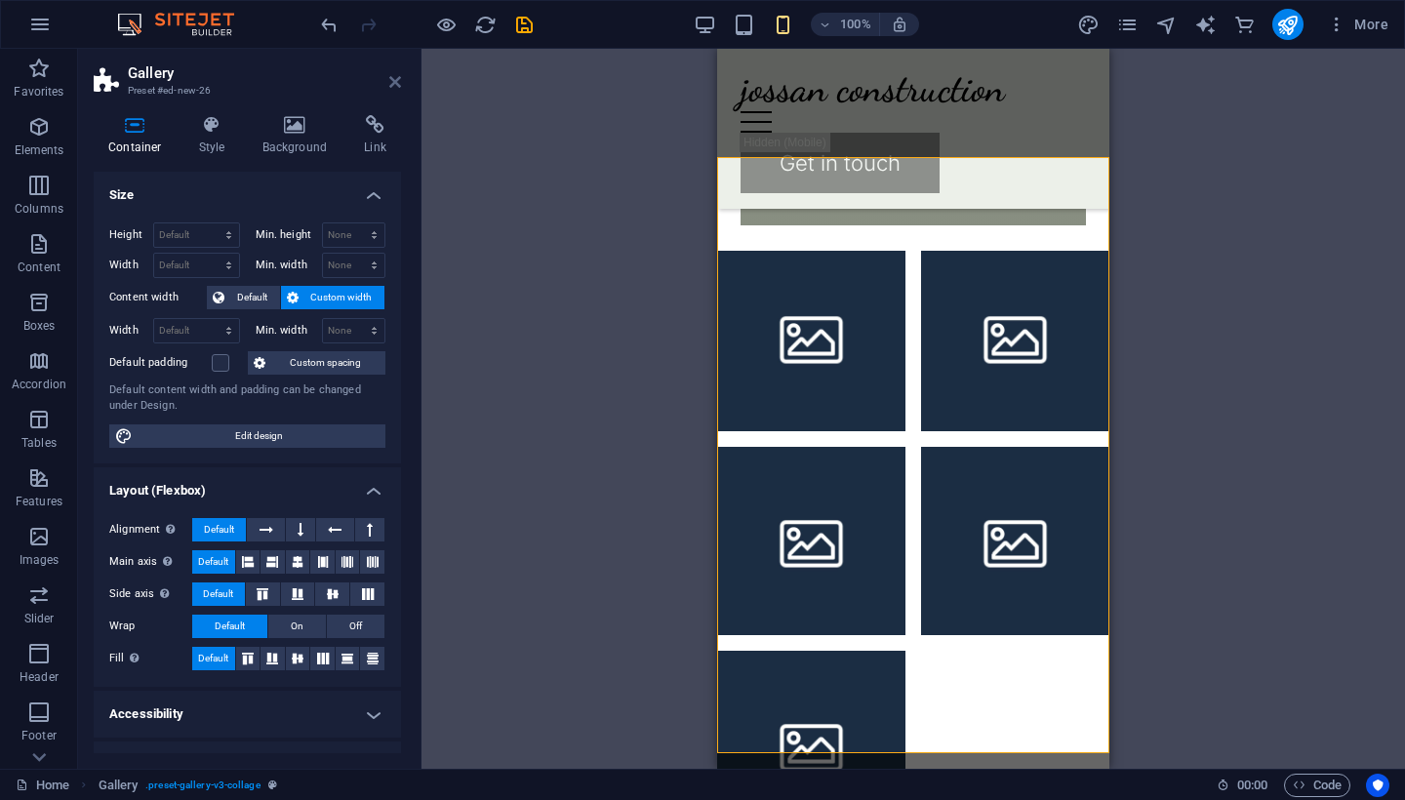
click at [400, 78] on icon at bounding box center [395, 82] width 12 height 16
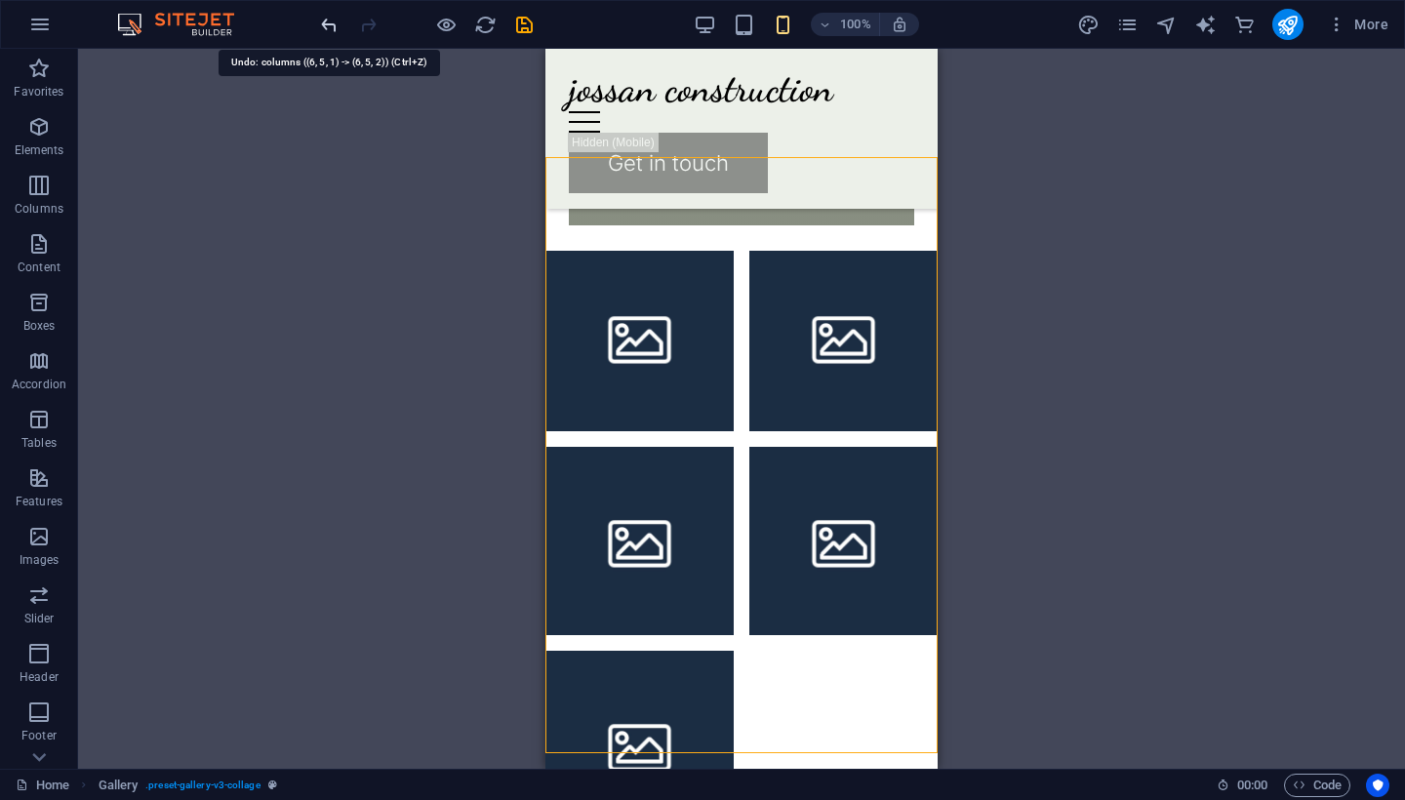
click at [322, 23] on icon "undo" at bounding box center [329, 25] width 22 height 22
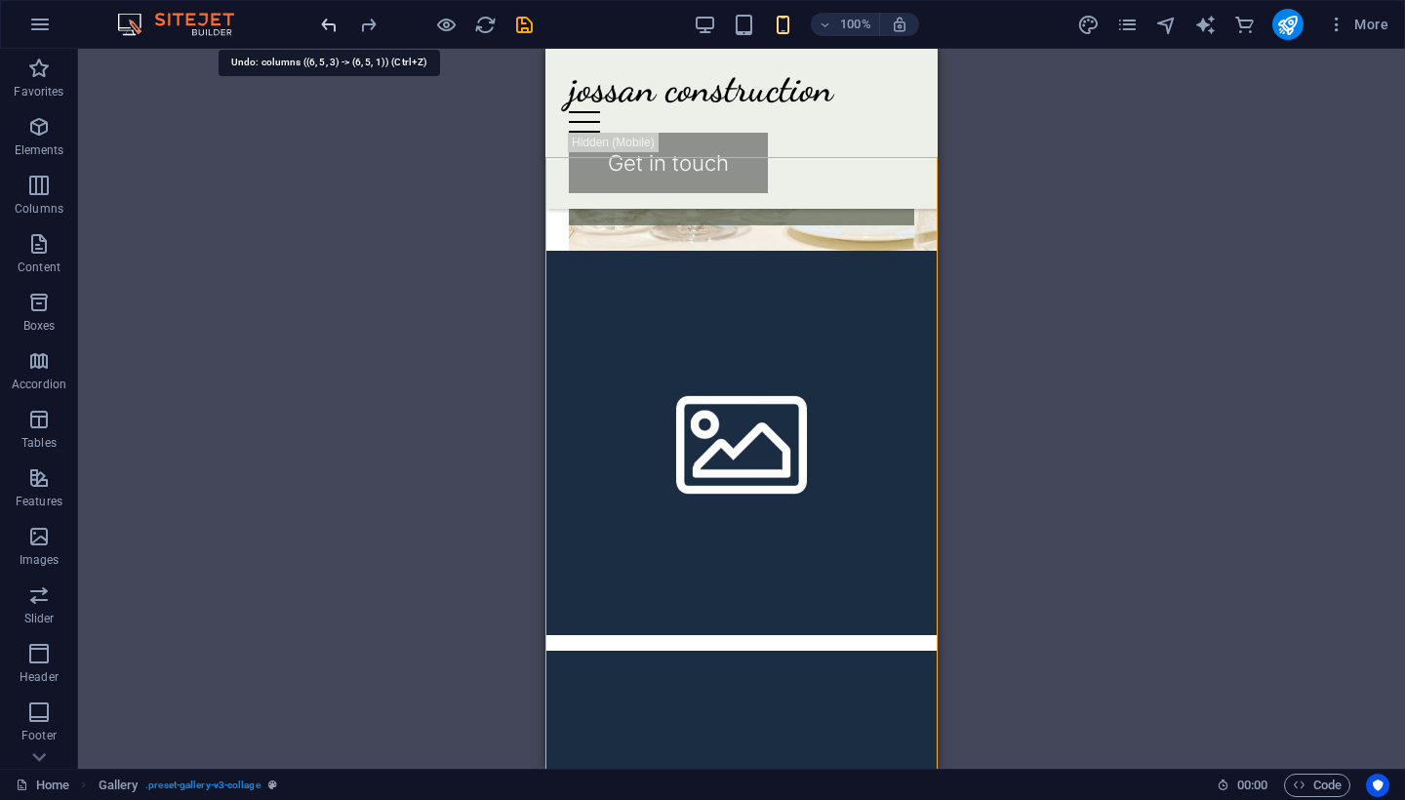
click at [322, 23] on icon "undo" at bounding box center [329, 25] width 22 height 22
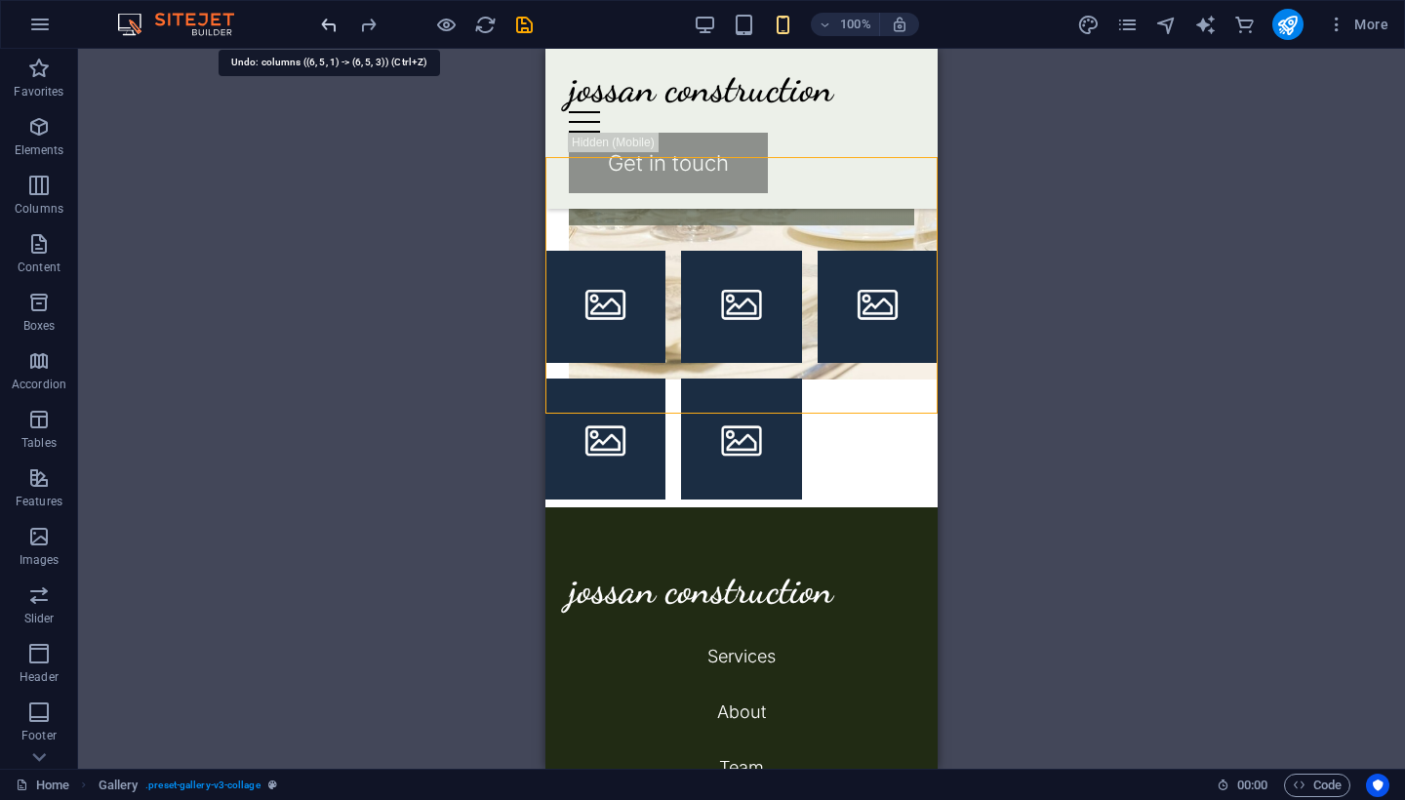
click at [322, 23] on icon "undo" at bounding box center [329, 25] width 22 height 22
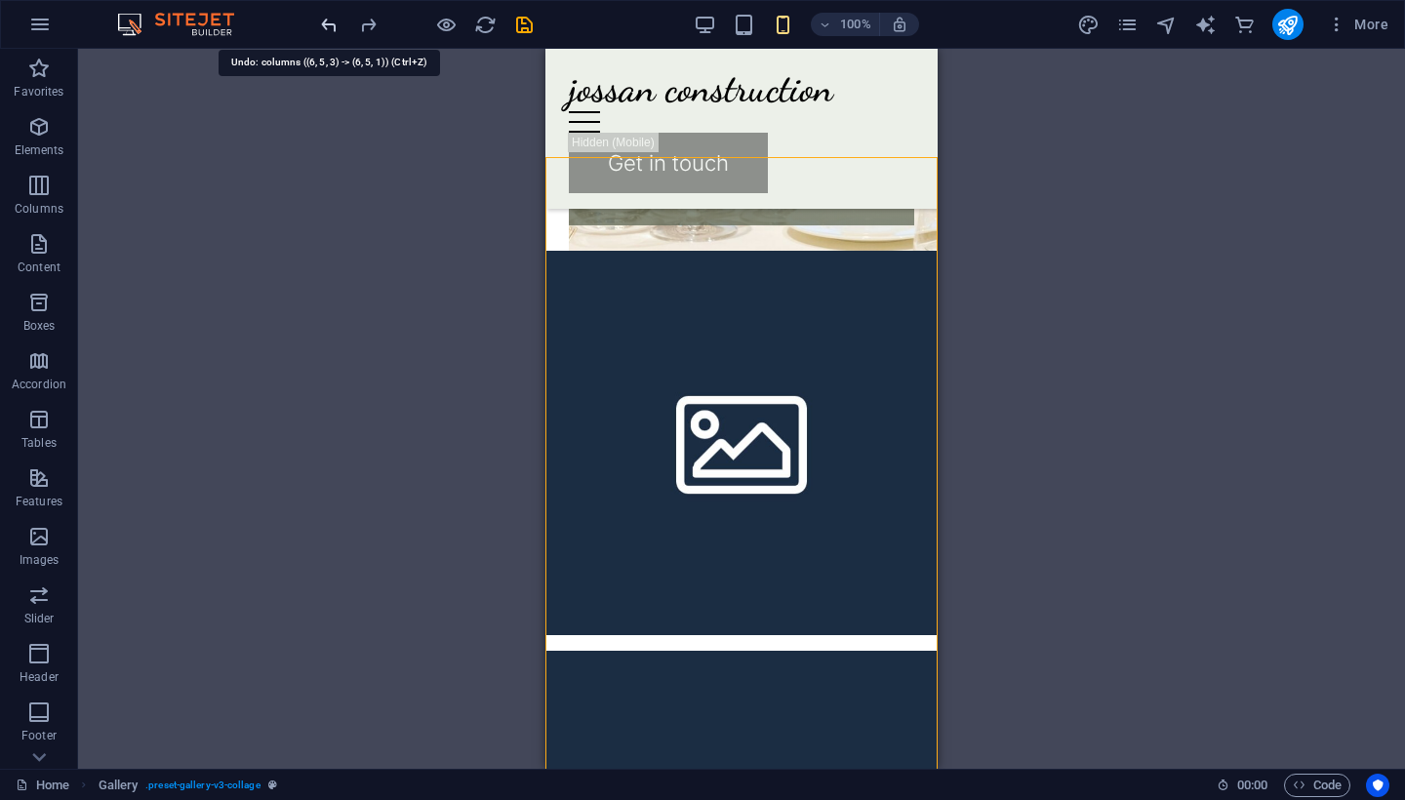
click at [322, 23] on icon "undo" at bounding box center [329, 25] width 22 height 22
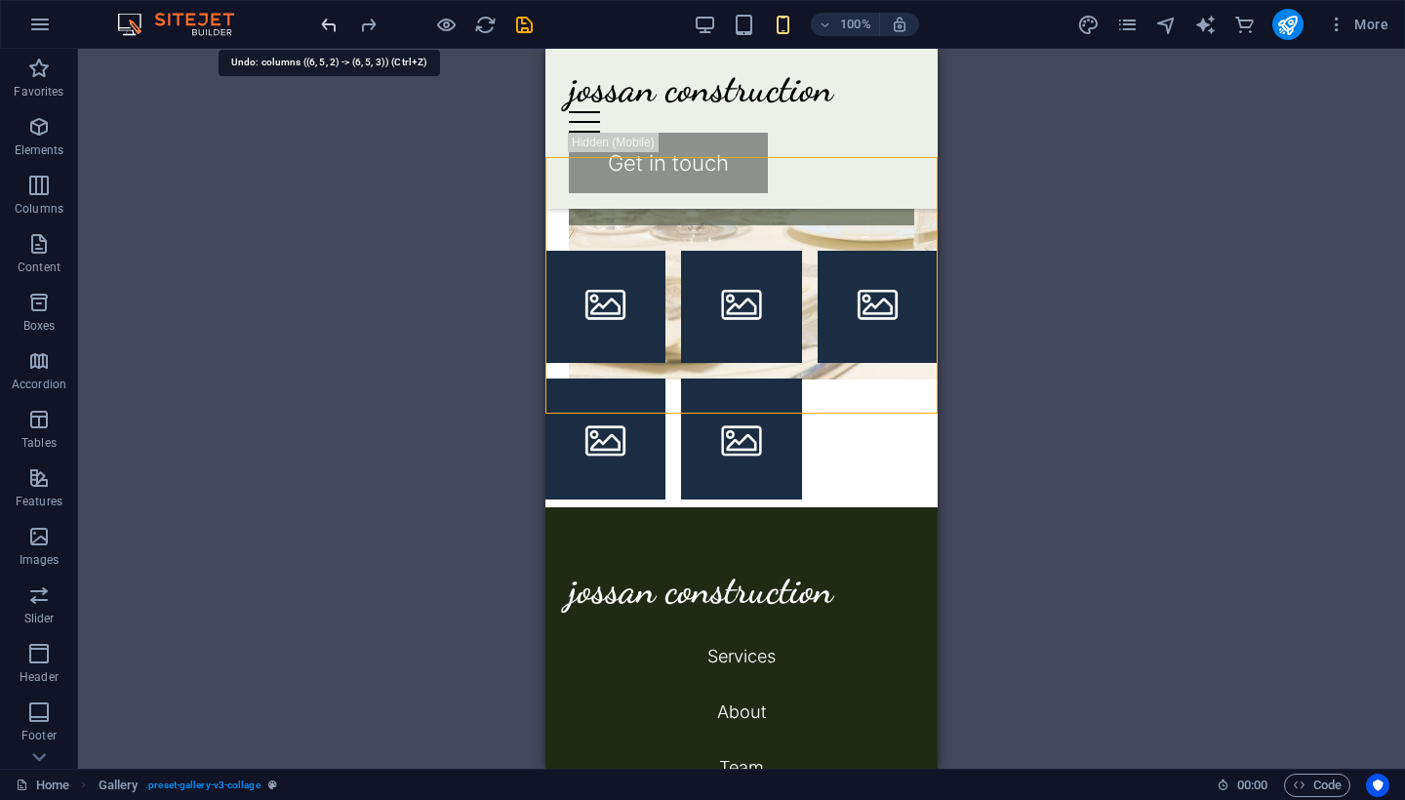
click at [322, 23] on icon "undo" at bounding box center [329, 25] width 22 height 22
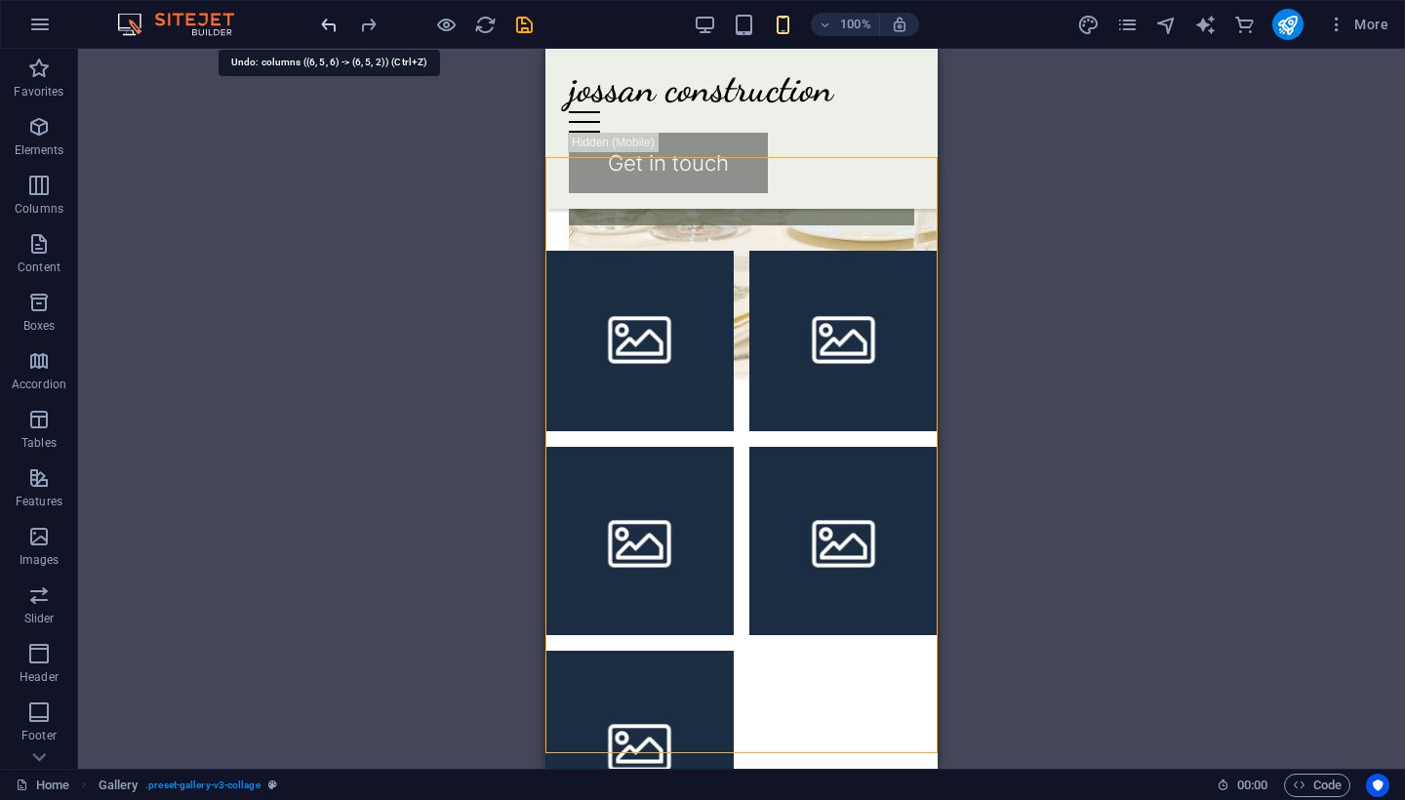
click at [322, 23] on icon "undo" at bounding box center [329, 25] width 22 height 22
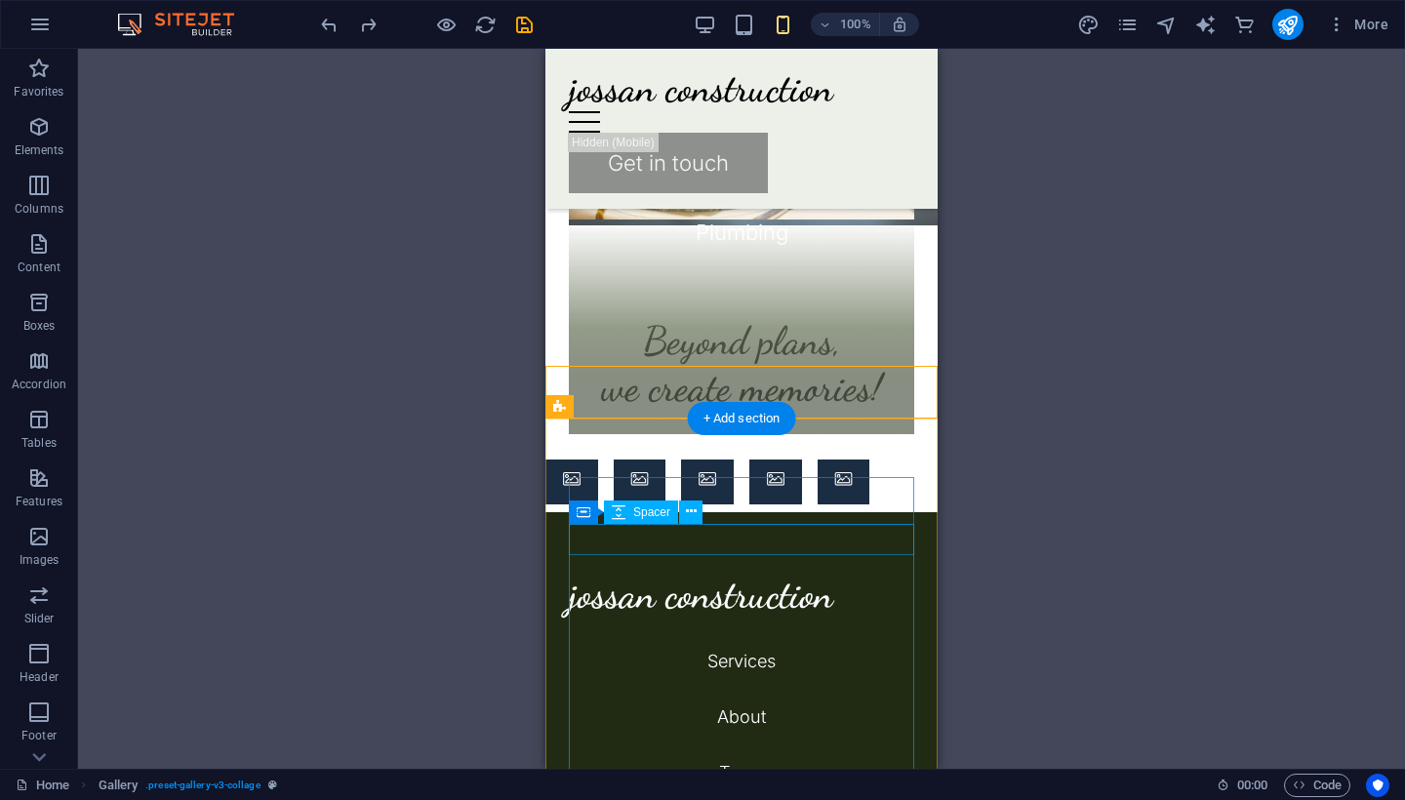
scroll to position [2407, 0]
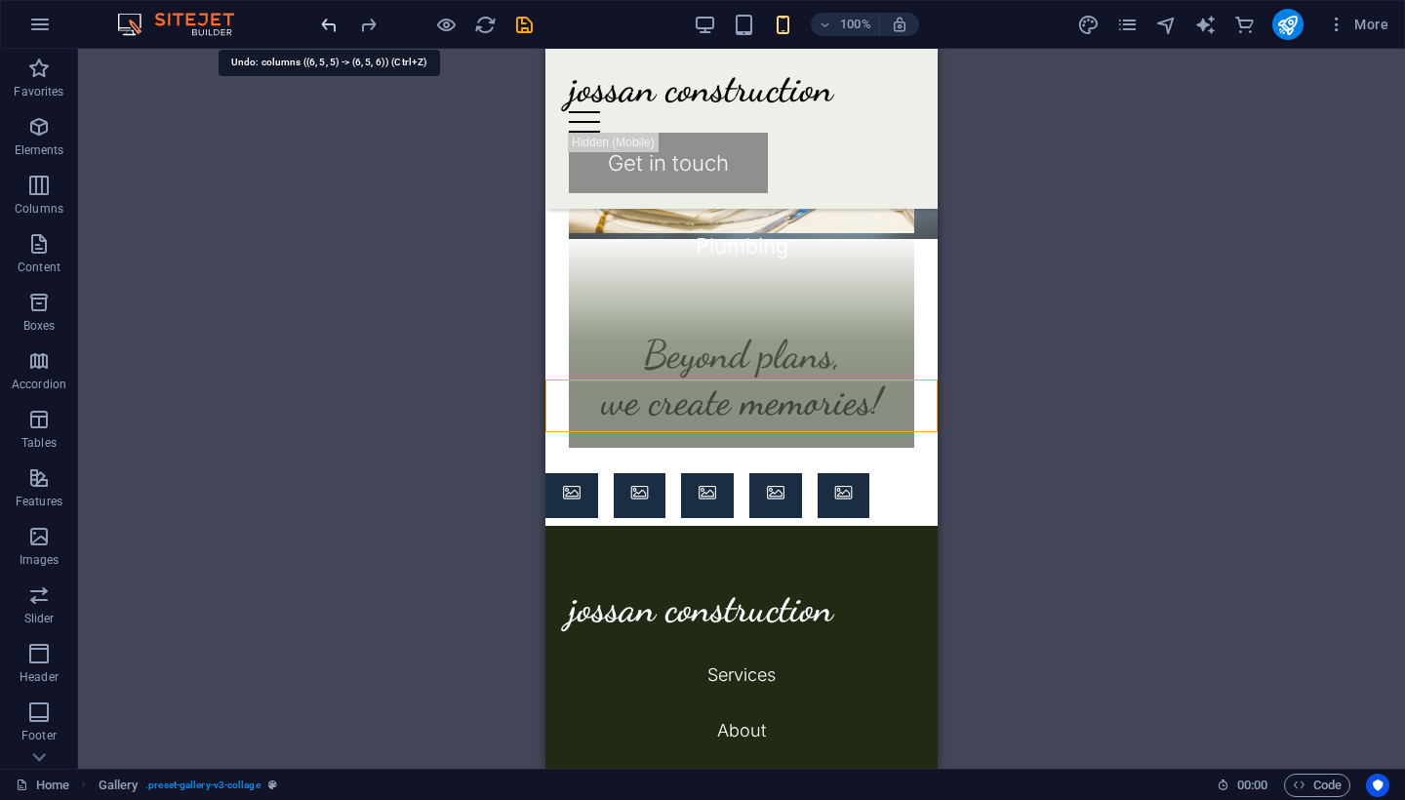
click at [331, 20] on icon "undo" at bounding box center [329, 25] width 22 height 22
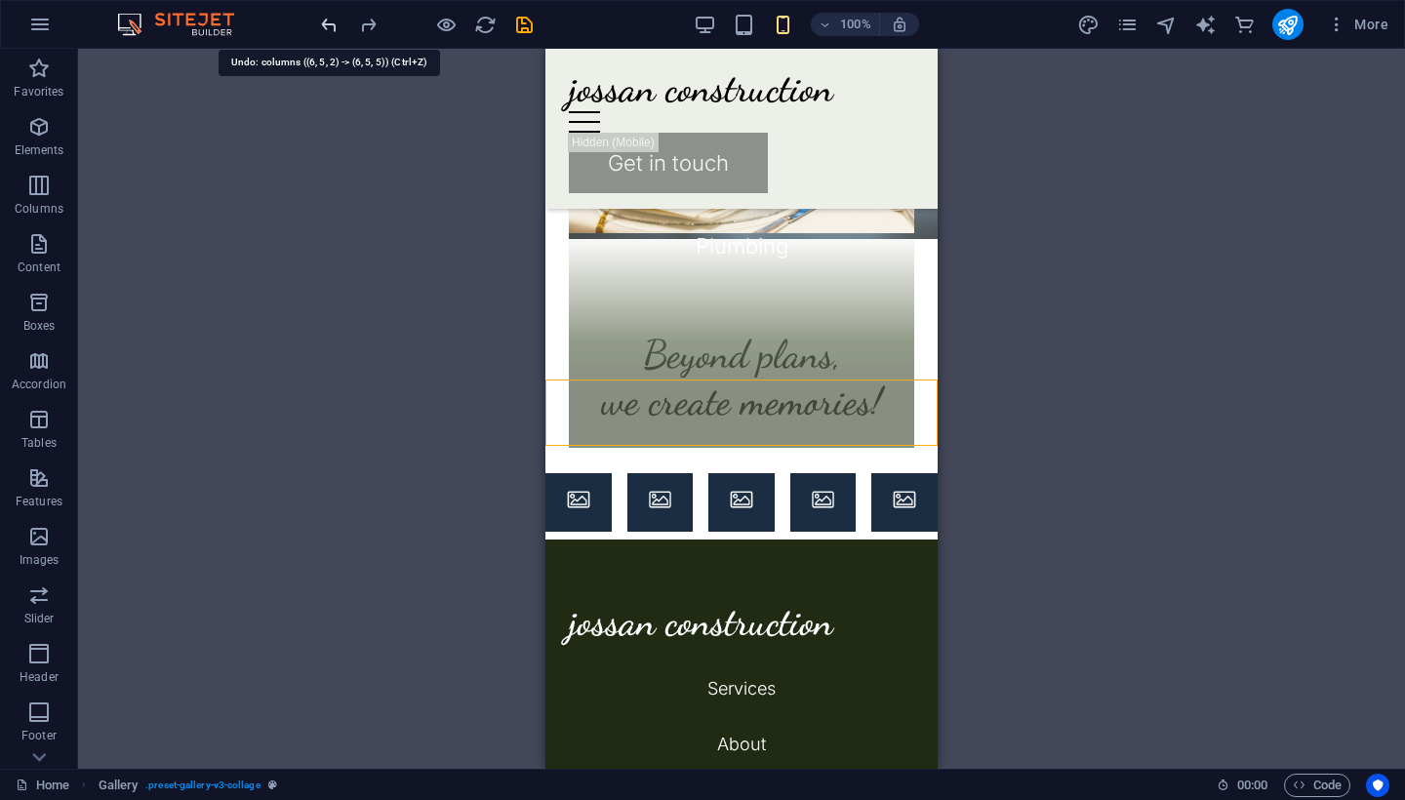
click at [331, 19] on icon "undo" at bounding box center [329, 25] width 22 height 22
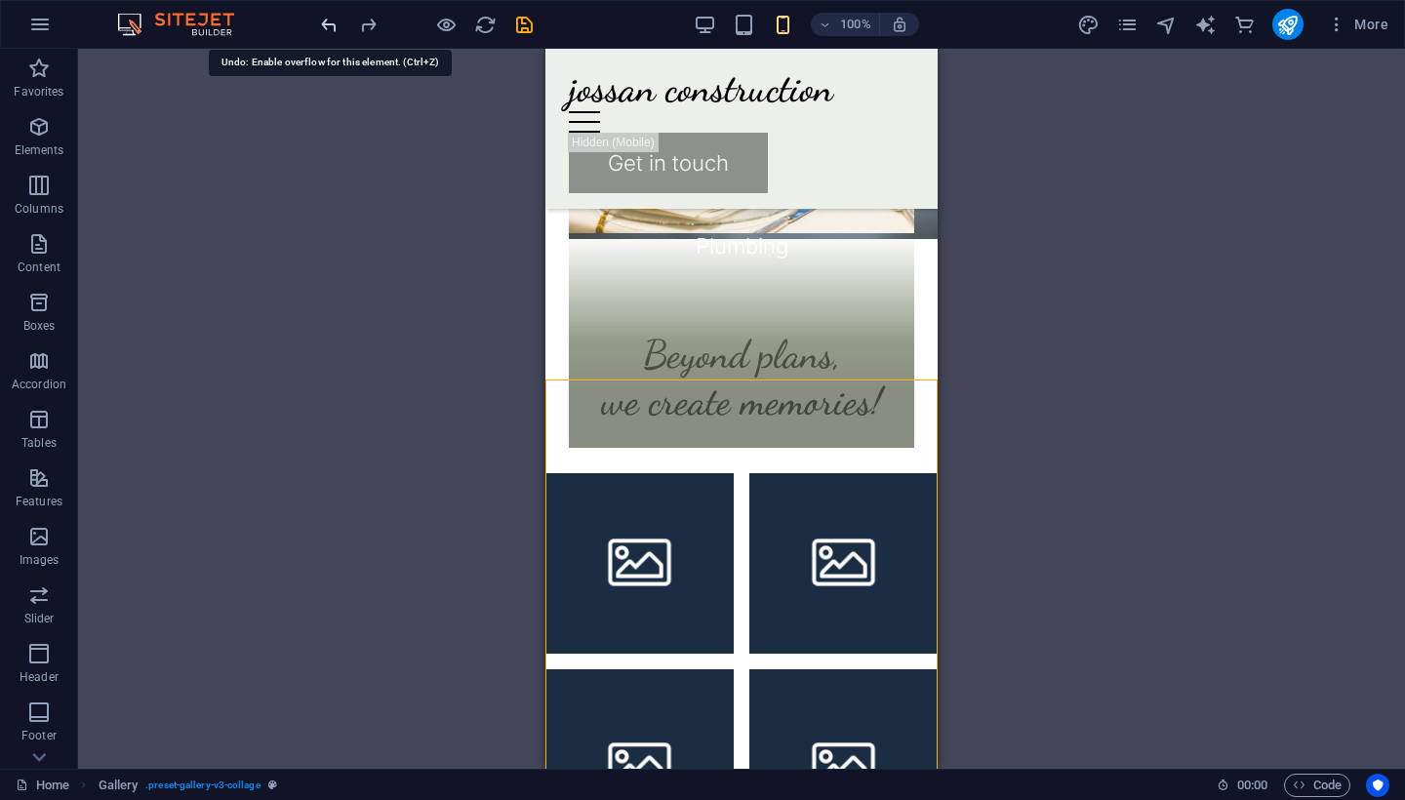
click at [331, 19] on icon "undo" at bounding box center [329, 25] width 22 height 22
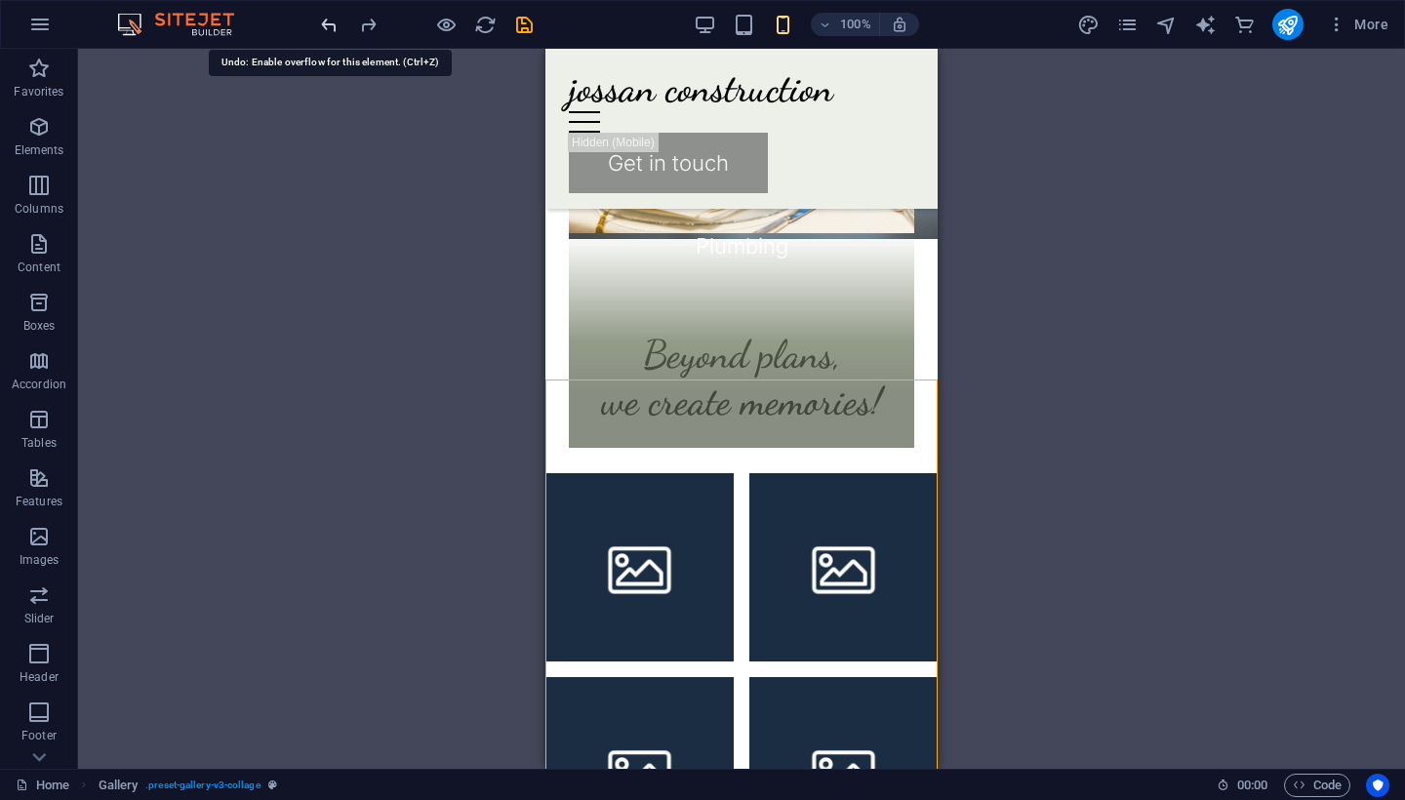
click at [331, 19] on icon "undo" at bounding box center [329, 25] width 22 height 22
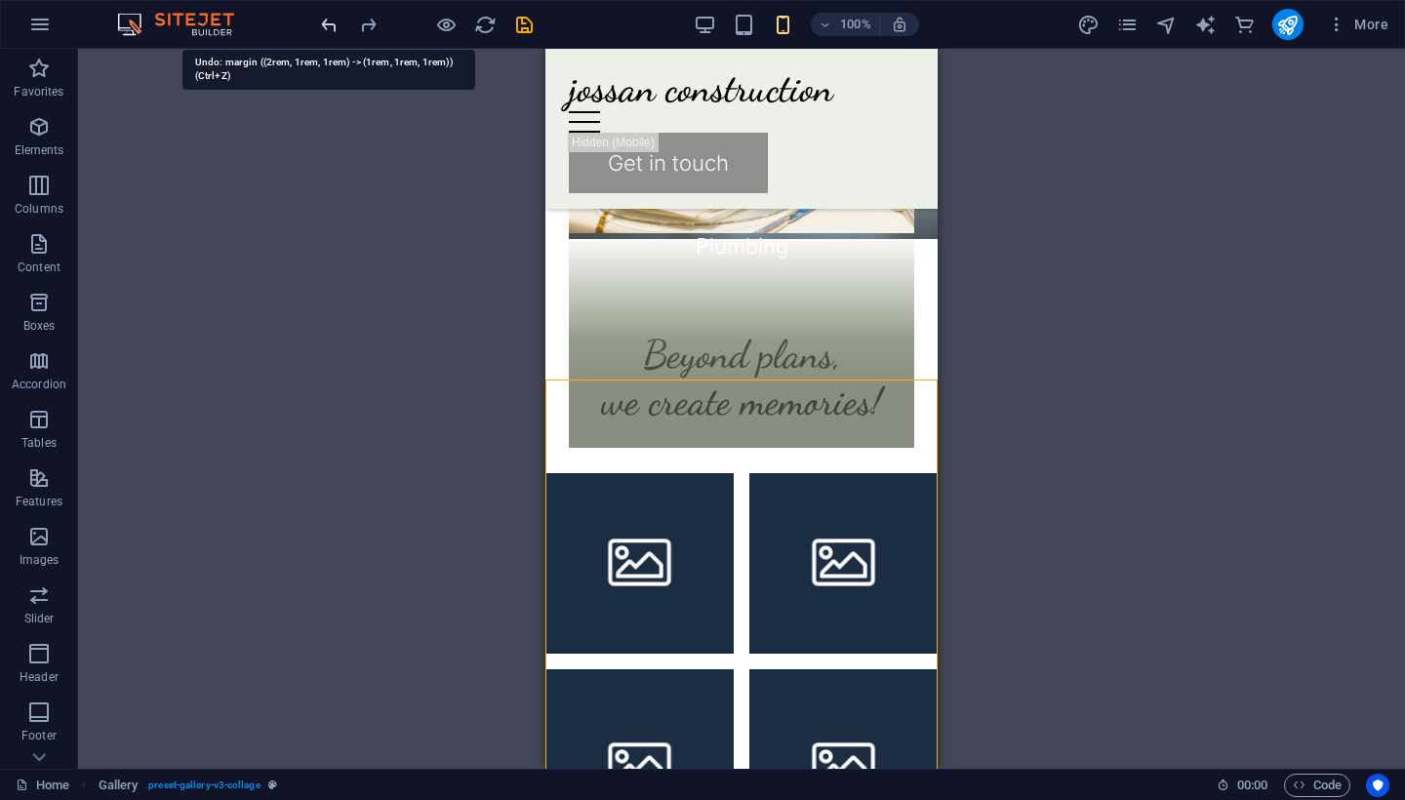
click at [331, 19] on icon "undo" at bounding box center [329, 25] width 22 height 22
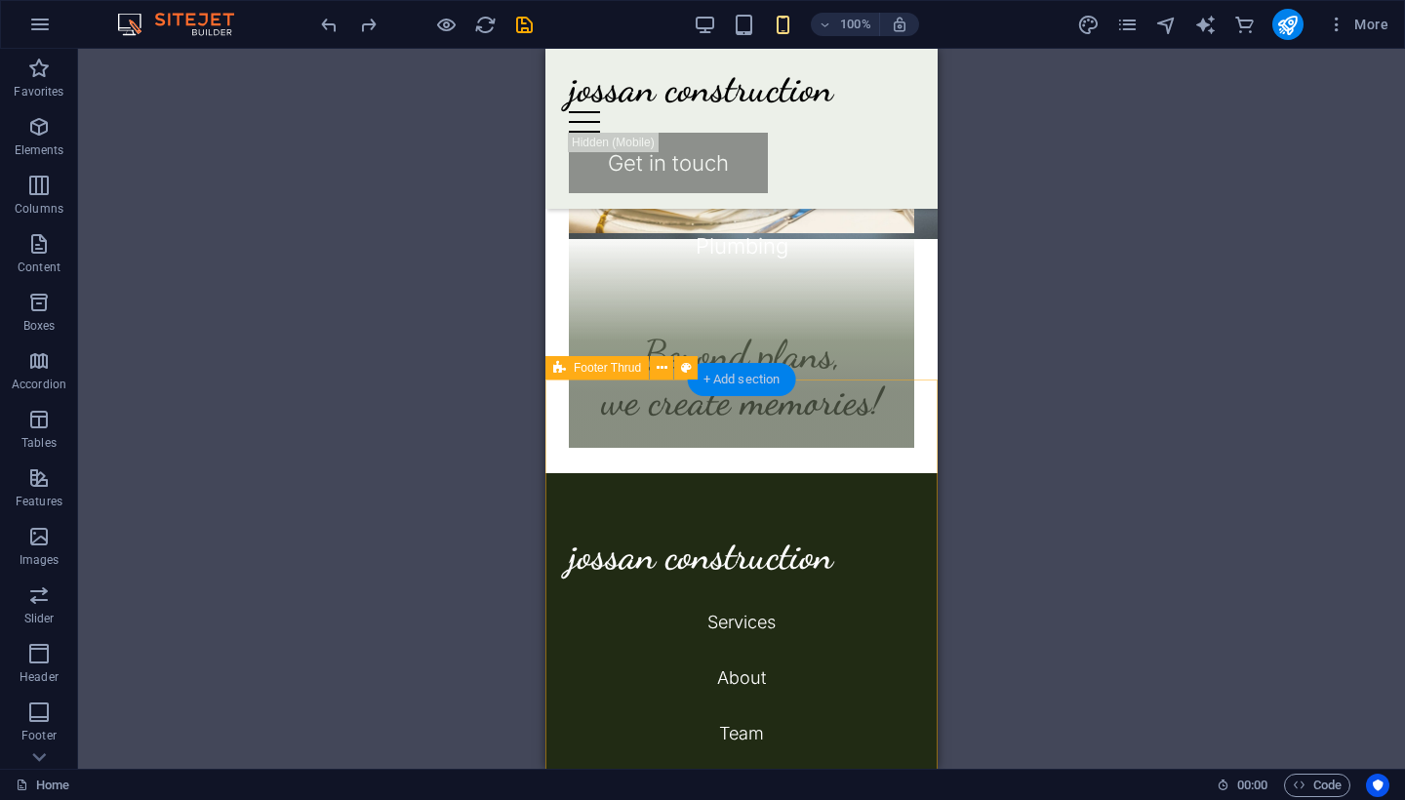
click at [755, 370] on div "+ Add section" at bounding box center [742, 379] width 108 height 33
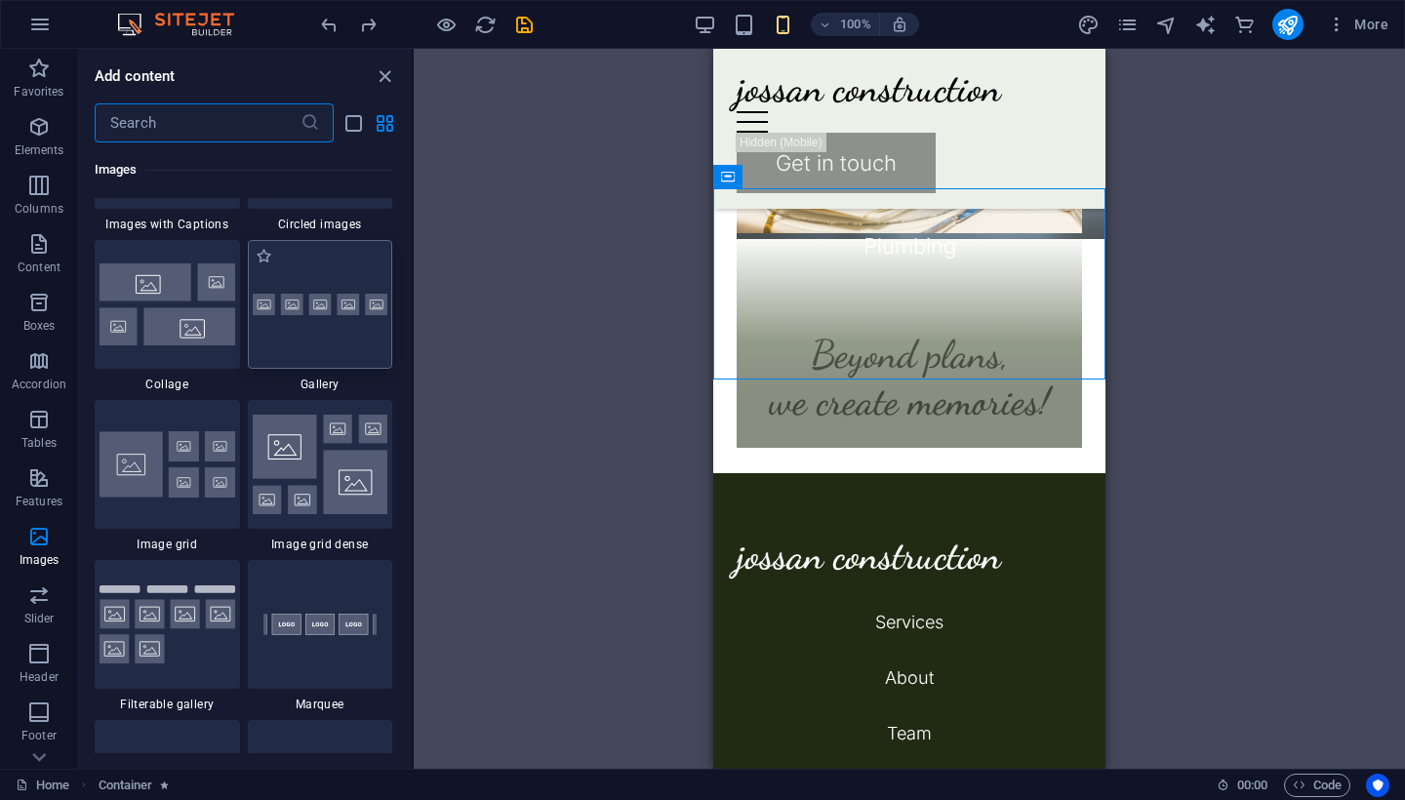
scroll to position [10016, 0]
click at [292, 475] on img at bounding box center [321, 462] width 136 height 100
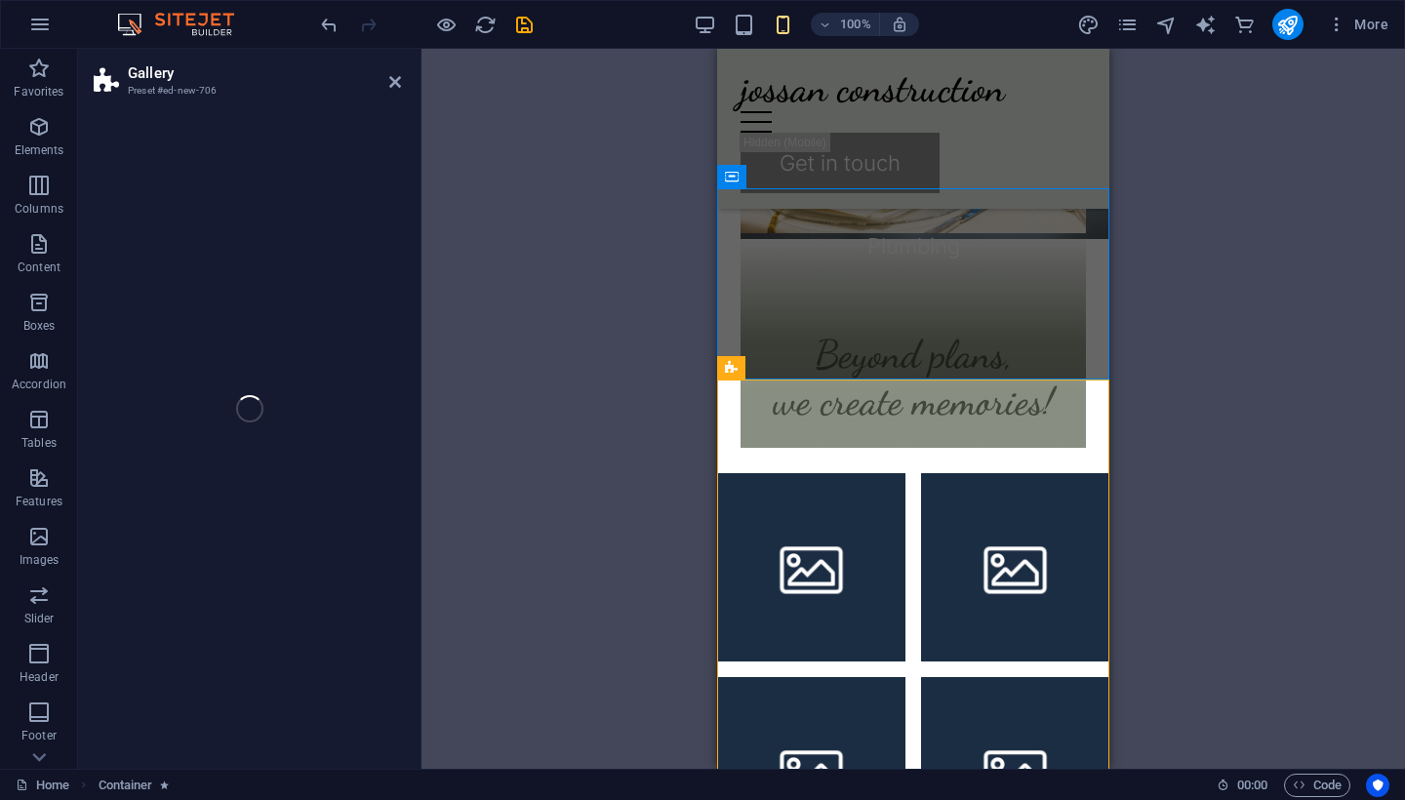
select select "rem"
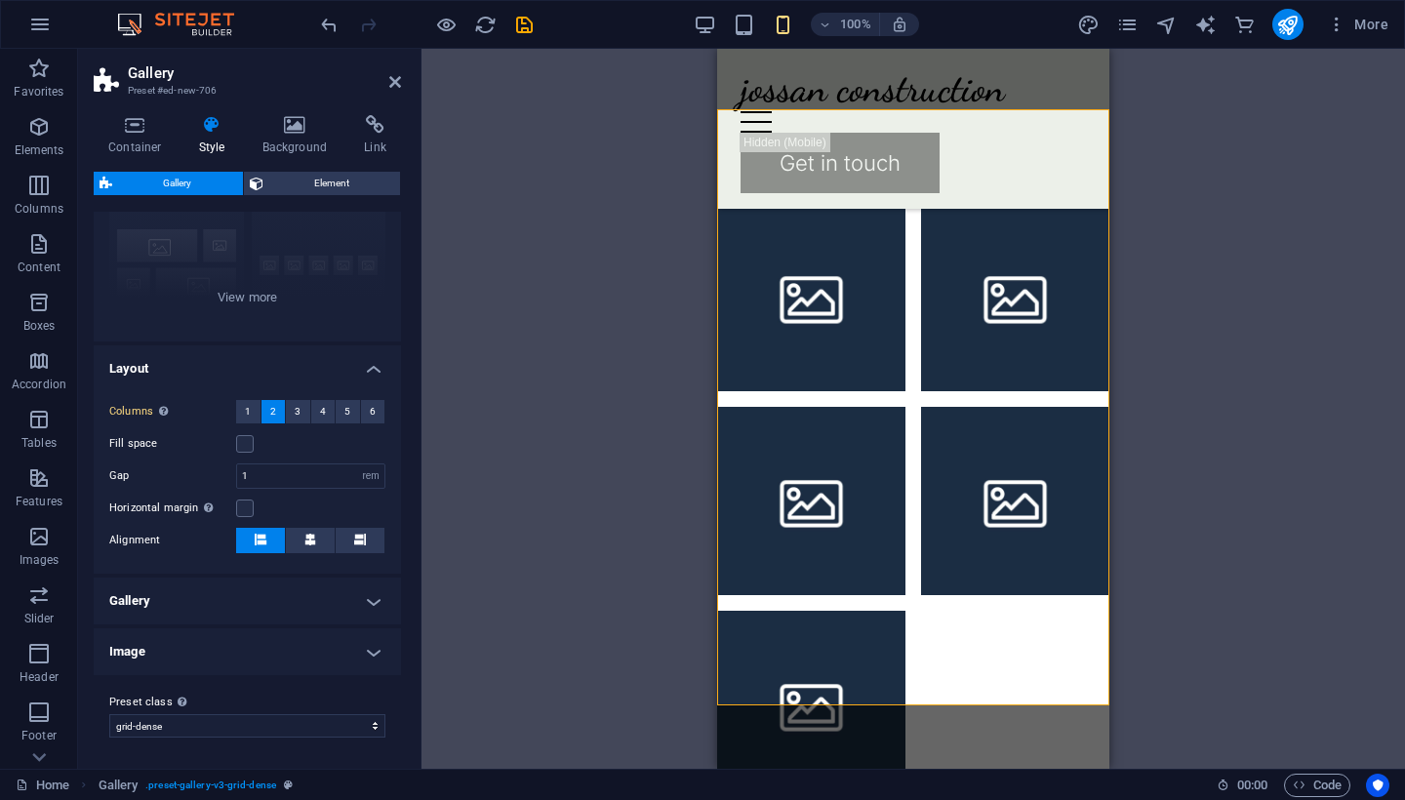
scroll to position [197, 0]
click at [257, 411] on button "1" at bounding box center [248, 412] width 24 height 23
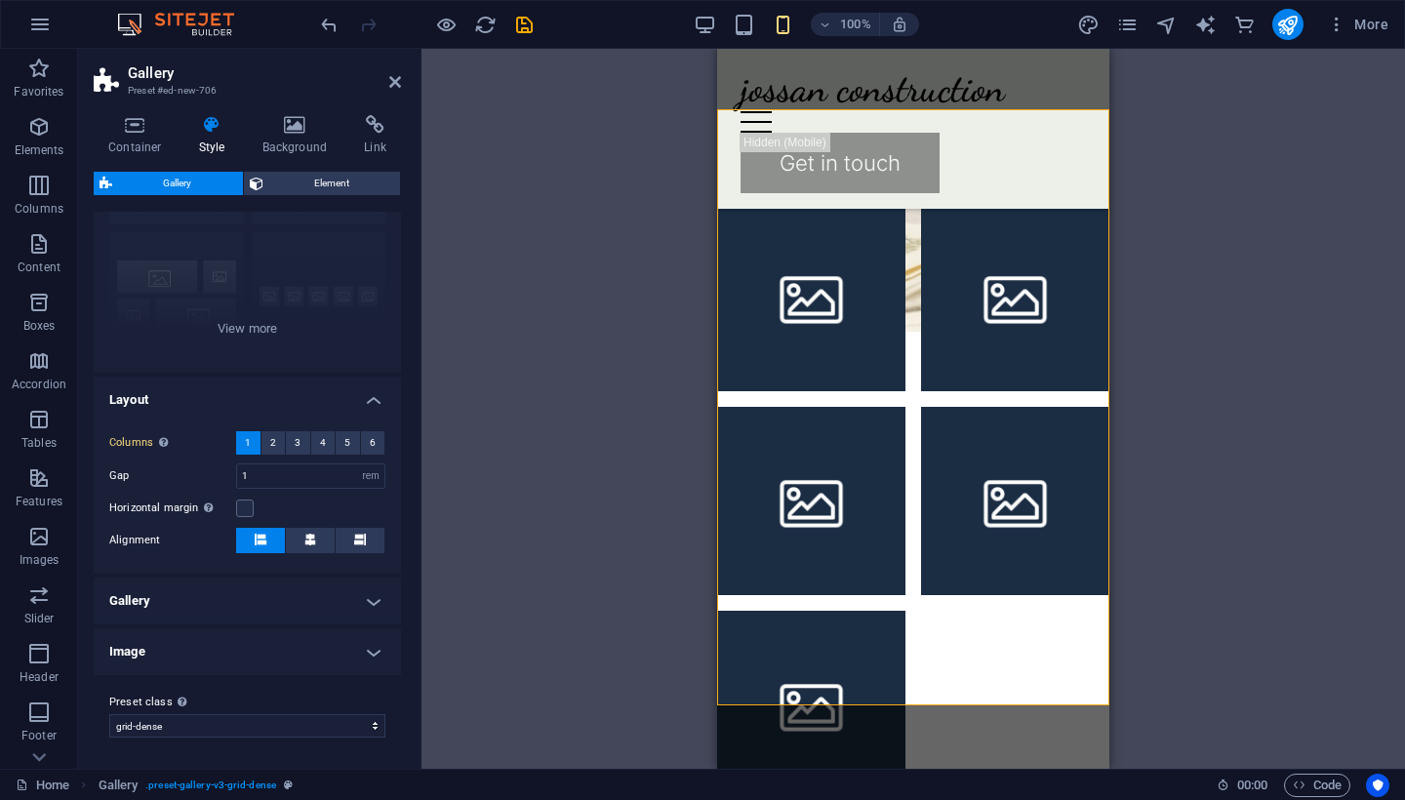
scroll to position [166, 0]
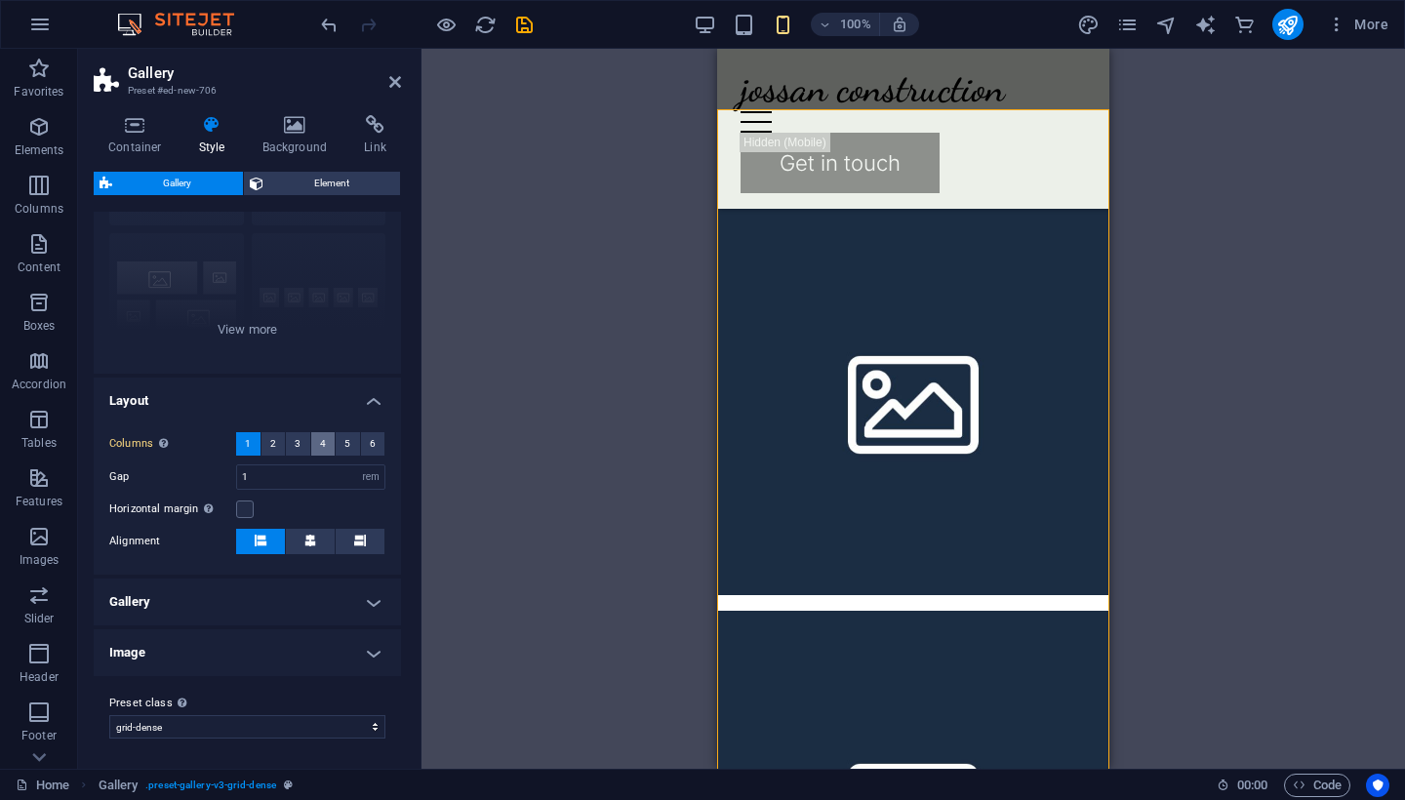
click at [327, 442] on button "4" at bounding box center [323, 443] width 24 height 23
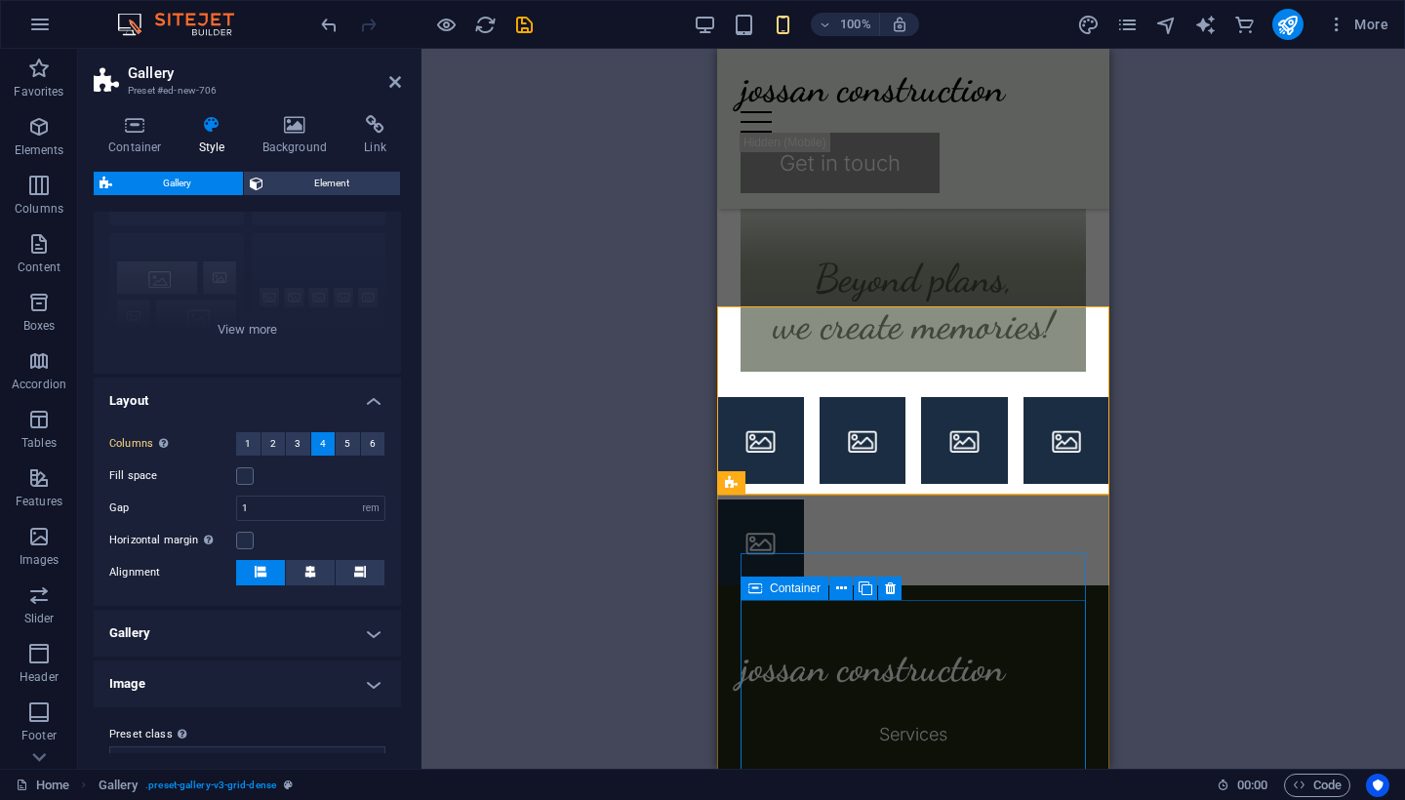
scroll to position [2469, 0]
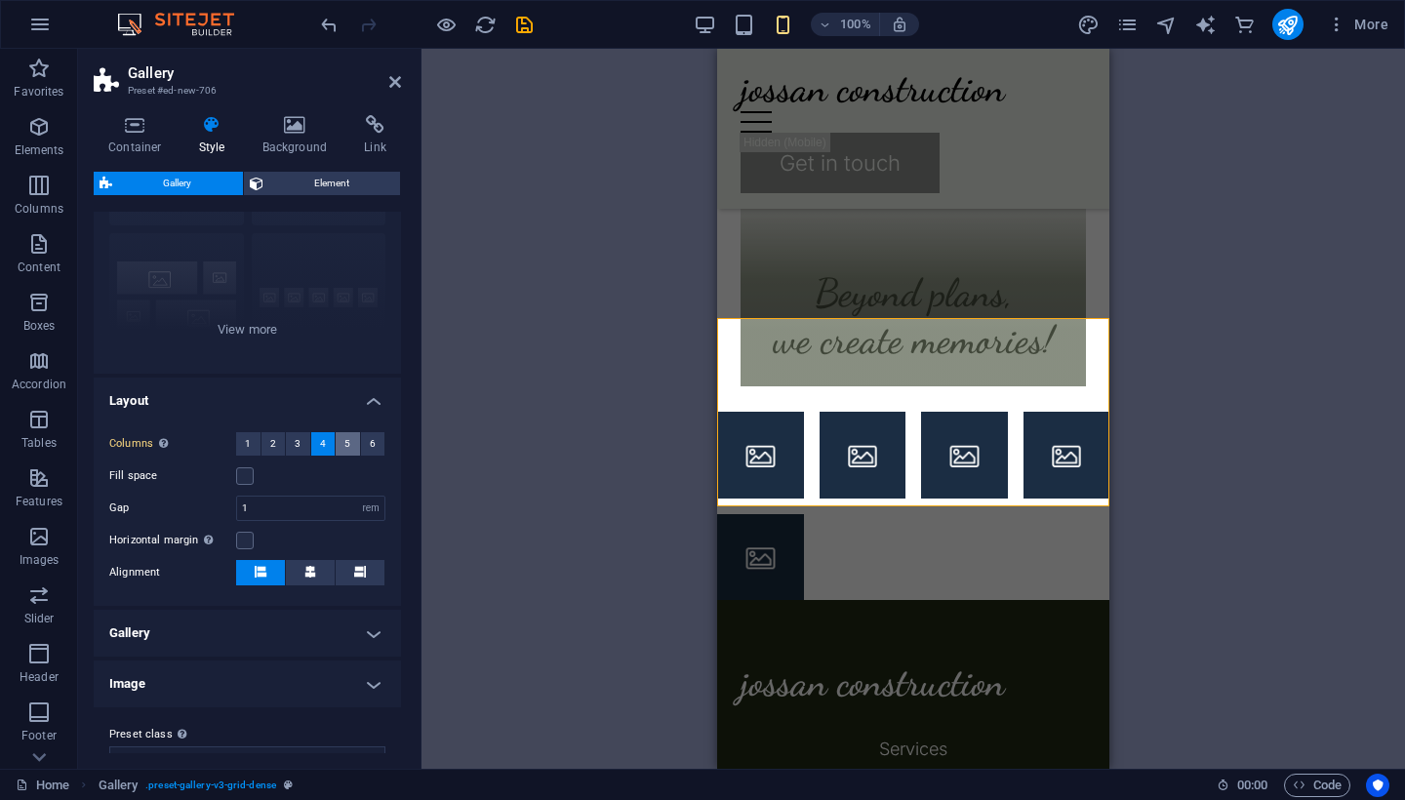
click at [348, 440] on button "5" at bounding box center [348, 443] width 24 height 23
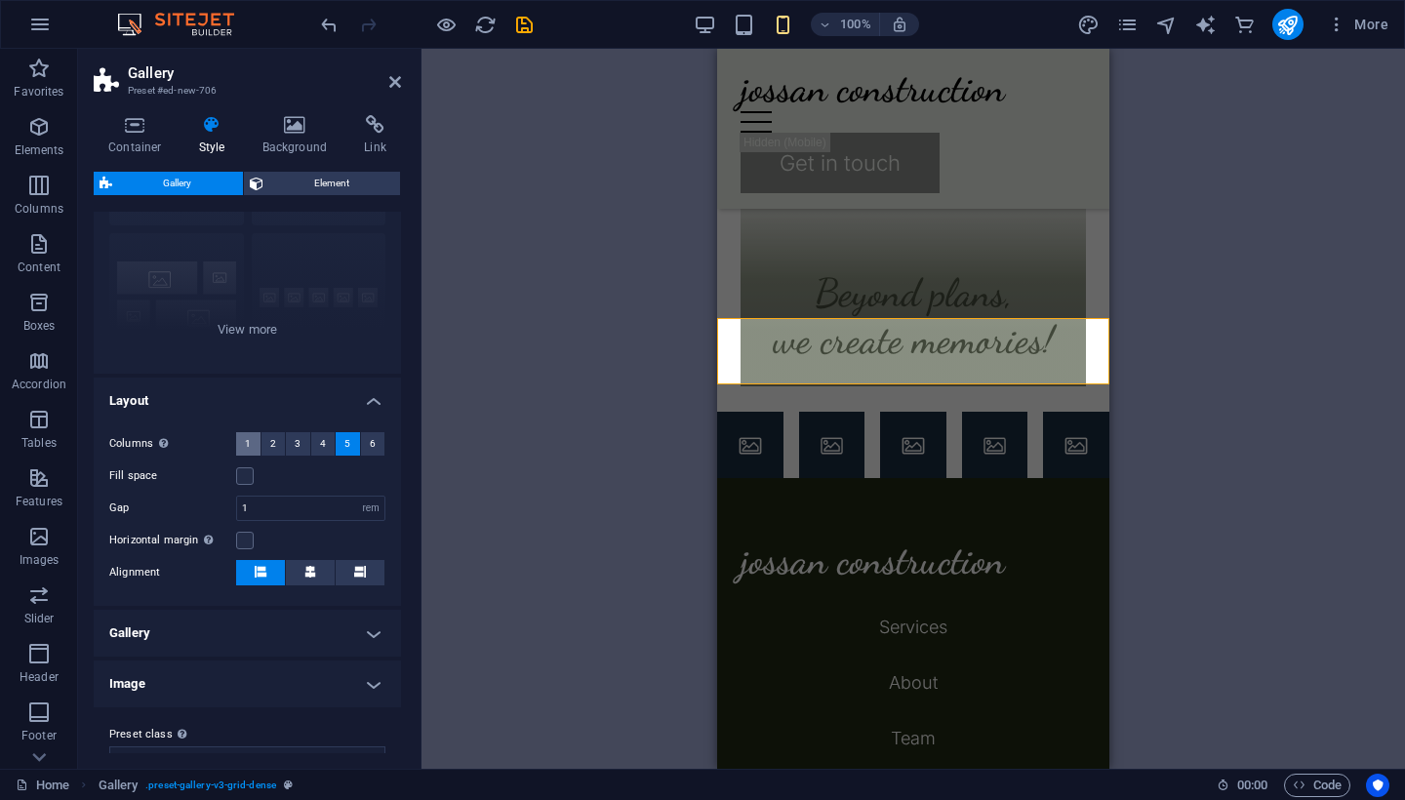
click at [247, 442] on span "1" at bounding box center [248, 443] width 6 height 23
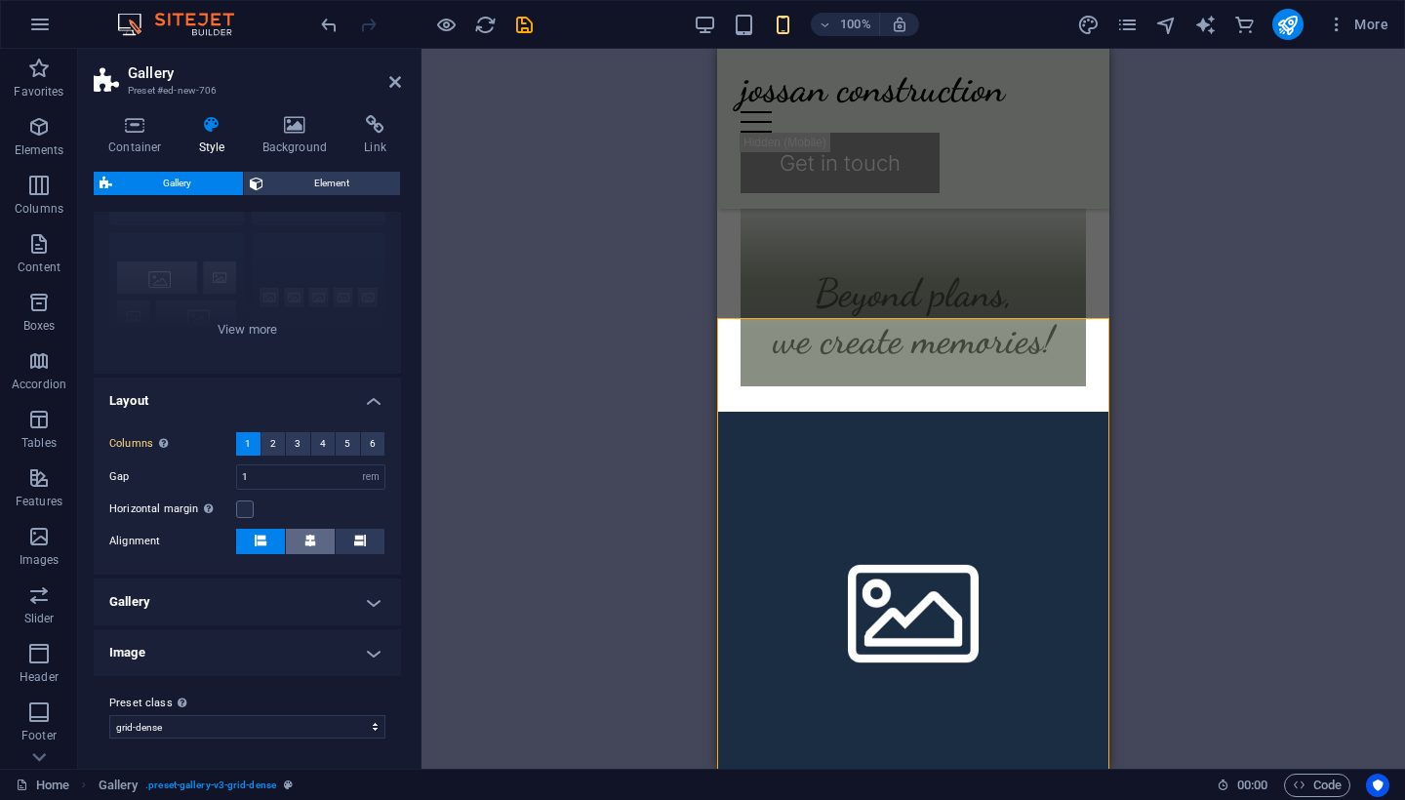
click at [300, 533] on button at bounding box center [310, 541] width 49 height 25
click at [264, 429] on div "Columns Only if "Style" is set to "Default". 1 2 3 4 5 6 Fill space Gap 1 px re…" at bounding box center [247, 494] width 315 height 162
click at [266, 434] on button "2" at bounding box center [274, 443] width 24 height 23
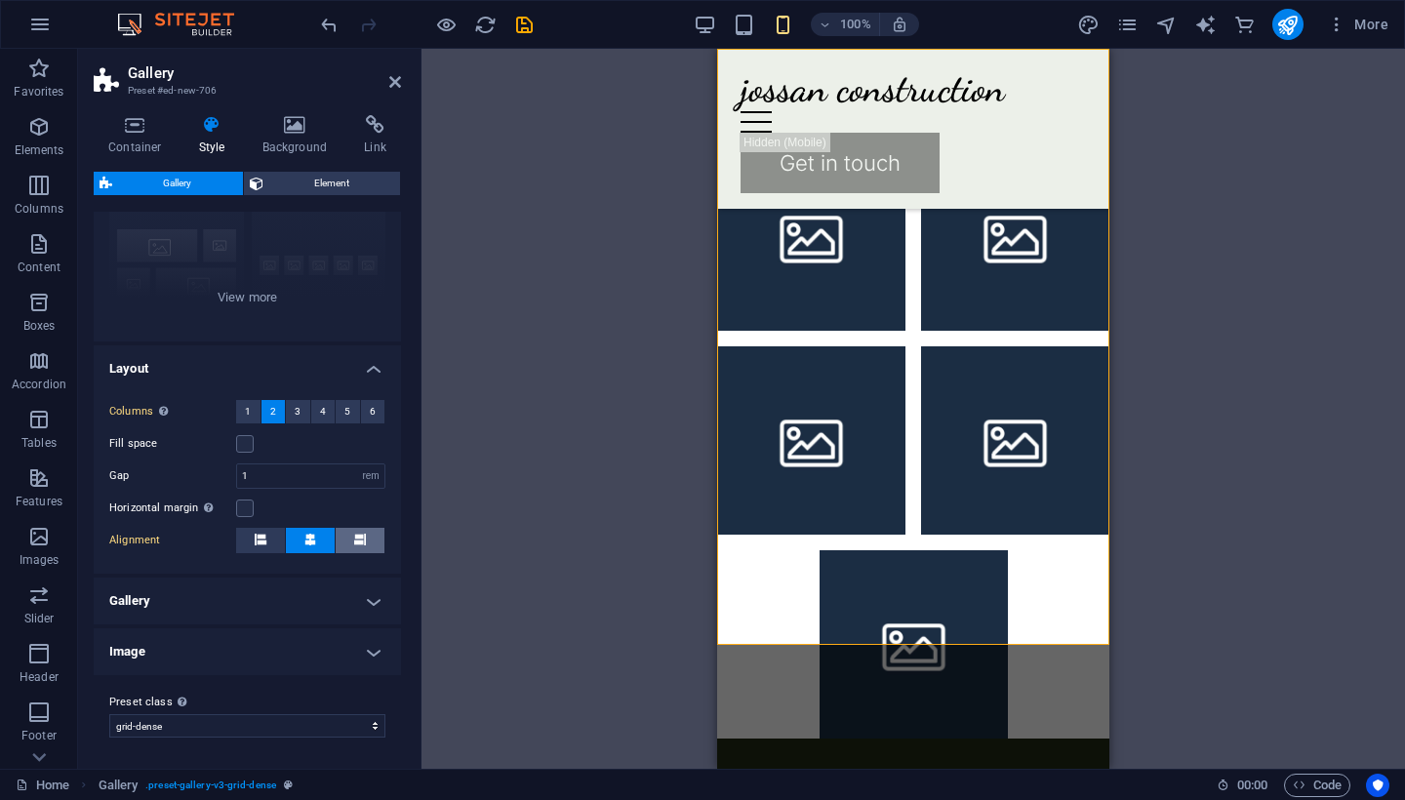
scroll to position [197, 0]
click at [282, 713] on label "Preset class Above chosen variant and settings affect all elements which carry …" at bounding box center [247, 703] width 276 height 23
click at [282, 715] on select "planner grid-dense collage Add preset class" at bounding box center [247, 726] width 276 height 23
select select "preset-gallery-v3-planner"
type input "1.5"
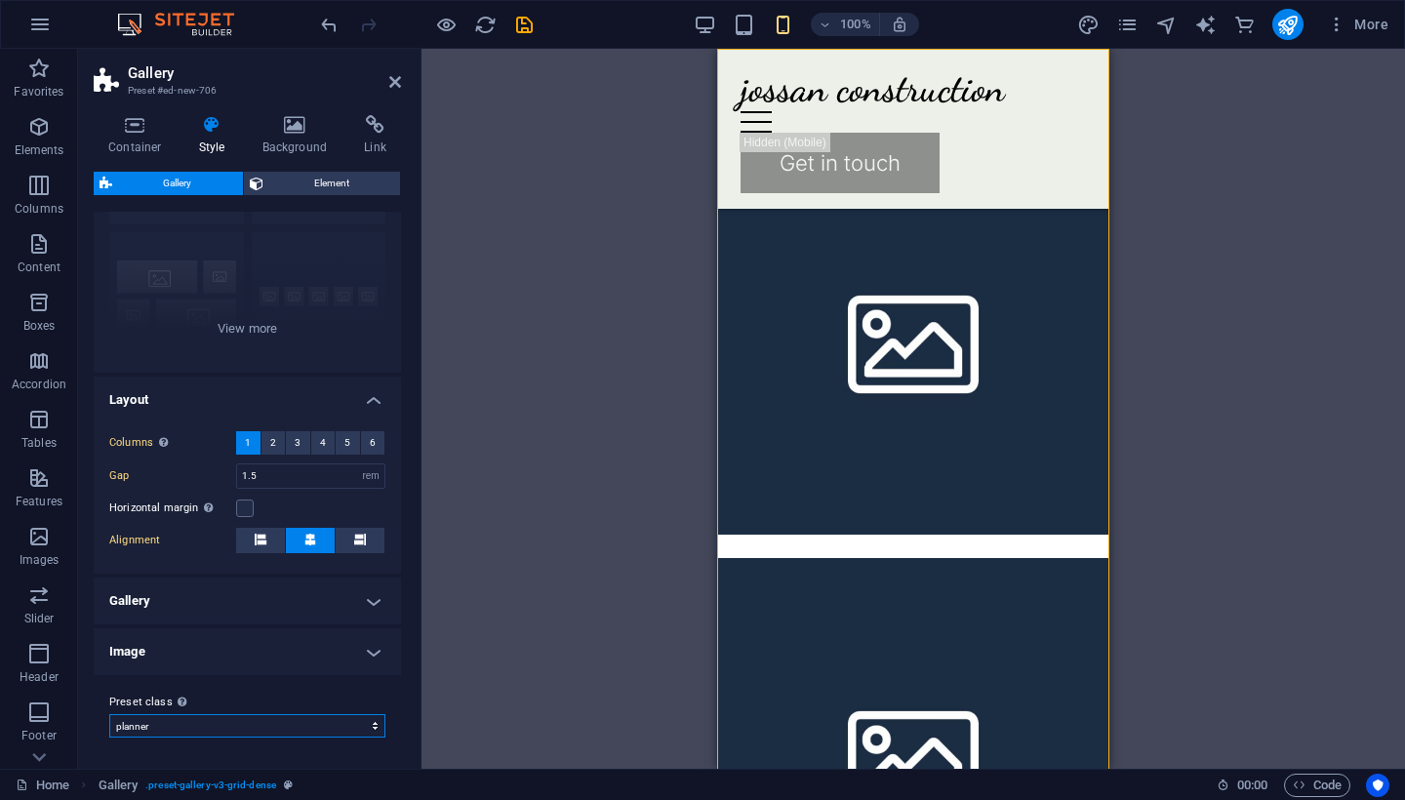
scroll to position [166, 0]
select select "preset-gallery-v3-grid-dense"
type input "1"
select select "preset-gallery-v3-grid-dense"
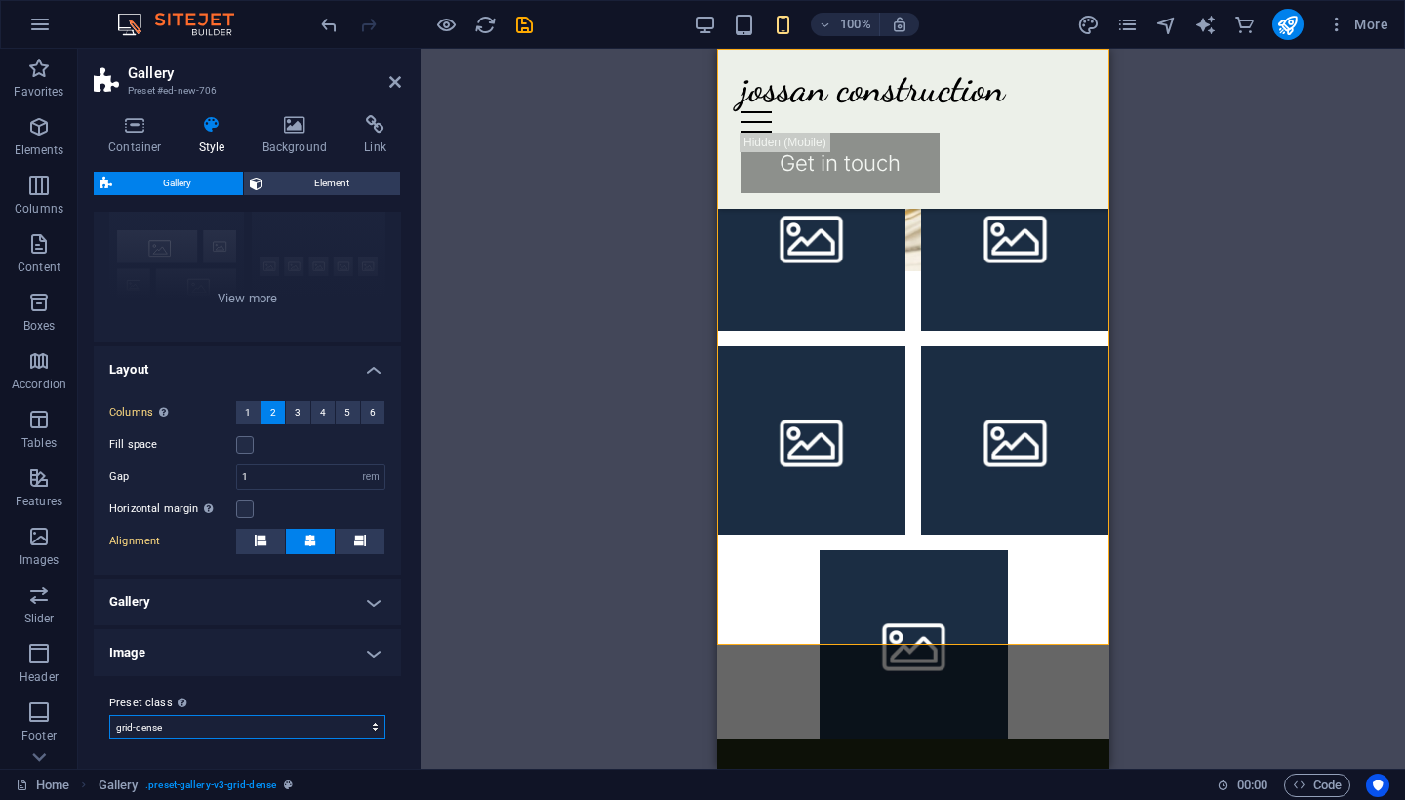
scroll to position [197, 0]
click at [289, 646] on h4 "Image" at bounding box center [247, 652] width 307 height 47
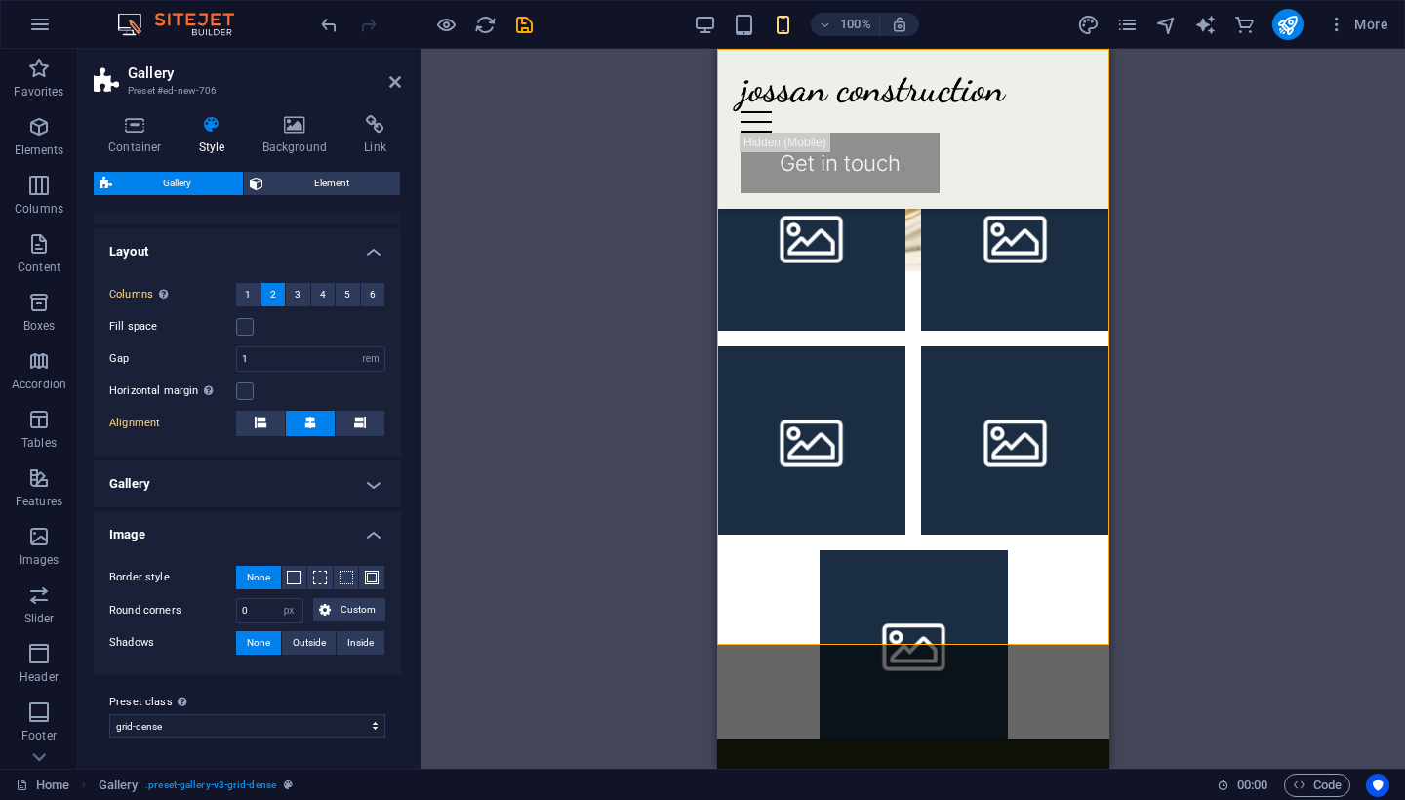
scroll to position [314, 0]
click at [253, 536] on h4 "Image" at bounding box center [247, 529] width 307 height 35
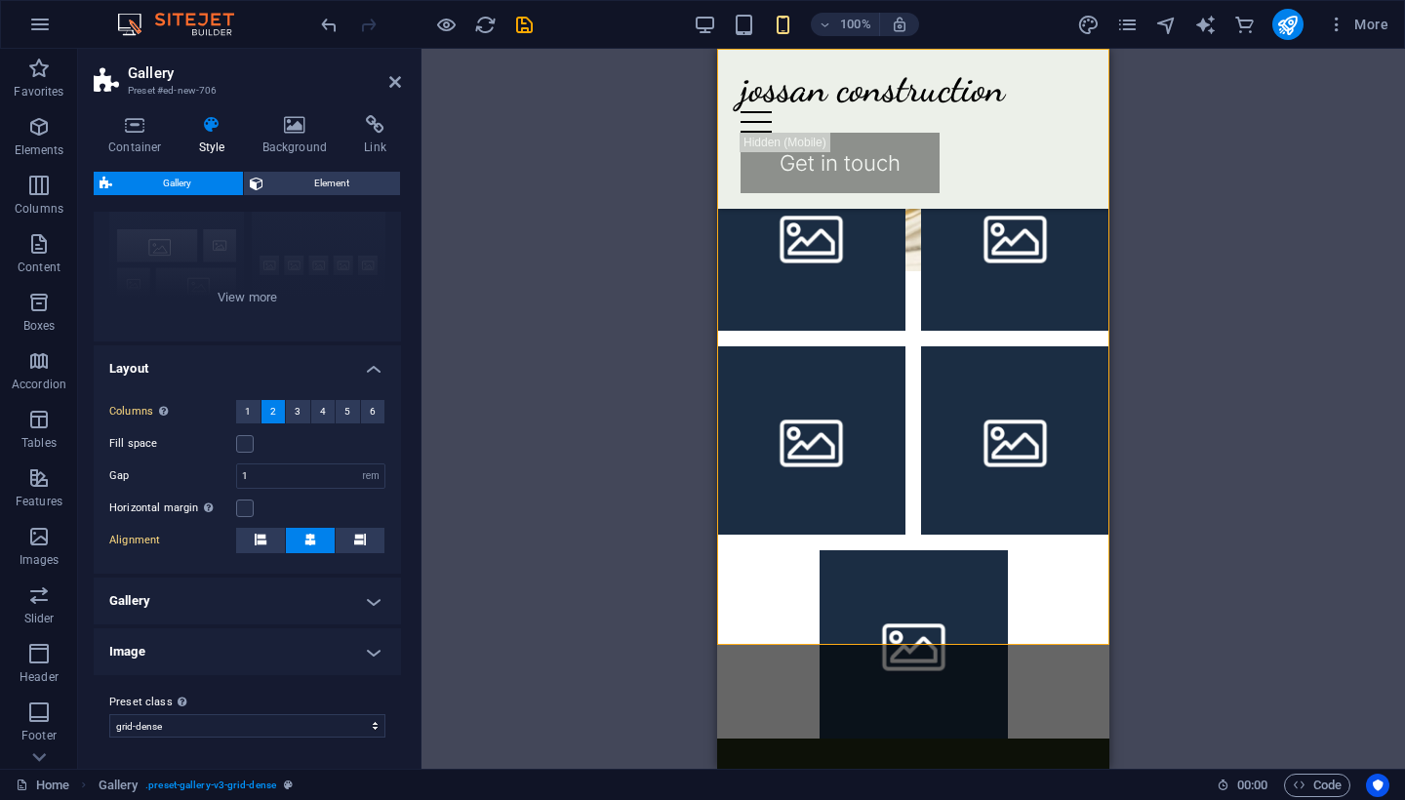
scroll to position [197, 0]
click at [226, 579] on h4 "Gallery" at bounding box center [247, 602] width 307 height 47
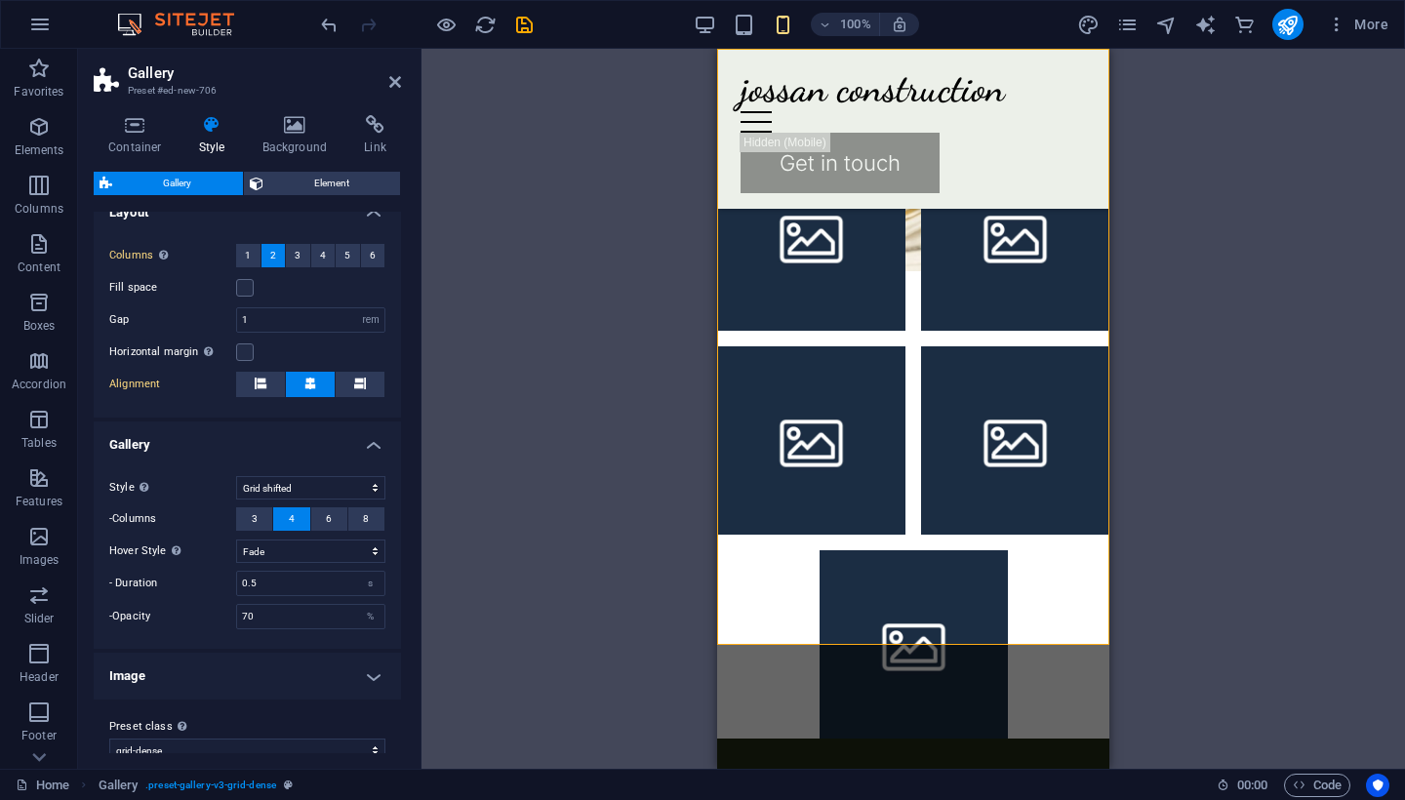
scroll to position [356, 0]
click at [259, 518] on button "3" at bounding box center [254, 516] width 36 height 23
click at [295, 521] on button "4" at bounding box center [291, 516] width 36 height 23
select select "zoom"
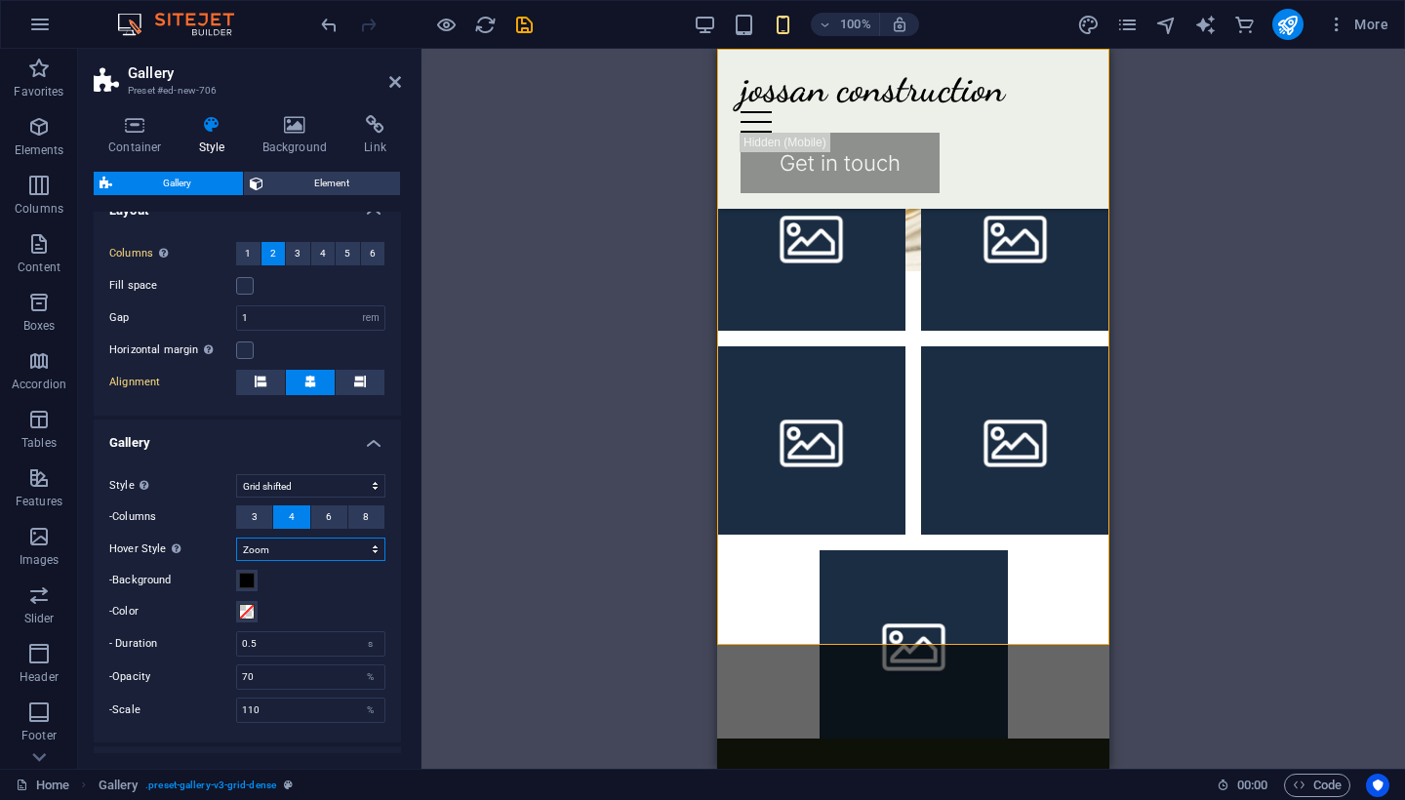
scroll to position [416, 0]
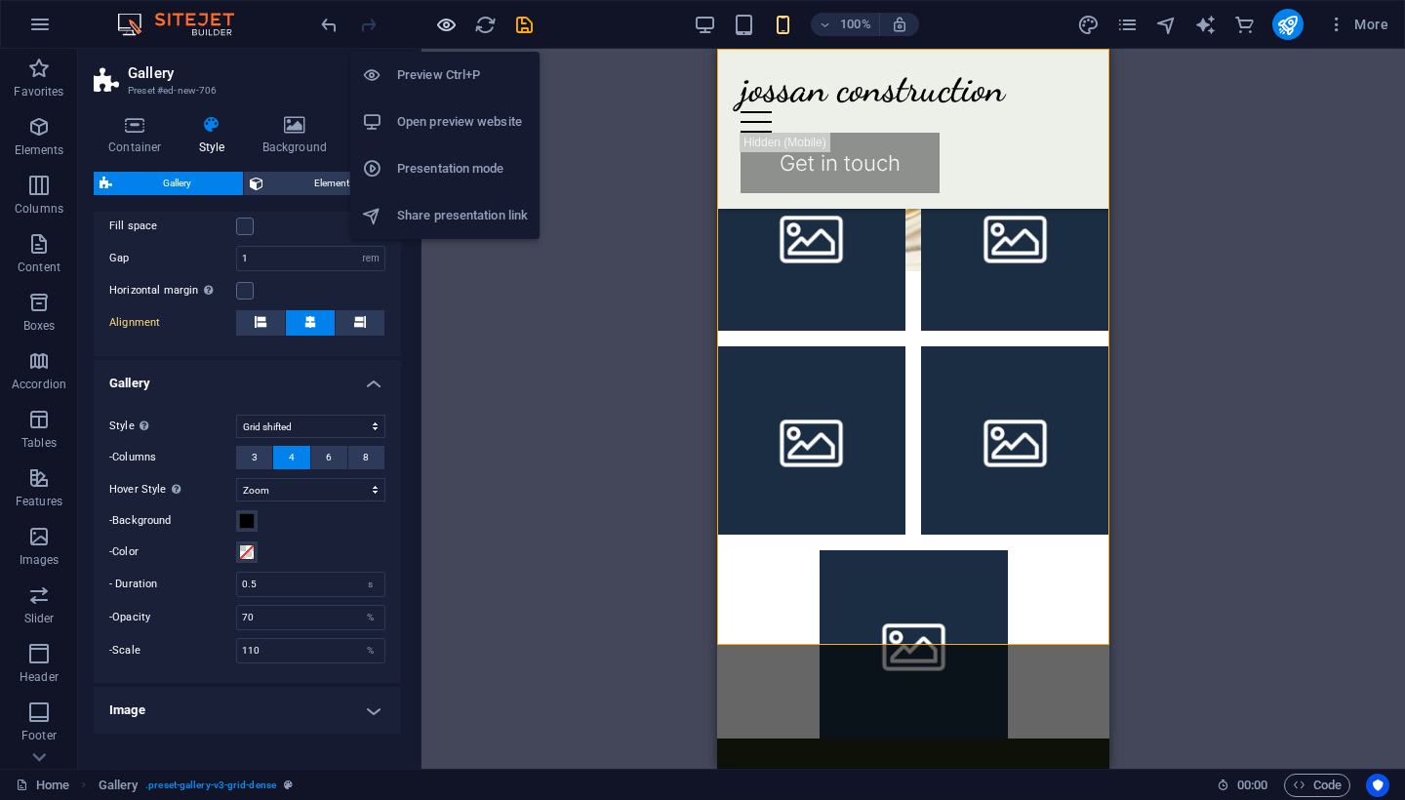
click at [435, 29] on icon "button" at bounding box center [446, 25] width 22 height 22
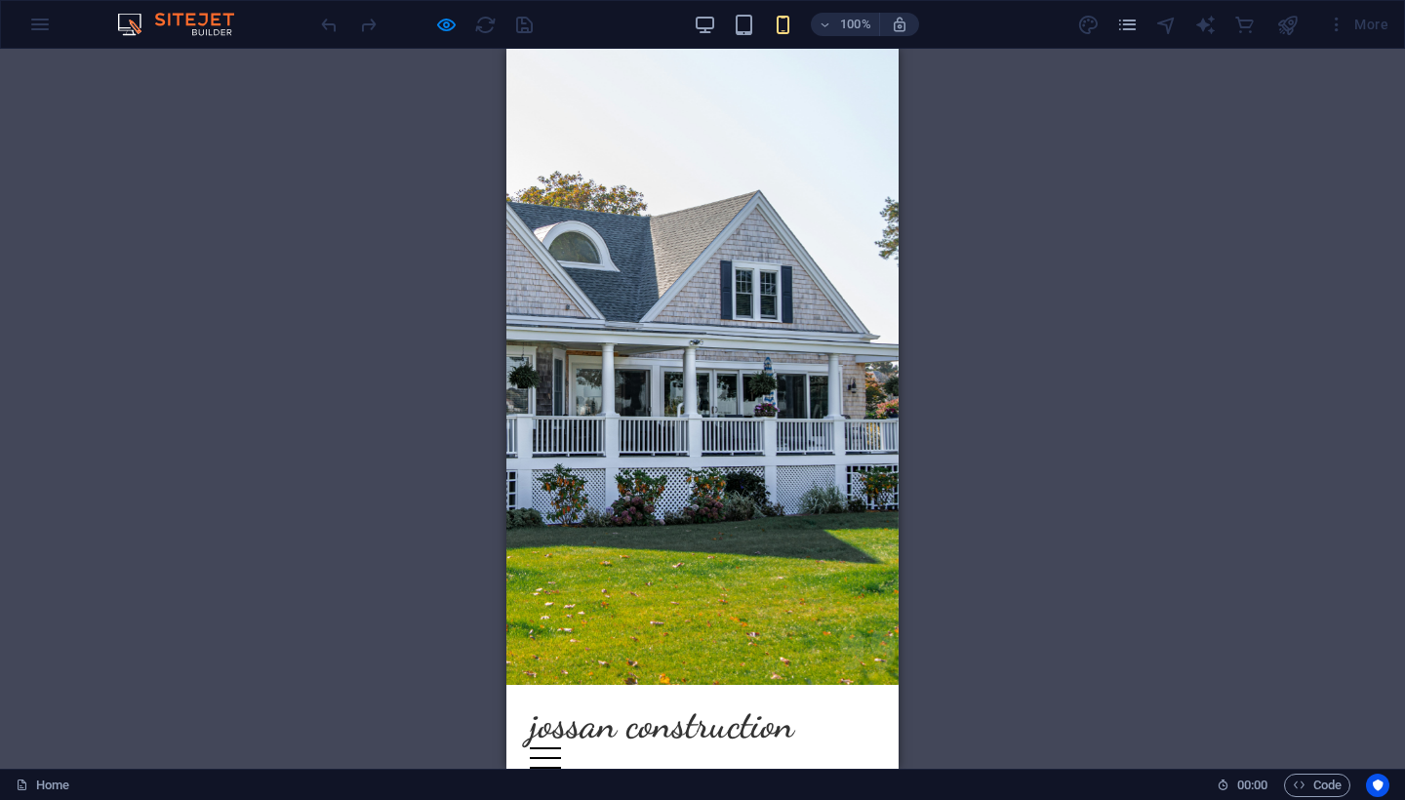
scroll to position [0, 0]
